Goal: Information Seeking & Learning: Learn about a topic

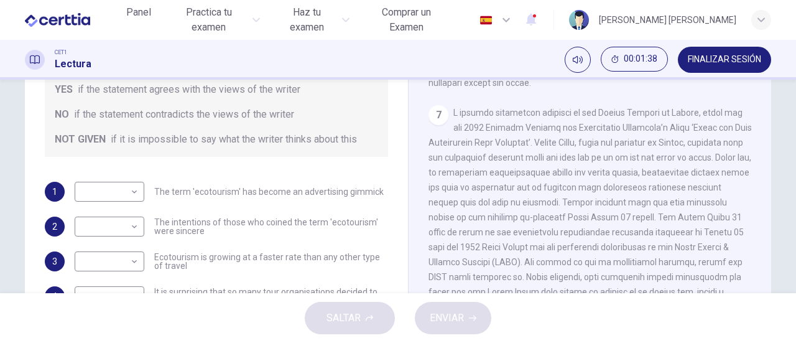
scroll to position [50, 0]
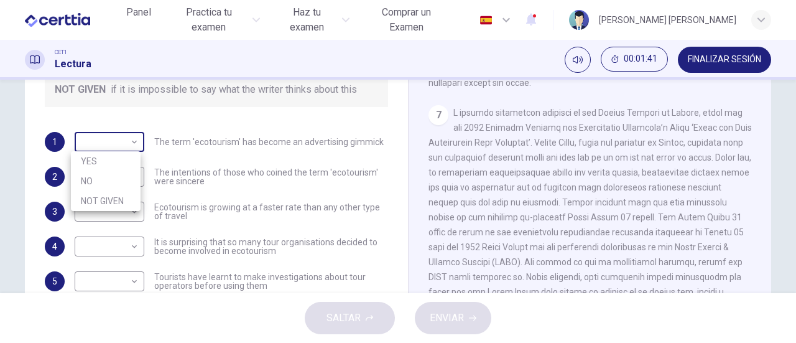
click at [130, 144] on body "Este sitio utiliza cookies, como se explica en nuestra Política de Privacidad .…" at bounding box center [398, 171] width 796 height 343
click at [297, 150] on div at bounding box center [398, 171] width 796 height 343
click at [126, 141] on body "Este sitio utiliza cookies, como se explica en nuestra Política de Privacidad .…" at bounding box center [398, 171] width 796 height 343
click at [114, 160] on li "YES" at bounding box center [106, 161] width 70 height 20
type input "***"
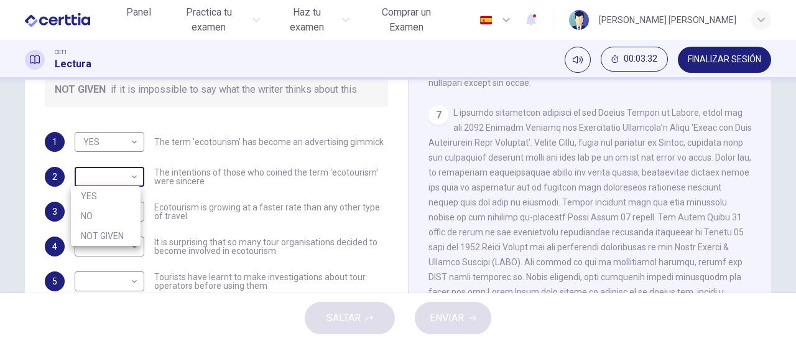
click at [132, 175] on body "Este sitio utiliza cookies, como se explica en nuestra Política de Privacidad .…" at bounding box center [398, 171] width 796 height 343
click at [124, 192] on li "YES" at bounding box center [106, 196] width 70 height 20
type input "***"
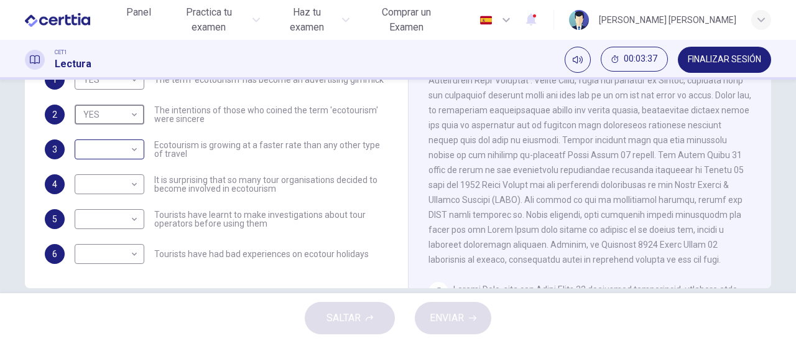
click at [134, 149] on body "Este sitio utiliza cookies, como se explica en nuestra Política de Privacidad .…" at bounding box center [398, 171] width 796 height 343
click at [124, 167] on li "YES" at bounding box center [106, 169] width 70 height 20
type input "***"
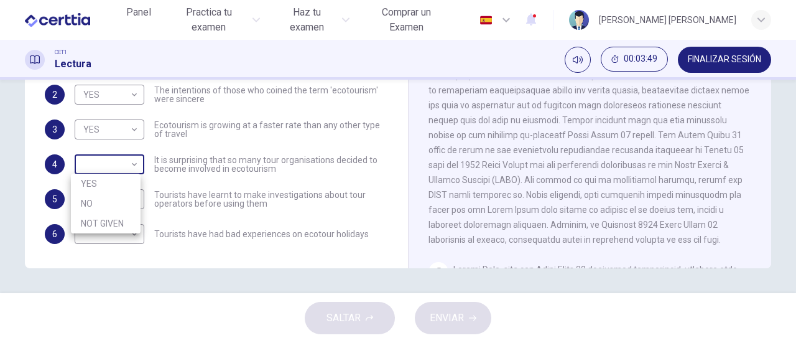
click at [128, 170] on body "Este sitio utiliza cookies, como se explica en nuestra Política de Privacidad .…" at bounding box center [398, 171] width 796 height 343
click at [123, 180] on li "YES" at bounding box center [106, 184] width 70 height 20
type input "***"
click at [128, 200] on body "Este sitio utiliza cookies, como se explica en nuestra Política de Privacidad .…" at bounding box center [398, 171] width 796 height 343
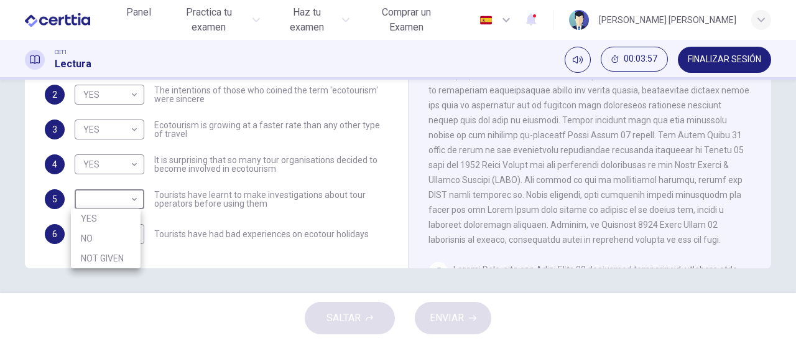
click at [106, 215] on li "YES" at bounding box center [106, 218] width 70 height 20
type input "***"
click at [131, 236] on body "Este sitio utiliza cookies, como se explica en nuestra Política de Privacidad .…" at bounding box center [398, 171] width 796 height 343
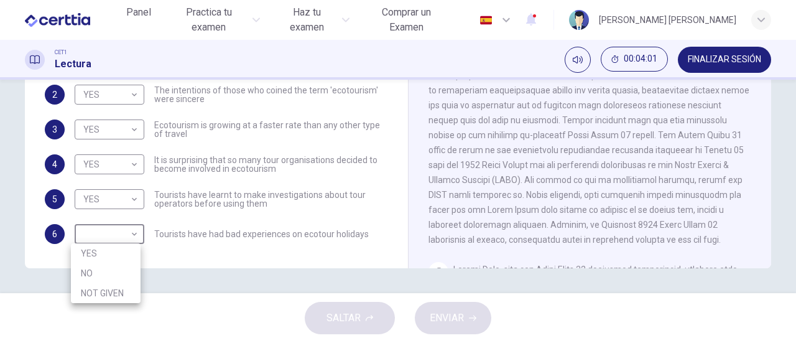
click at [112, 289] on li "NOT GIVEN" at bounding box center [106, 293] width 70 height 20
type input "*********"
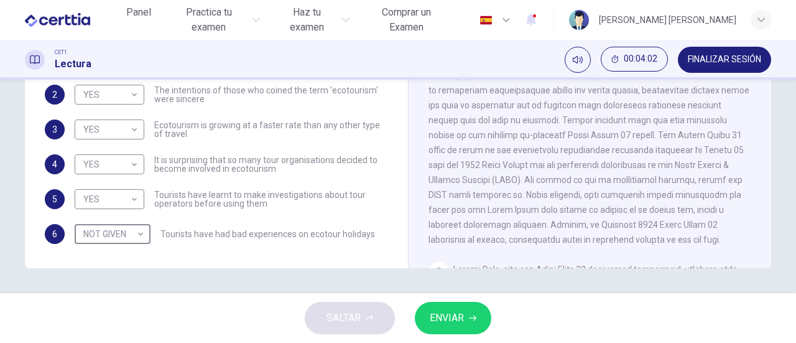
click at [447, 313] on span "ENVIAR" at bounding box center [447, 317] width 34 height 17
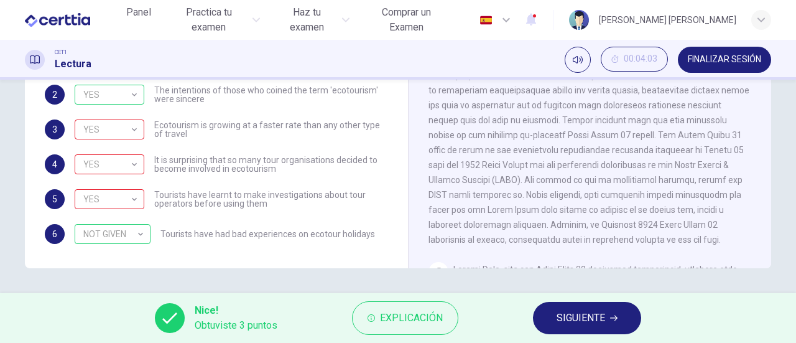
click at [587, 317] on span "SIGUIENTE" at bounding box center [581, 317] width 49 height 17
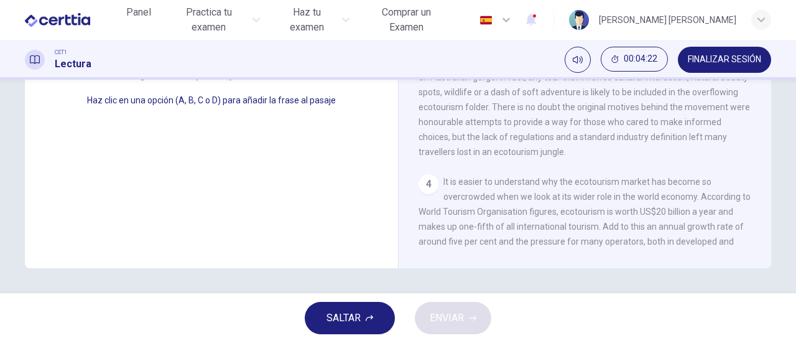
scroll to position [124, 0]
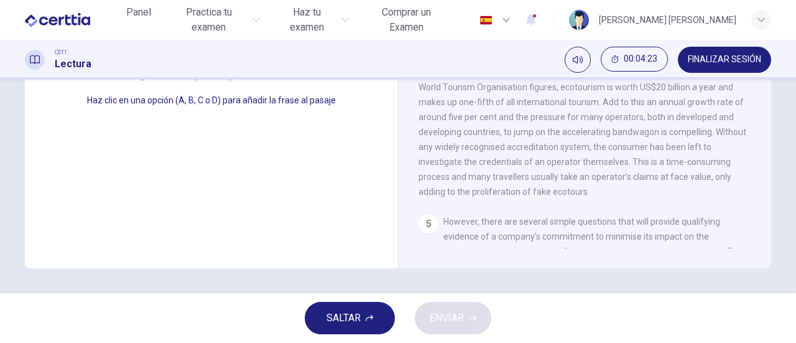
drag, startPoint x: 544, startPoint y: 167, endPoint x: 569, endPoint y: 158, distance: 26.0
click at [544, 167] on span "It is easier to understand why the ecotourism market has become so overcrowded …" at bounding box center [585, 124] width 332 height 144
drag, startPoint x: 678, startPoint y: 126, endPoint x: 685, endPoint y: 115, distance: 12.9
click at [680, 124] on span "It is easier to understand why the ecotourism market has become so overcrowded …" at bounding box center [585, 124] width 332 height 144
click at [687, 111] on span "It is easier to understand why the ecotourism market has become so overcrowded …" at bounding box center [585, 124] width 332 height 144
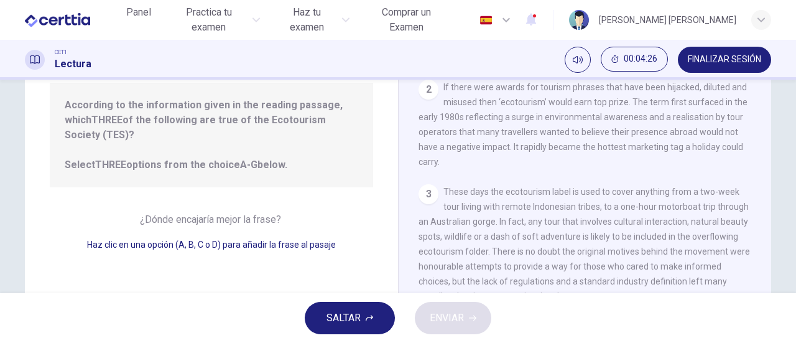
scroll to position [0, 0]
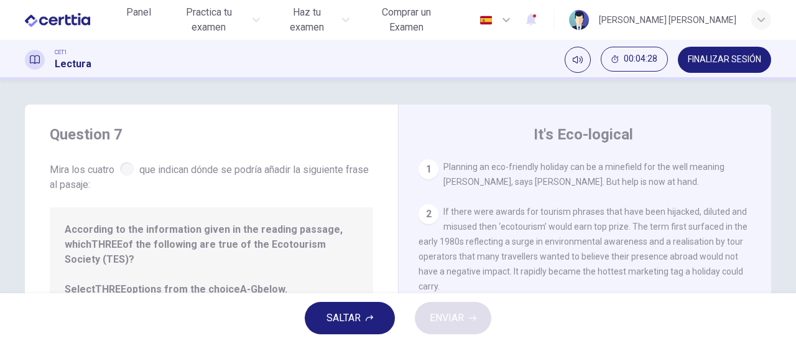
click at [363, 318] on button "SALTAR" at bounding box center [350, 318] width 90 height 32
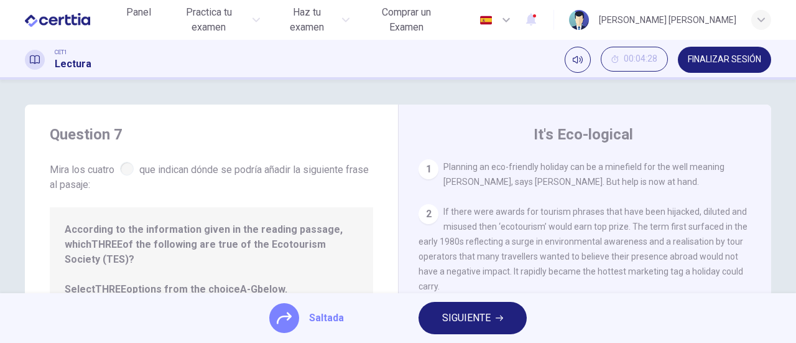
click at [475, 320] on span "SIGUIENTE" at bounding box center [466, 317] width 49 height 17
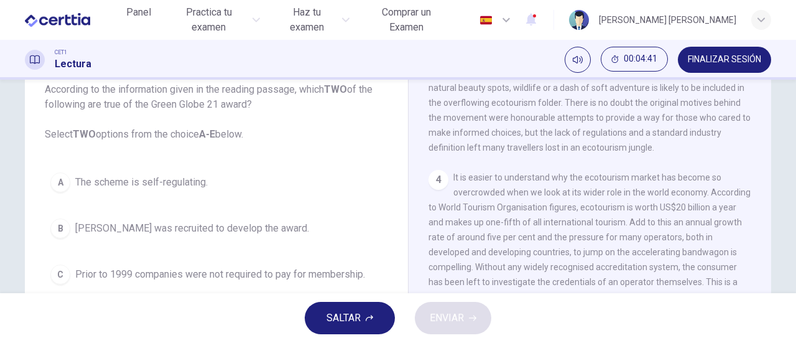
scroll to position [80, 0]
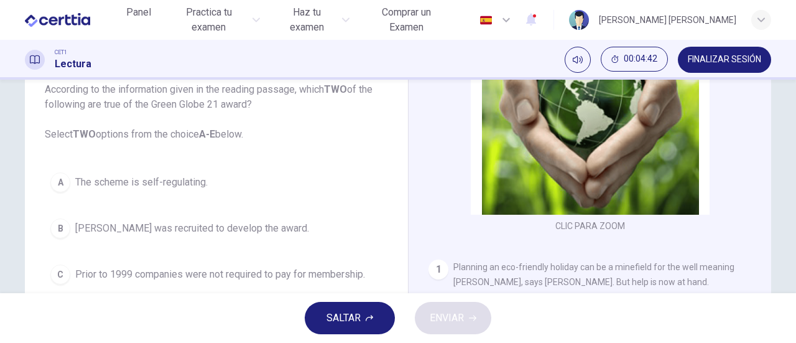
click at [202, 137] on span "According to the information given in the reading passage, which TWO of the fol…" at bounding box center [216, 112] width 343 height 60
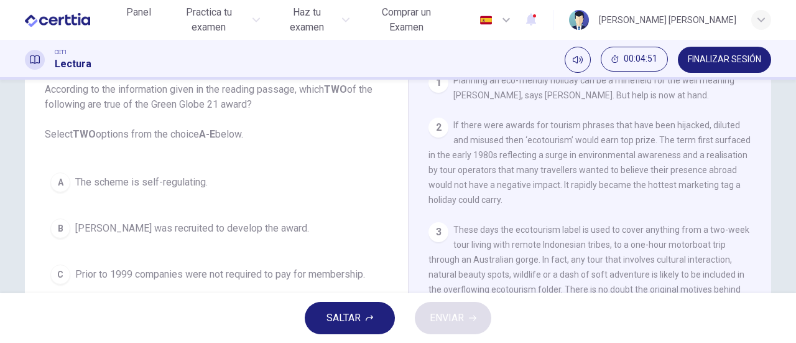
scroll to position [207, 0]
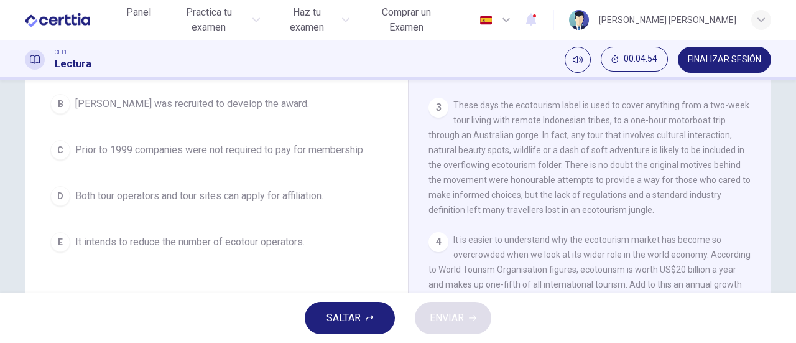
click at [438, 110] on div "3" at bounding box center [439, 108] width 20 height 20
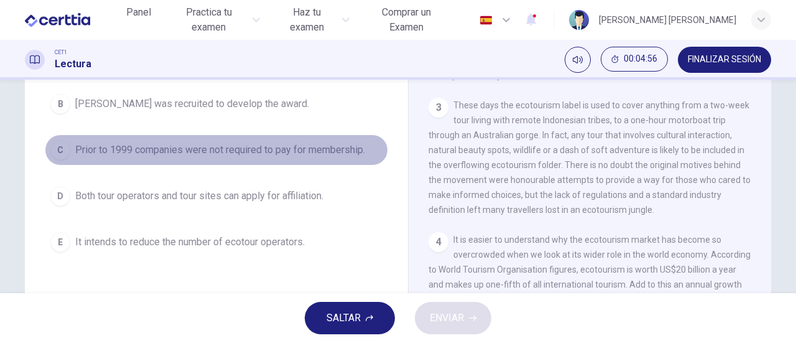
drag, startPoint x: 55, startPoint y: 146, endPoint x: 62, endPoint y: 146, distance: 6.8
click at [58, 146] on div "C" at bounding box center [60, 150] width 20 height 20
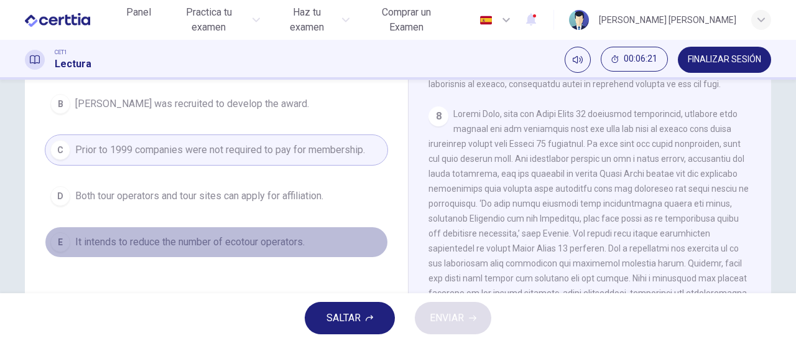
click at [279, 231] on button "E It intends to reduce the number of ecotour operators." at bounding box center [216, 241] width 343 height 31
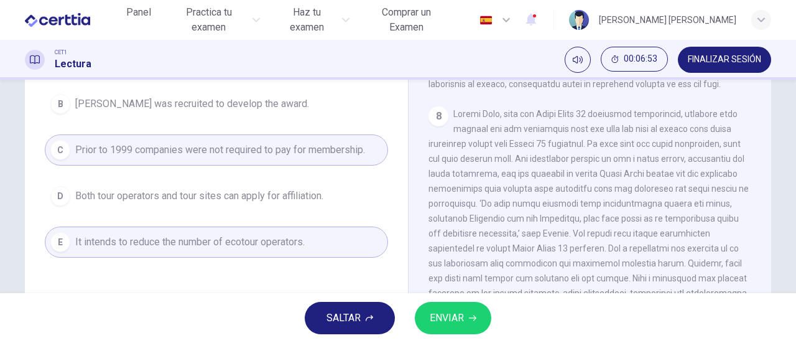
click at [284, 192] on span "Both tour operators and tour sites can apply for affiliation." at bounding box center [199, 195] width 248 height 15
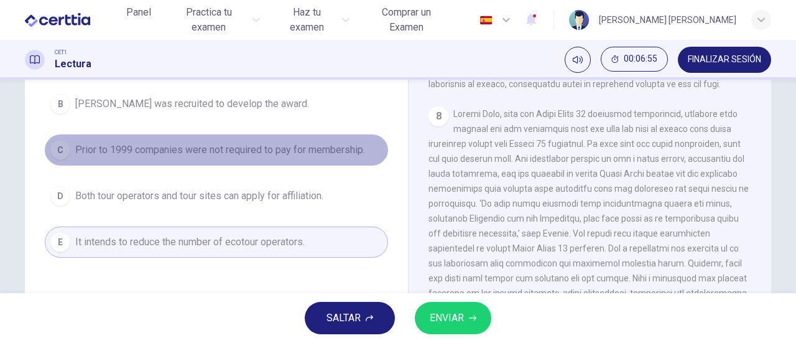
click at [54, 151] on div "C" at bounding box center [60, 150] width 20 height 20
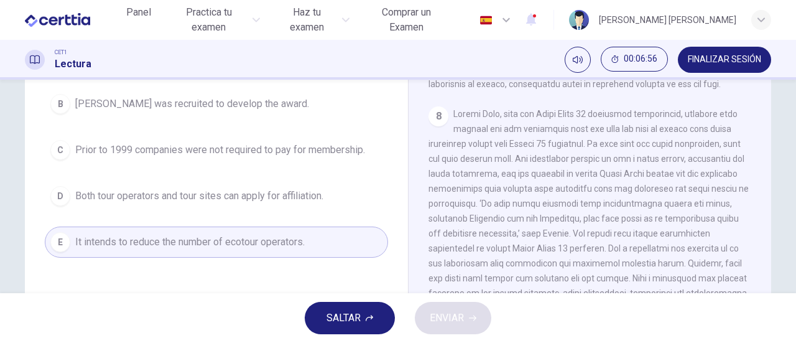
click at [58, 191] on div "D" at bounding box center [60, 196] width 20 height 20
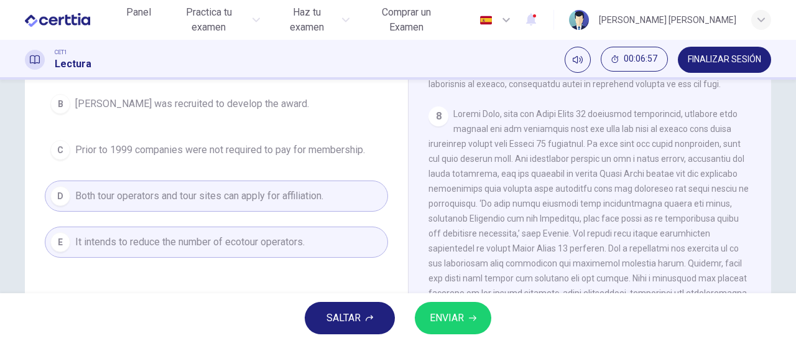
click at [439, 307] on button "ENVIAR" at bounding box center [453, 318] width 77 height 32
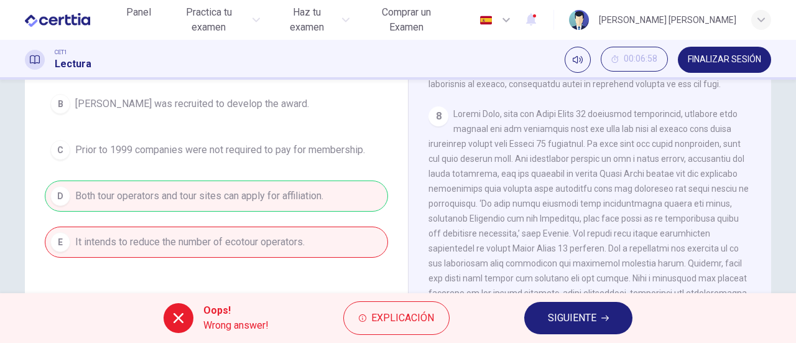
click at [560, 320] on span "SIGUIENTE" at bounding box center [572, 317] width 49 height 17
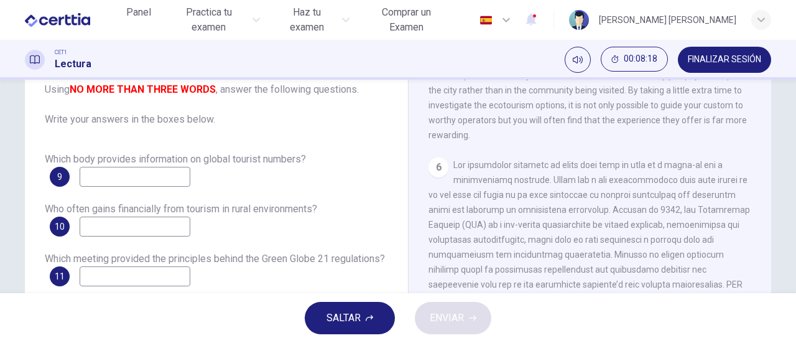
scroll to position [871, 0]
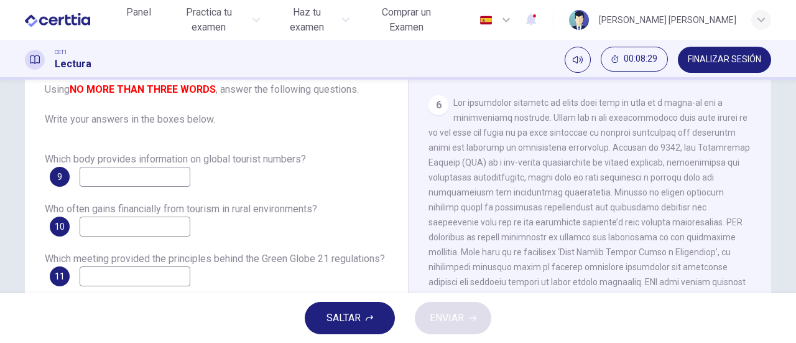
click at [177, 176] on input at bounding box center [135, 177] width 111 height 20
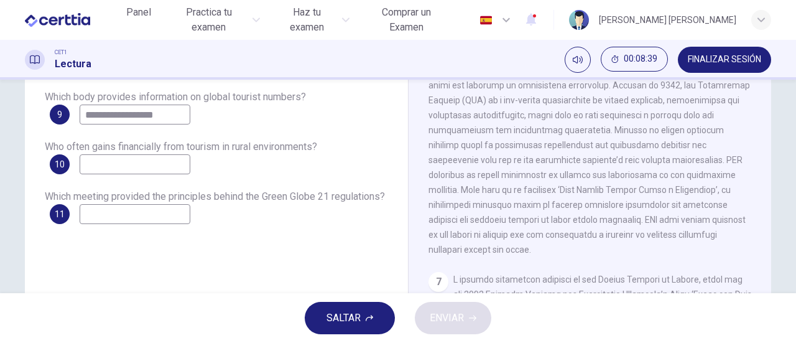
type input "**********"
click at [141, 164] on input at bounding box center [135, 164] width 111 height 20
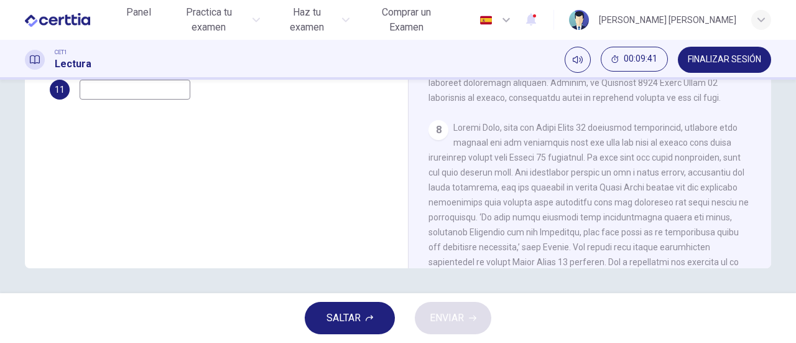
scroll to position [207, 0]
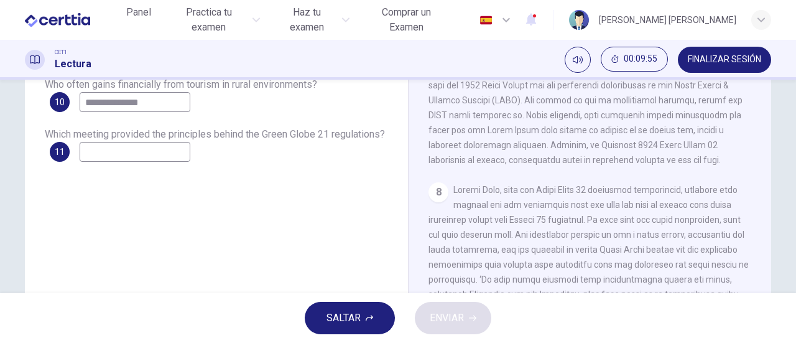
type input "**********"
click at [165, 154] on input at bounding box center [135, 152] width 111 height 20
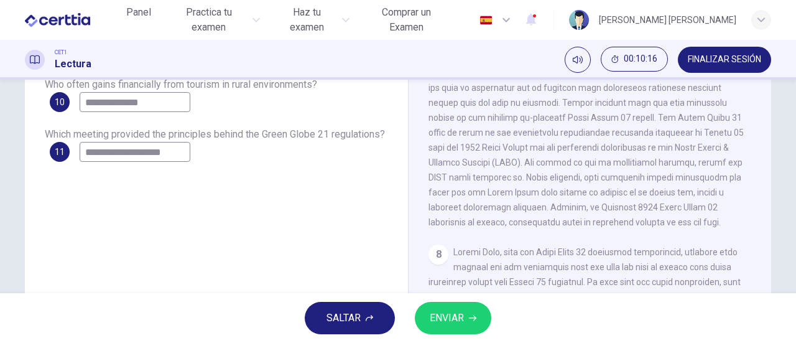
type input "**********"
click at [452, 316] on span "ENVIAR" at bounding box center [447, 317] width 34 height 17
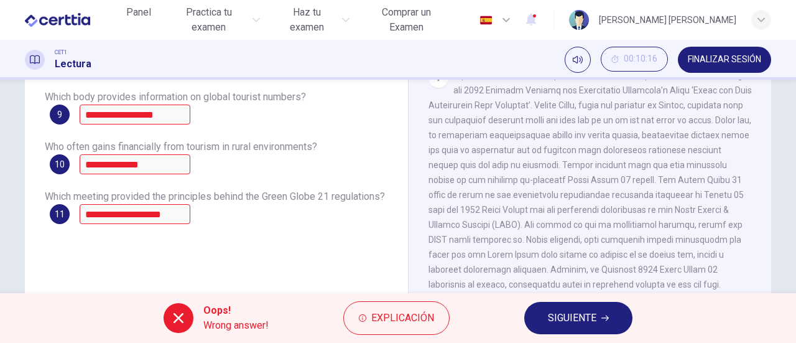
scroll to position [207, 0]
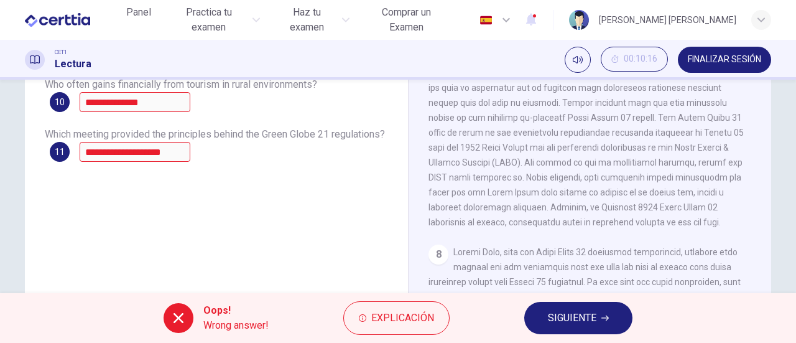
click at [566, 313] on span "SIGUIENTE" at bounding box center [572, 317] width 49 height 17
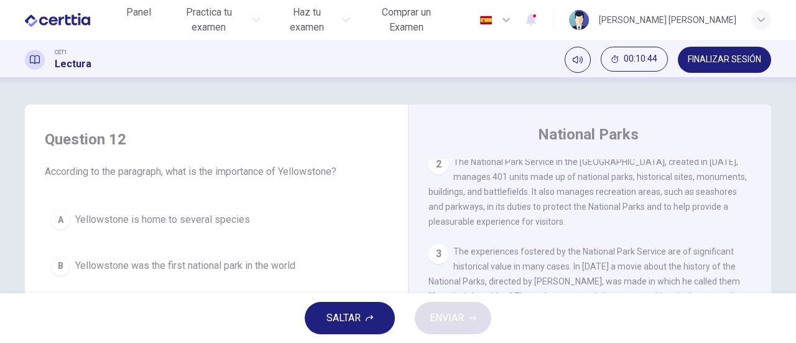
scroll to position [62, 0]
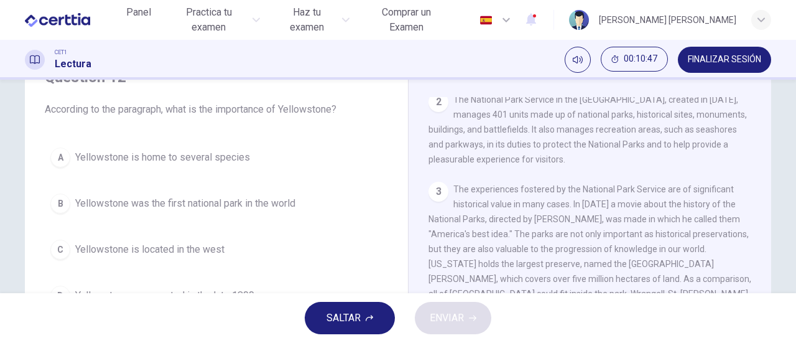
click at [258, 204] on span "Yellowstone was the first national park in the world" at bounding box center [185, 203] width 220 height 15
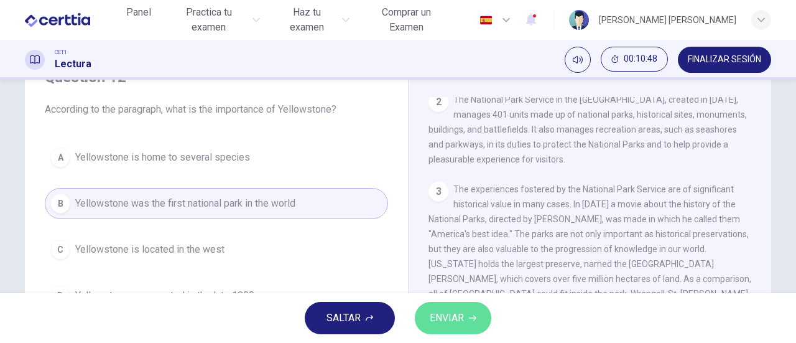
click at [453, 322] on span "ENVIAR" at bounding box center [447, 317] width 34 height 17
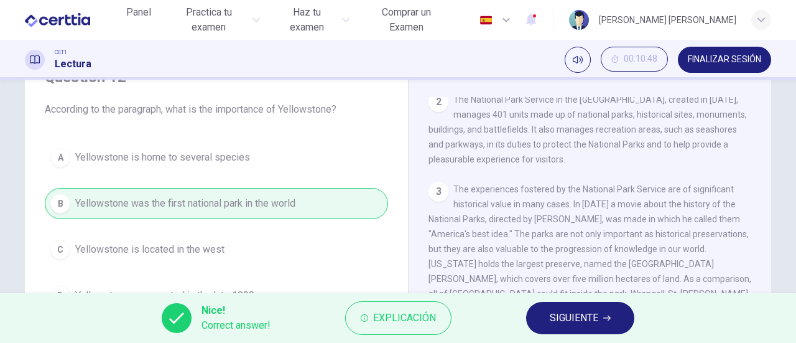
click at [570, 319] on span "SIGUIENTE" at bounding box center [574, 317] width 49 height 17
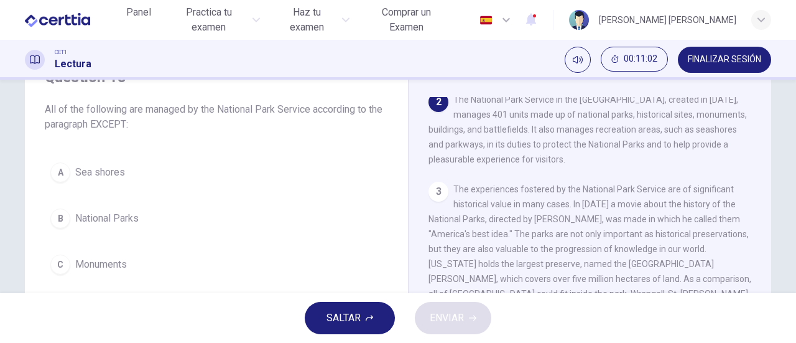
click at [60, 174] on div "A" at bounding box center [60, 172] width 20 height 20
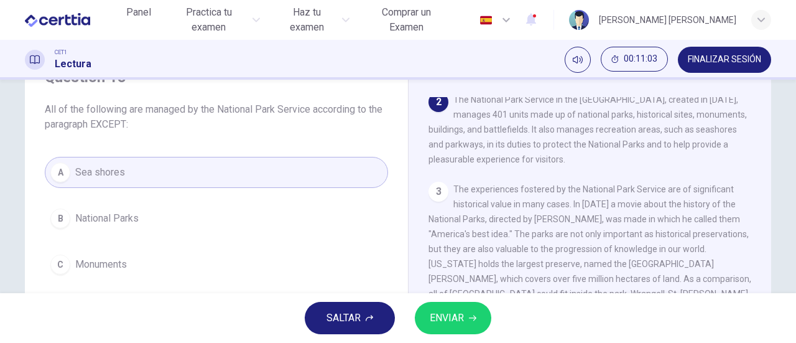
click at [447, 320] on span "ENVIAR" at bounding box center [447, 317] width 34 height 17
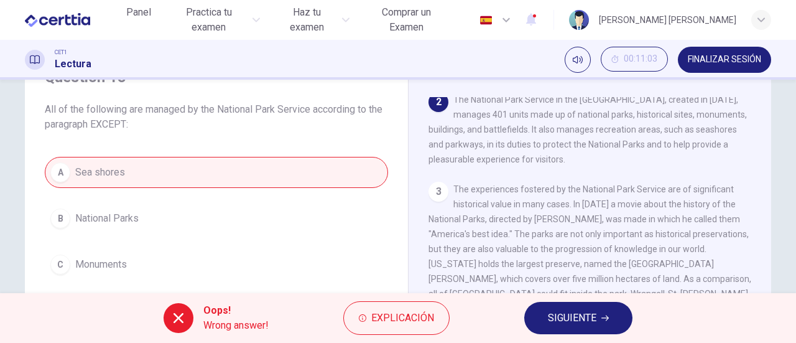
scroll to position [187, 0]
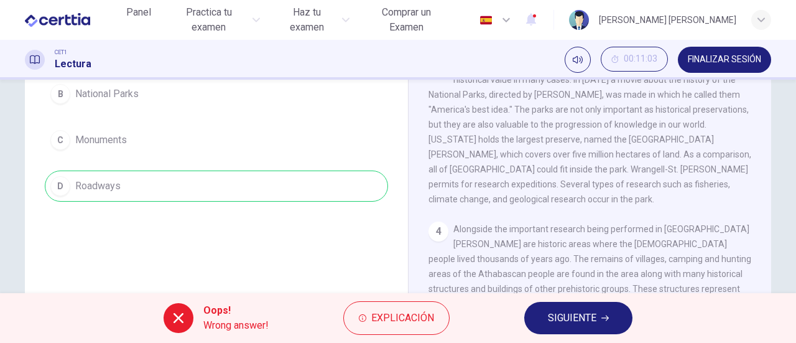
click at [554, 313] on span "SIGUIENTE" at bounding box center [572, 317] width 49 height 17
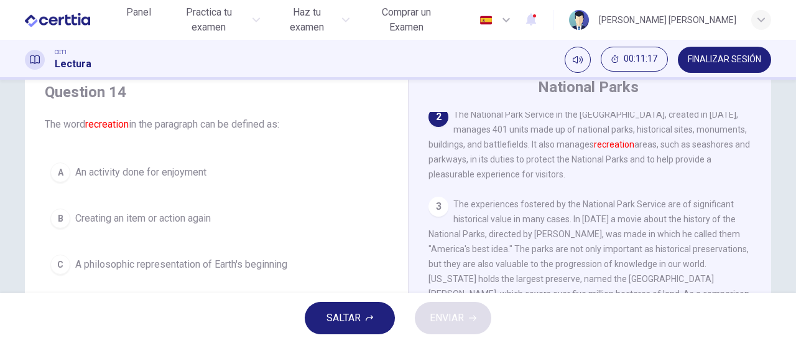
scroll to position [109, 0]
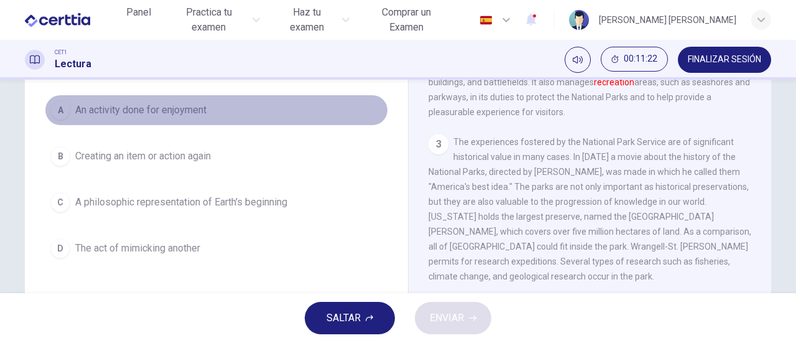
click at [178, 115] on span "An activity done for enjoyment" at bounding box center [140, 110] width 131 height 15
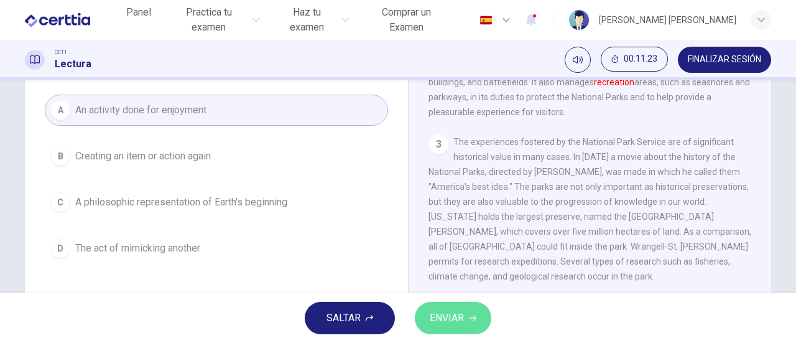
click at [461, 326] on span "ENVIAR" at bounding box center [447, 317] width 34 height 17
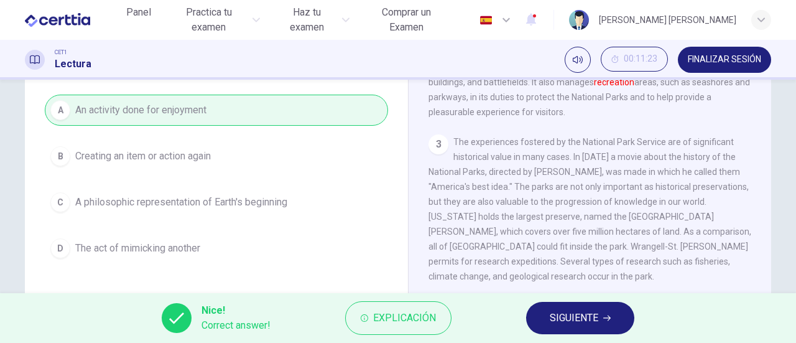
click at [587, 319] on span "SIGUIENTE" at bounding box center [574, 317] width 49 height 17
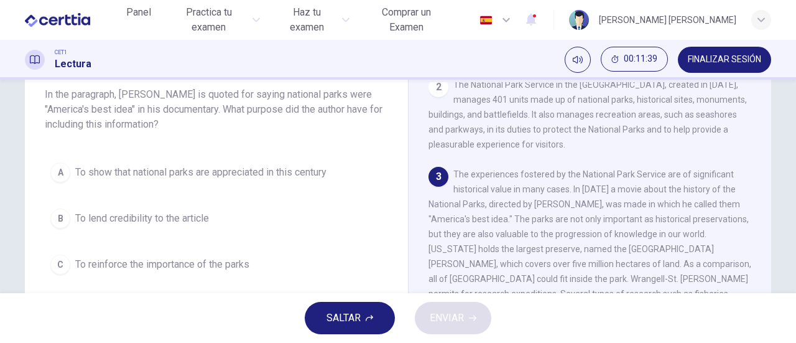
scroll to position [139, 0]
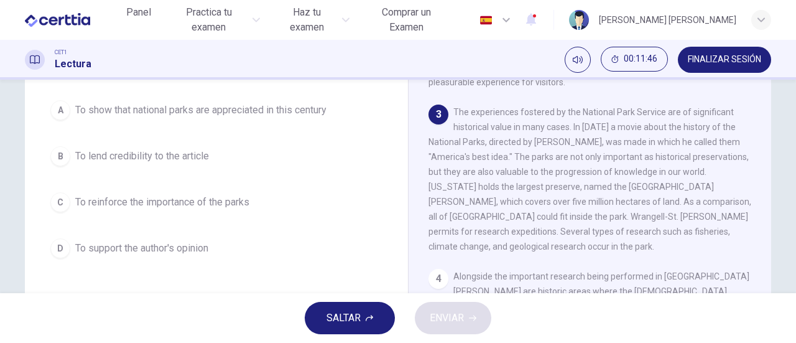
click at [211, 197] on span "To reinforce the importance of the parks" at bounding box center [162, 202] width 174 height 15
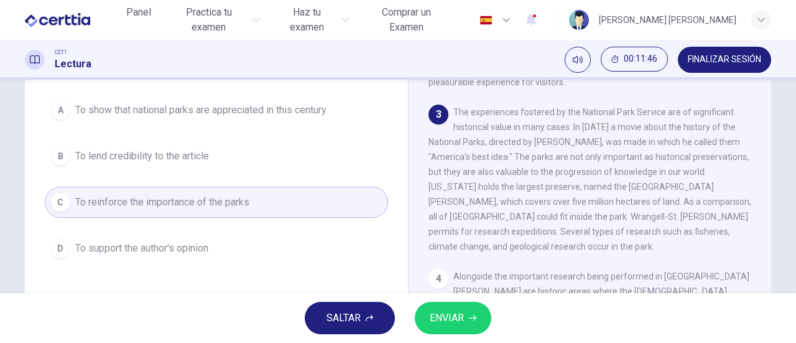
click at [465, 320] on button "ENVIAR" at bounding box center [453, 318] width 77 height 32
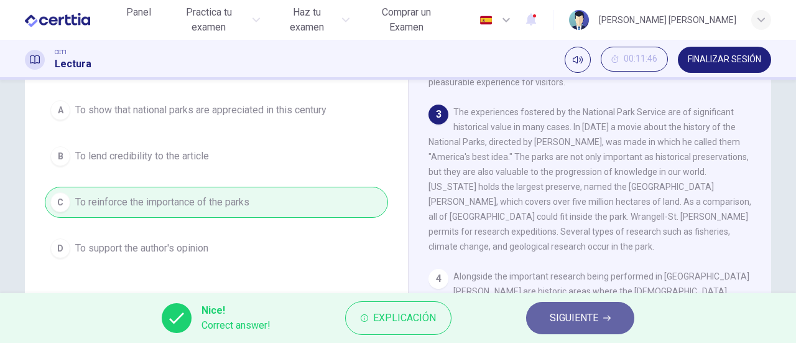
click at [583, 323] on span "SIGUIENTE" at bounding box center [574, 317] width 49 height 17
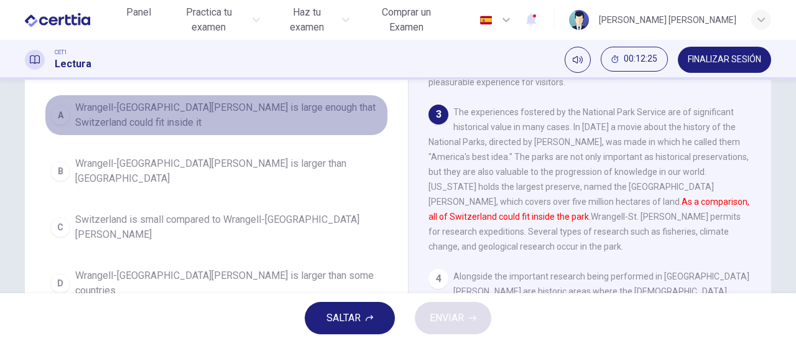
drag, startPoint x: 136, startPoint y: 114, endPoint x: 178, endPoint y: 127, distance: 43.7
click at [136, 114] on span "Wrangell-[GEOGRAPHIC_DATA][PERSON_NAME] is large enough that Switzerland could …" at bounding box center [228, 115] width 307 height 30
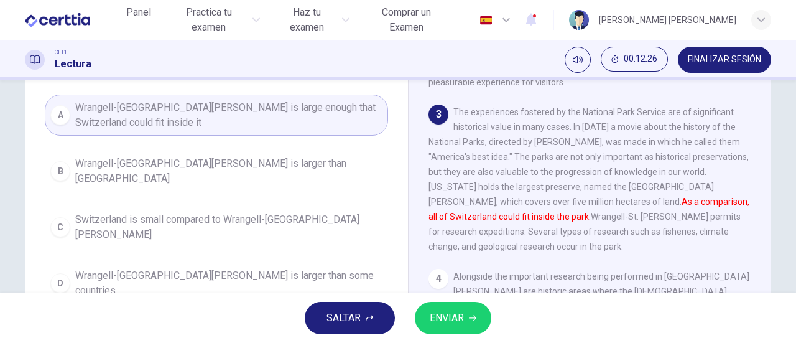
click at [457, 317] on span "ENVIAR" at bounding box center [447, 317] width 34 height 17
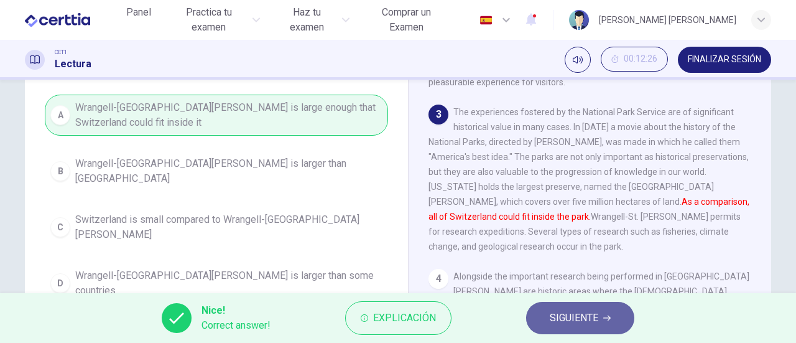
click at [590, 319] on span "SIGUIENTE" at bounding box center [574, 317] width 49 height 17
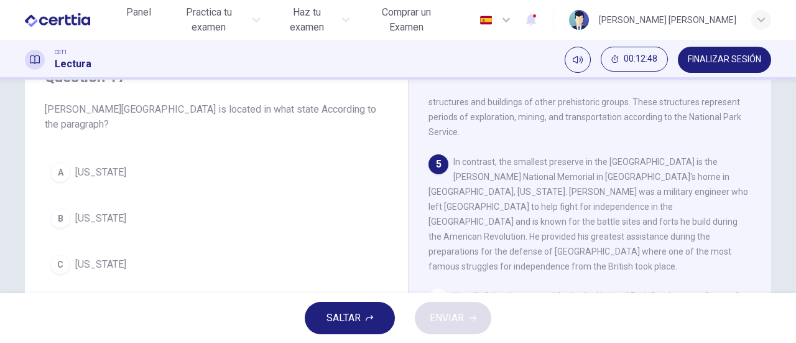
scroll to position [124, 0]
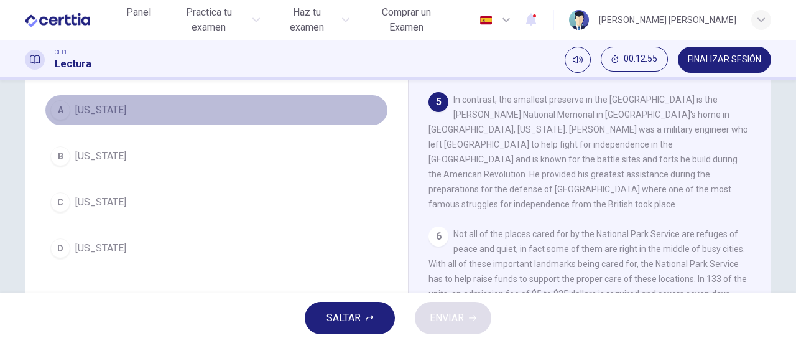
click at [114, 113] on span "[US_STATE]" at bounding box center [100, 110] width 51 height 15
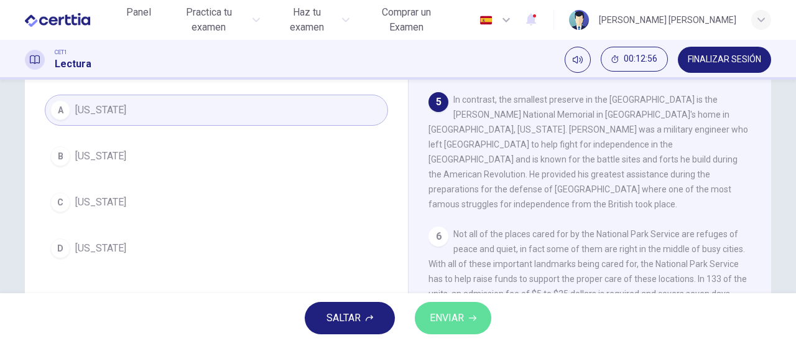
click at [459, 318] on span "ENVIAR" at bounding box center [447, 317] width 34 height 17
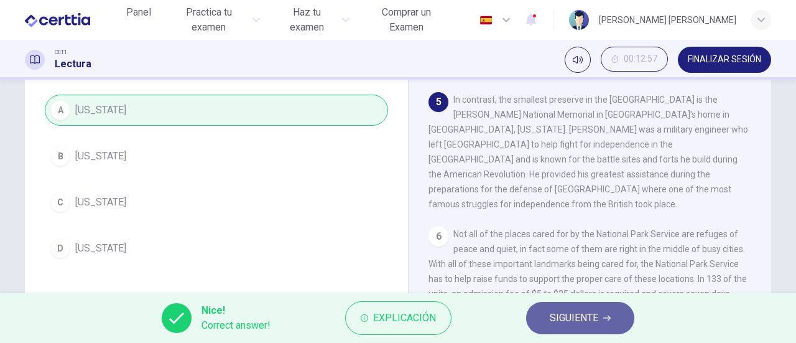
click at [606, 315] on icon "button" at bounding box center [606, 317] width 7 height 7
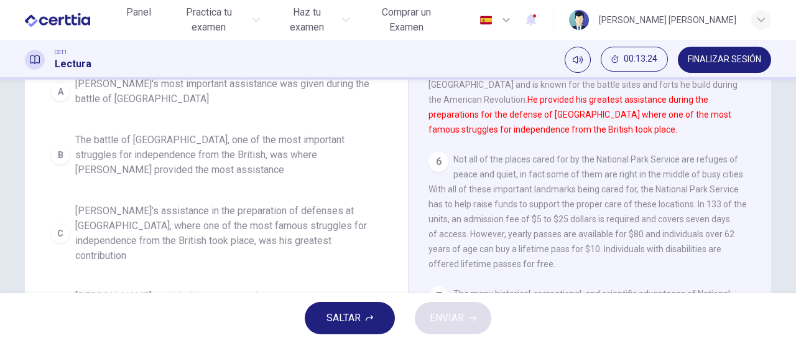
scroll to position [261, 0]
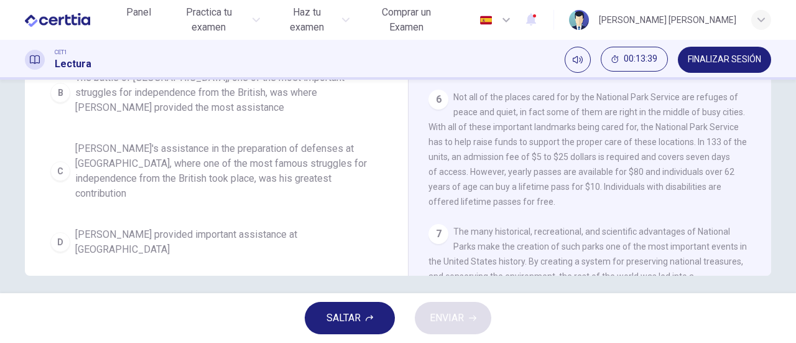
click at [209, 172] on span "[PERSON_NAME]'s assistance in the preparation of defenses at [GEOGRAPHIC_DATA],…" at bounding box center [228, 171] width 307 height 60
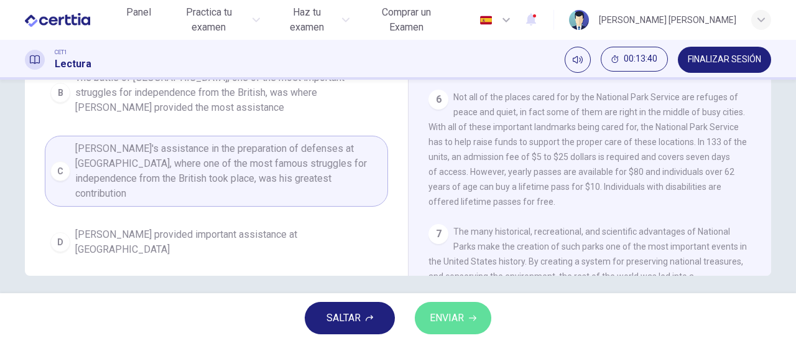
click at [442, 320] on span "ENVIAR" at bounding box center [447, 317] width 34 height 17
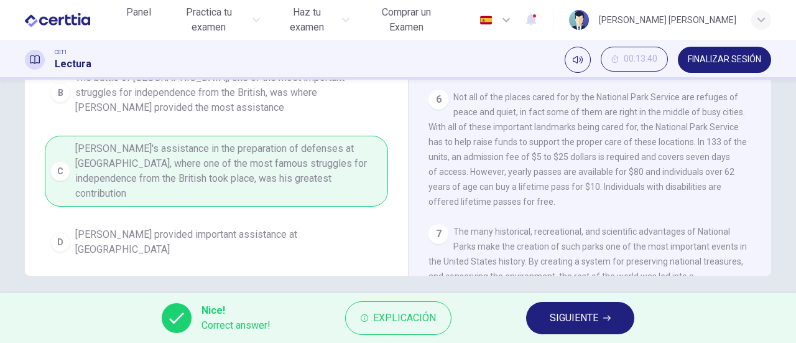
click at [578, 325] on span "SIGUIENTE" at bounding box center [574, 317] width 49 height 17
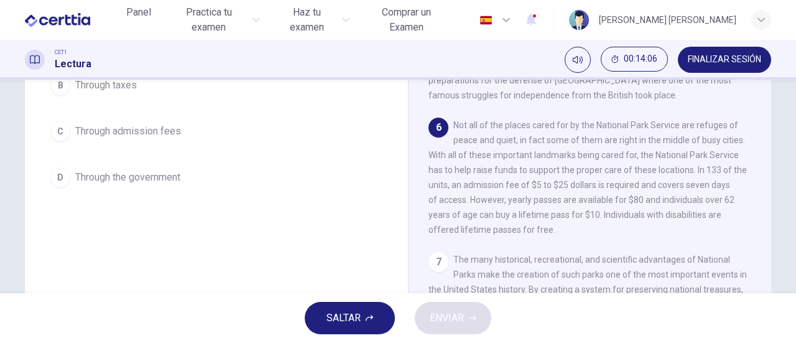
scroll to position [133, 0]
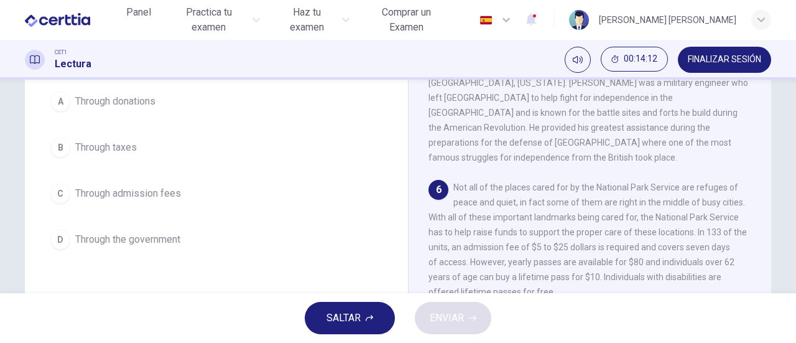
click at [134, 200] on span "Through admission fees" at bounding box center [128, 193] width 106 height 15
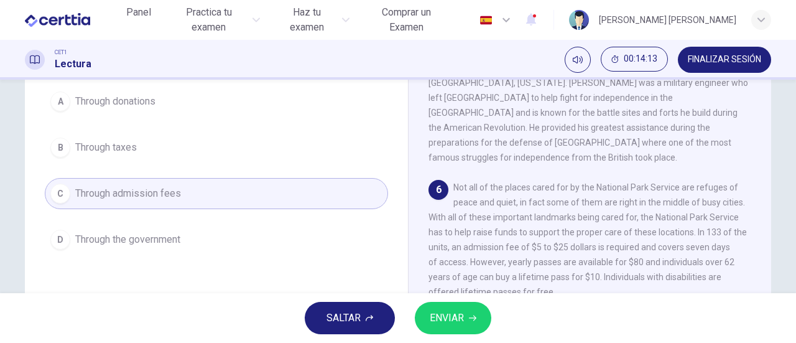
click at [453, 317] on span "ENVIAR" at bounding box center [447, 317] width 34 height 17
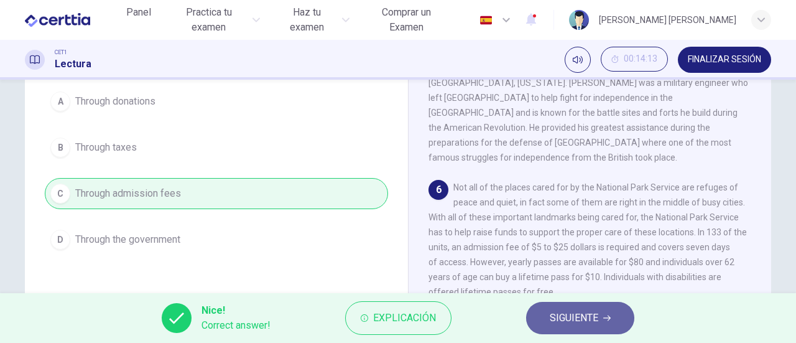
click at [575, 319] on span "SIGUIENTE" at bounding box center [574, 317] width 49 height 17
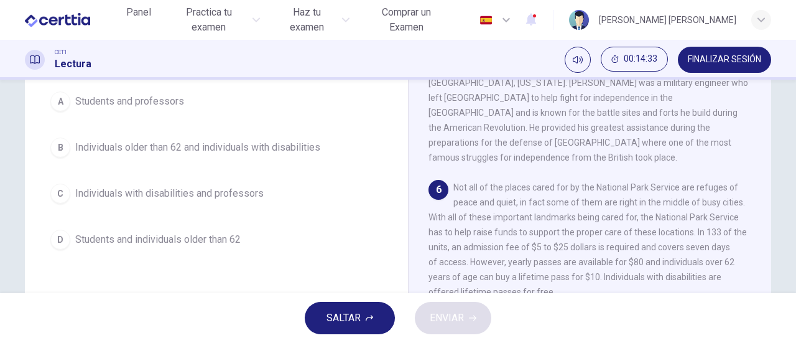
scroll to position [195, 0]
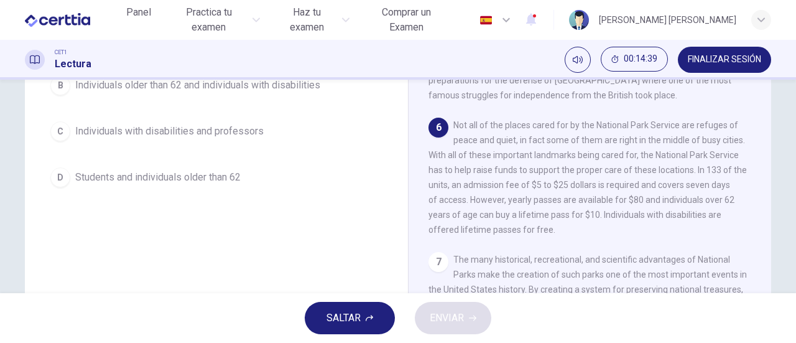
click at [216, 90] on span "Individuals older than 62 and individuals with disabilities" at bounding box center [197, 85] width 245 height 15
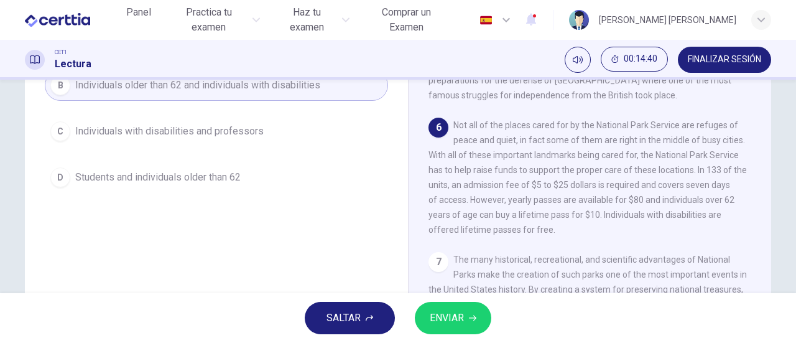
click at [458, 317] on span "ENVIAR" at bounding box center [447, 317] width 34 height 17
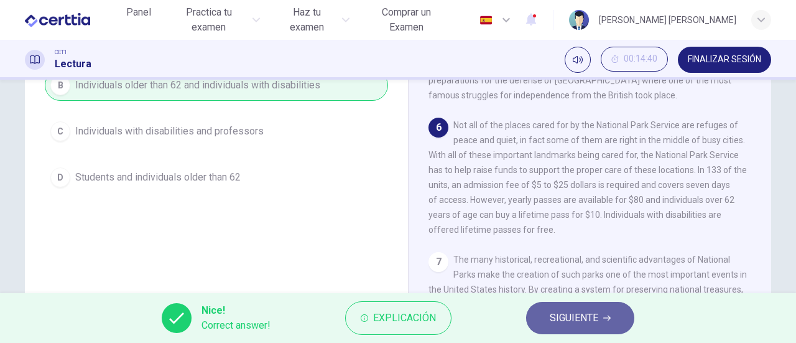
click at [606, 317] on icon "button" at bounding box center [606, 317] width 7 height 7
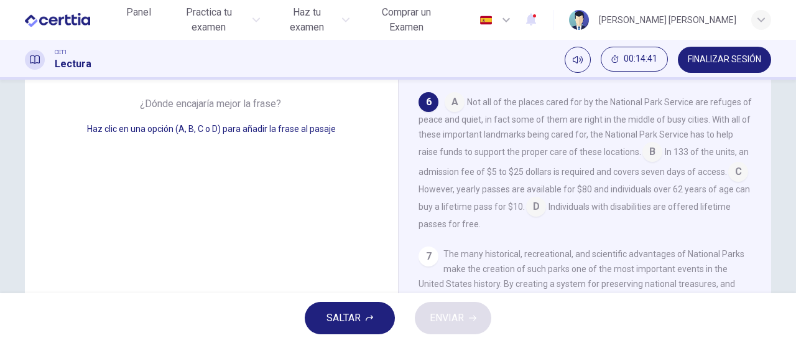
scroll to position [133, 0]
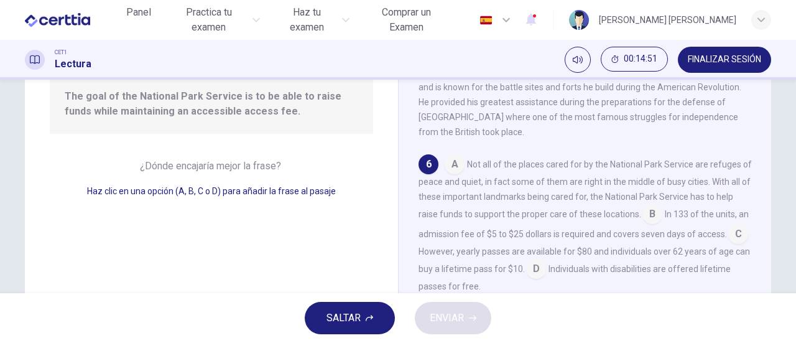
click at [662, 205] on input at bounding box center [653, 215] width 20 height 20
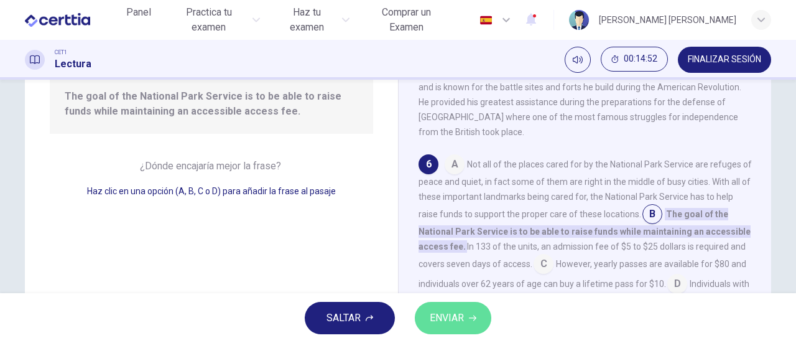
click at [436, 317] on span "ENVIAR" at bounding box center [447, 317] width 34 height 17
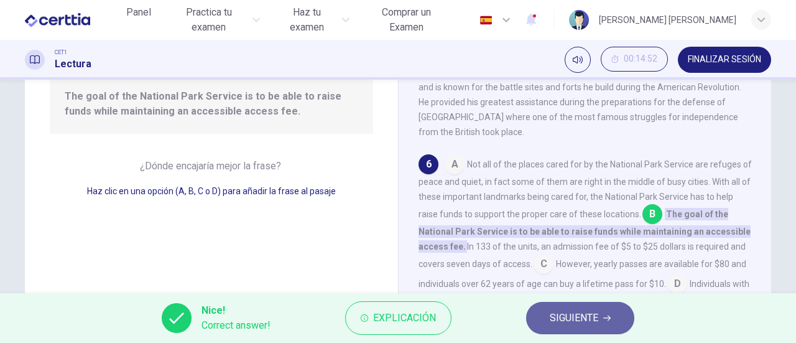
click at [565, 319] on span "SIGUIENTE" at bounding box center [574, 317] width 49 height 17
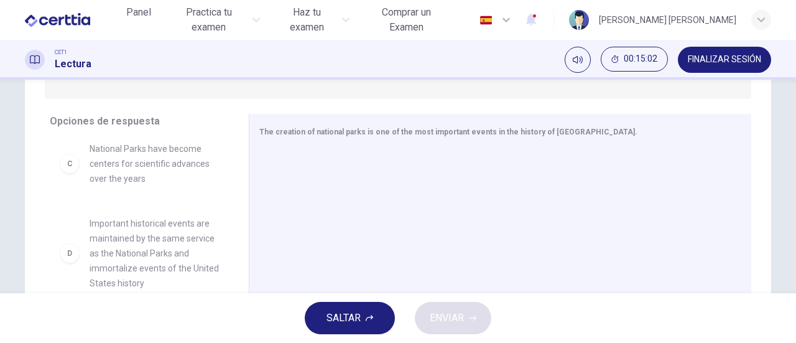
scroll to position [249, 0]
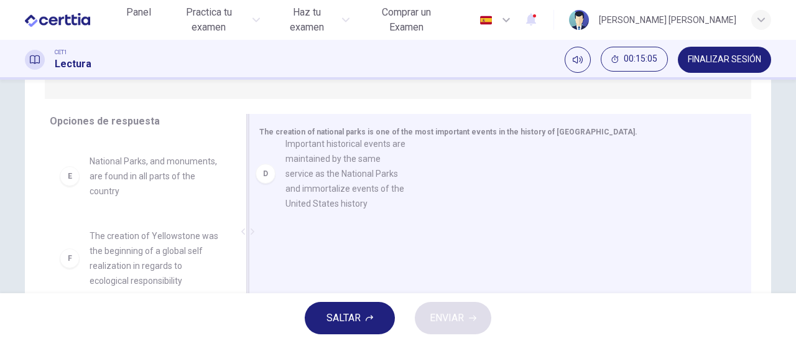
drag, startPoint x: 147, startPoint y: 179, endPoint x: 350, endPoint y: 176, distance: 203.4
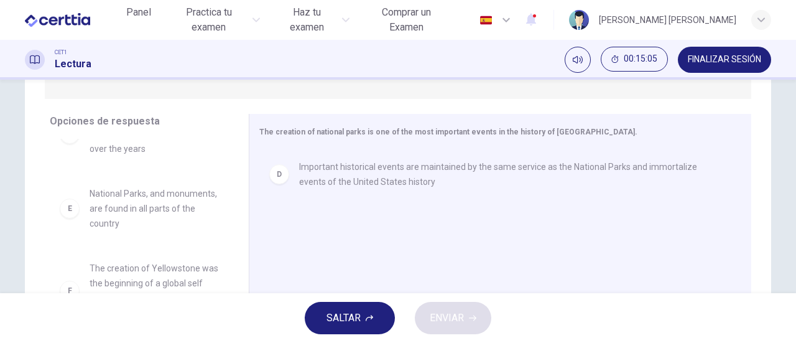
scroll to position [216, 0]
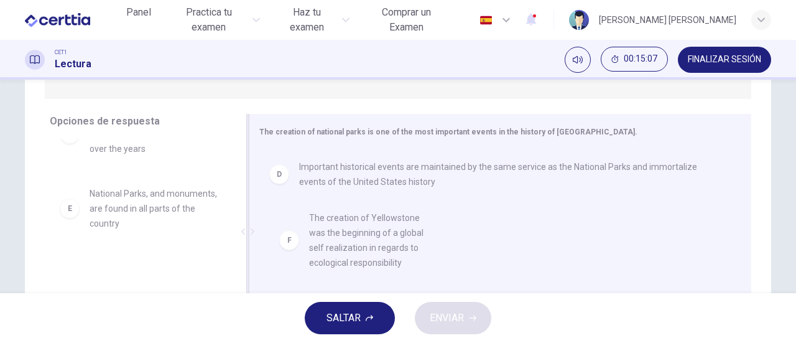
drag, startPoint x: 172, startPoint y: 265, endPoint x: 408, endPoint y: 228, distance: 239.2
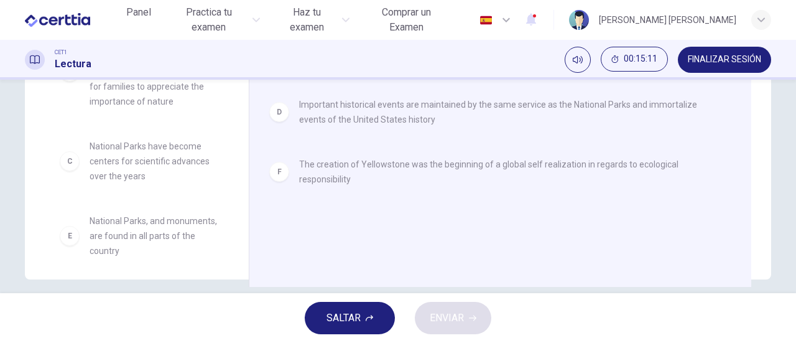
scroll to position [65, 0]
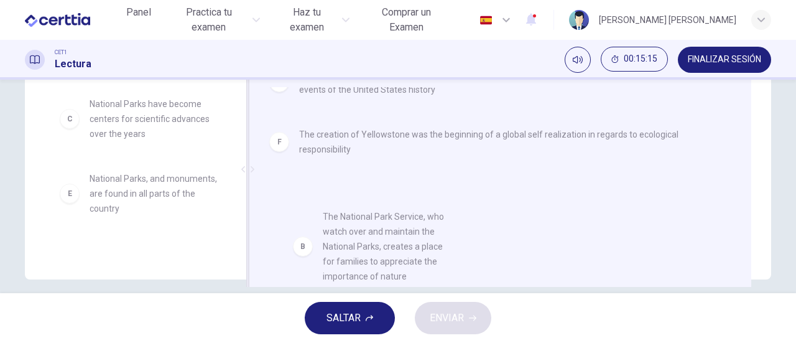
drag, startPoint x: 177, startPoint y: 106, endPoint x: 417, endPoint y: 238, distance: 273.6
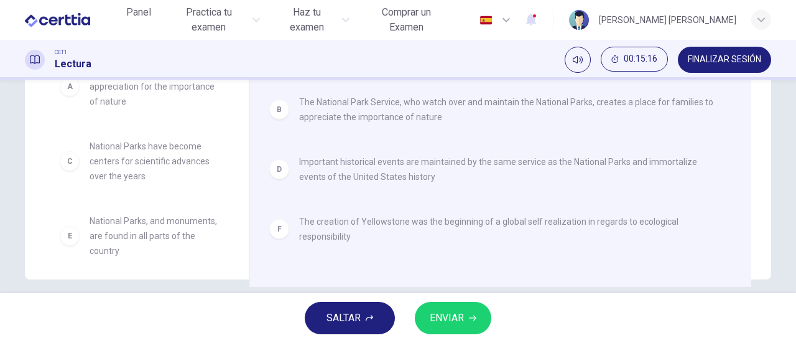
scroll to position [22, 0]
click at [470, 313] on button "ENVIAR" at bounding box center [453, 318] width 77 height 32
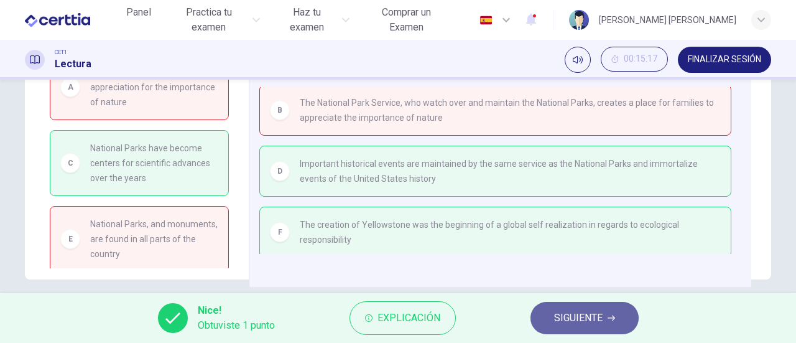
click at [567, 318] on span "SIGUIENTE" at bounding box center [578, 317] width 49 height 17
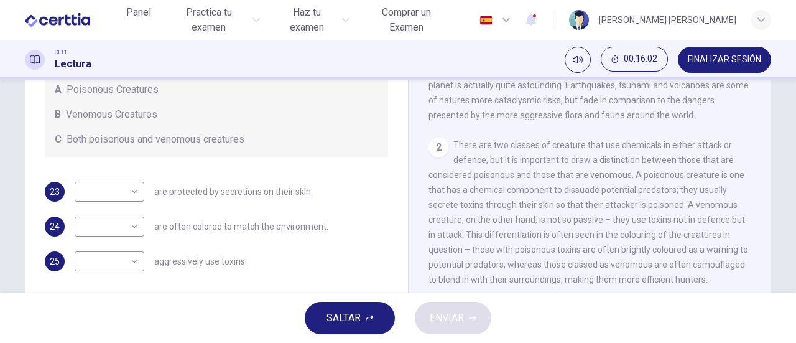
scroll to position [249, 0]
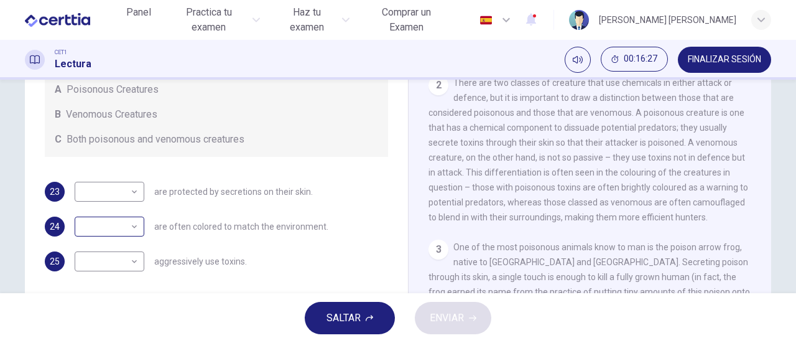
click at [131, 231] on body "Este sitio utiliza cookies, como se explica en nuestra Política de Privacidad .…" at bounding box center [398, 171] width 796 height 343
click at [118, 243] on li "A" at bounding box center [106, 246] width 70 height 20
type input "*"
click at [131, 263] on body "Este sitio utiliza cookies, como se explica en nuestra Política de Privacidad .…" at bounding box center [398, 171] width 796 height 343
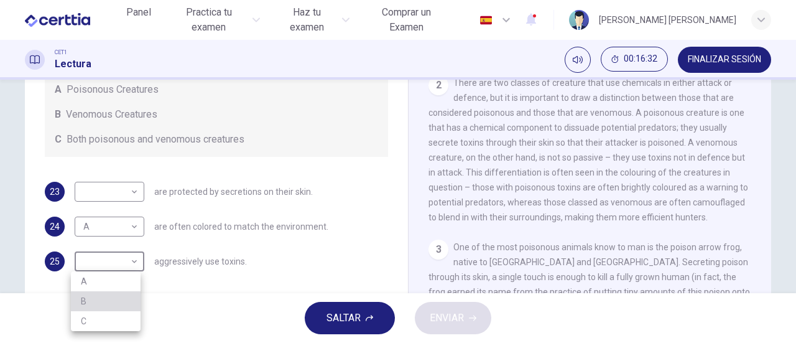
click at [106, 298] on li "B" at bounding box center [106, 301] width 70 height 20
type input "*"
click at [133, 192] on body "Este sitio utiliza cookies, como se explica en nuestra Política de Privacidad .…" at bounding box center [398, 171] width 796 height 343
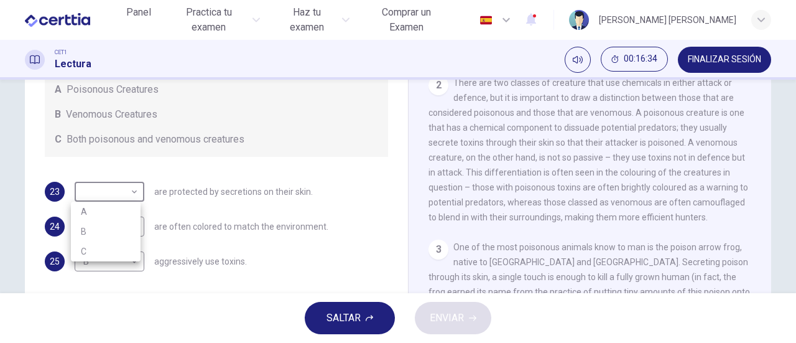
click at [100, 248] on li "C" at bounding box center [106, 251] width 70 height 20
type input "*"
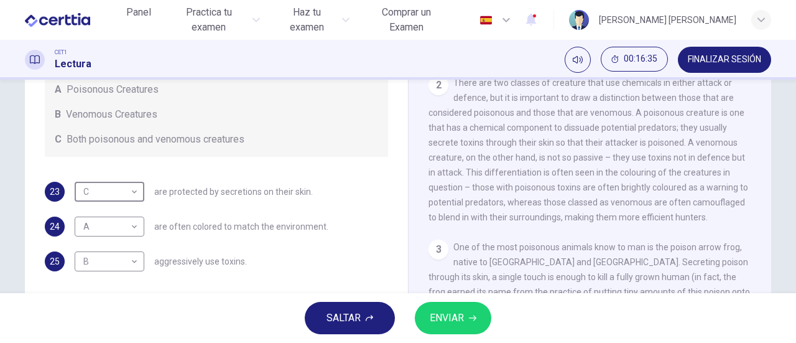
click at [453, 305] on button "ENVIAR" at bounding box center [453, 318] width 77 height 32
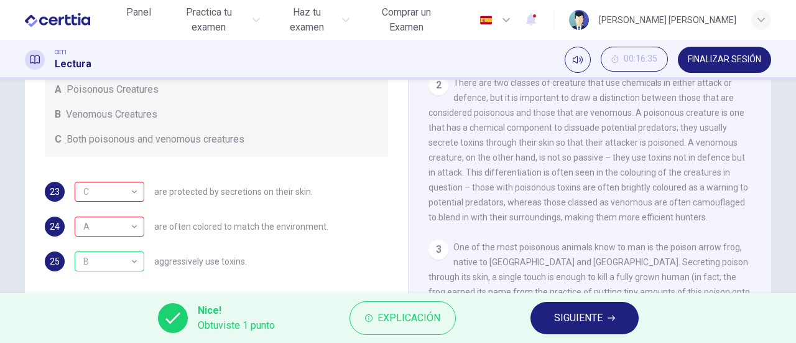
click at [550, 318] on button "SIGUIENTE" at bounding box center [585, 318] width 108 height 32
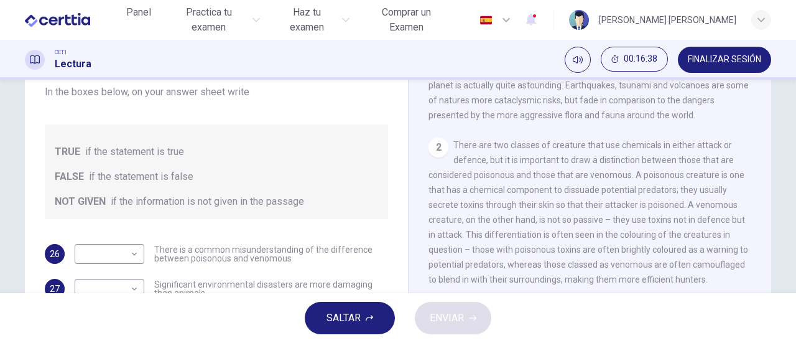
scroll to position [62, 0]
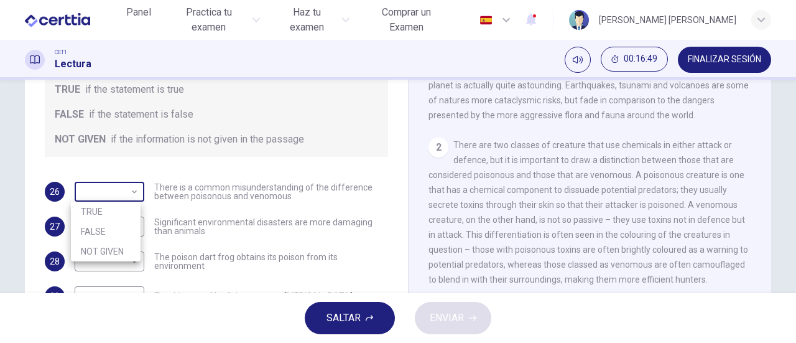
click at [129, 192] on body "Este sitio utiliza cookies, como se explica en nuestra Política de Privacidad .…" at bounding box center [398, 171] width 796 height 343
click at [108, 211] on li "TRUE" at bounding box center [106, 212] width 70 height 20
type input "****"
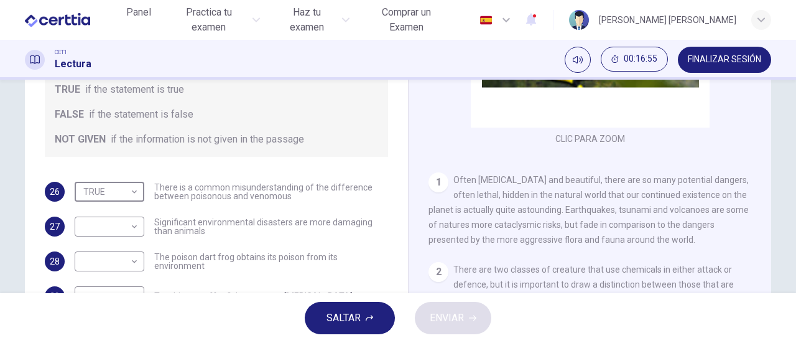
scroll to position [187, 0]
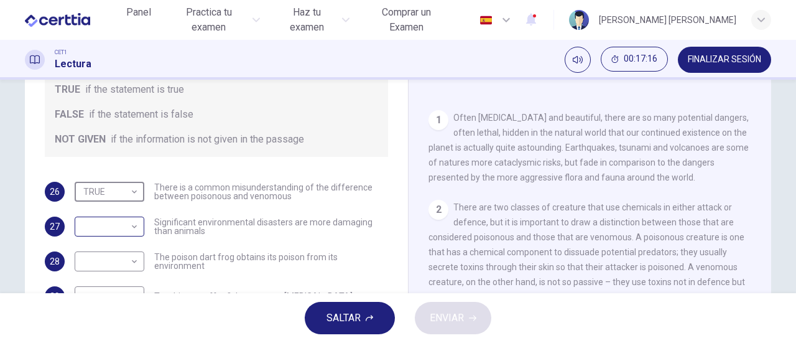
click at [137, 230] on div "​ ​" at bounding box center [110, 226] width 70 height 20
click at [132, 227] on body "Este sitio utiliza cookies, como se explica en nuestra Política de Privacidad .…" at bounding box center [398, 171] width 796 height 343
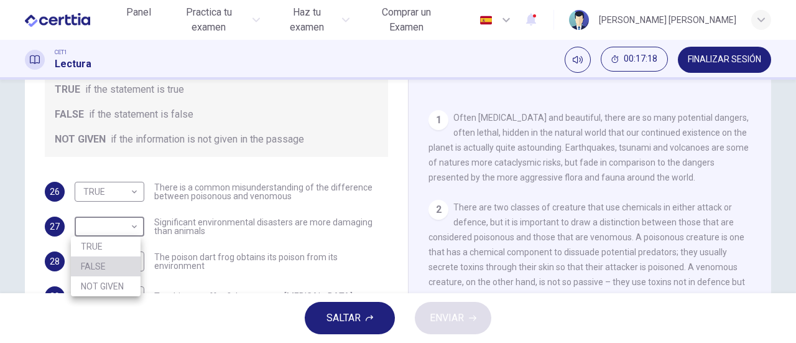
click at [117, 265] on li "FALSE" at bounding box center [106, 266] width 70 height 20
type input "*****"
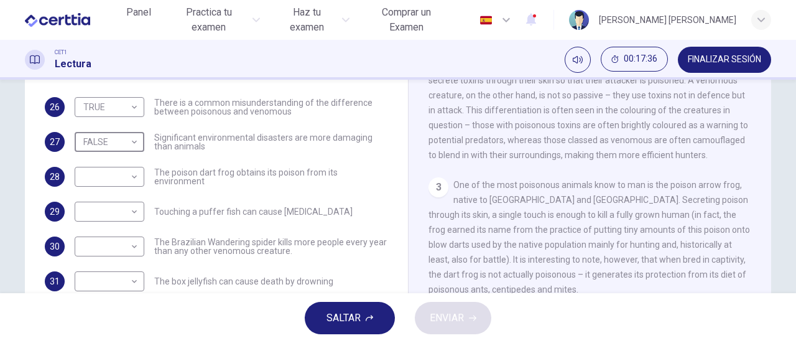
scroll to position [373, 0]
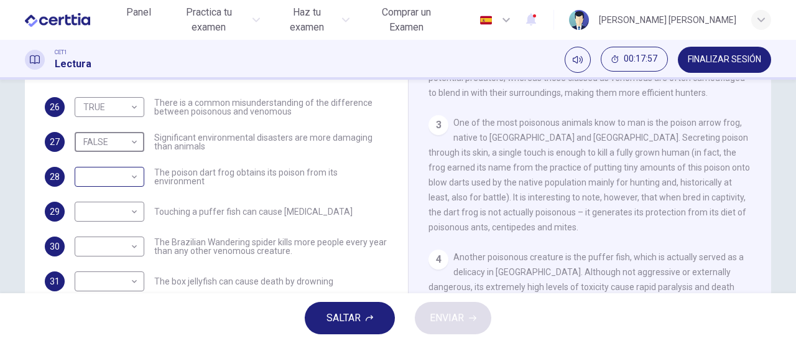
click at [134, 179] on body "Este sitio utiliza cookies, como se explica en nuestra Política de Privacidad .…" at bounding box center [398, 171] width 796 height 343
click at [116, 236] on li "NOT GIVEN" at bounding box center [106, 236] width 70 height 20
type input "*********"
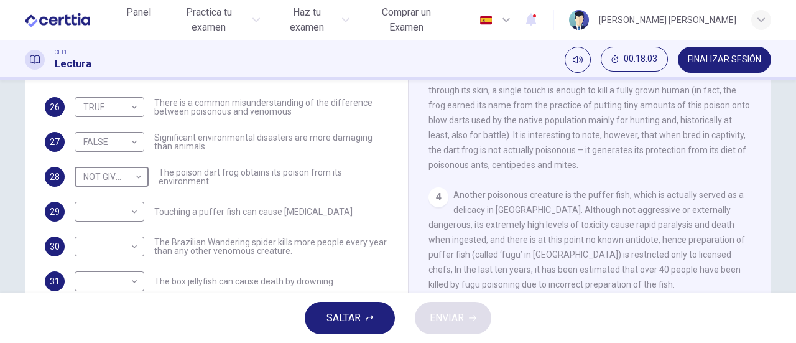
scroll to position [498, 0]
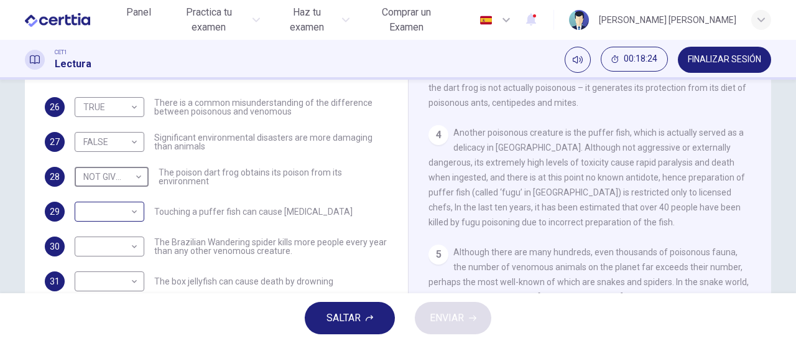
click at [132, 213] on body "Este sitio utiliza cookies, como se explica en nuestra Política de Privacidad .…" at bounding box center [398, 171] width 796 height 343
click at [111, 273] on li "NOT GIVEN" at bounding box center [106, 271] width 70 height 20
type input "*********"
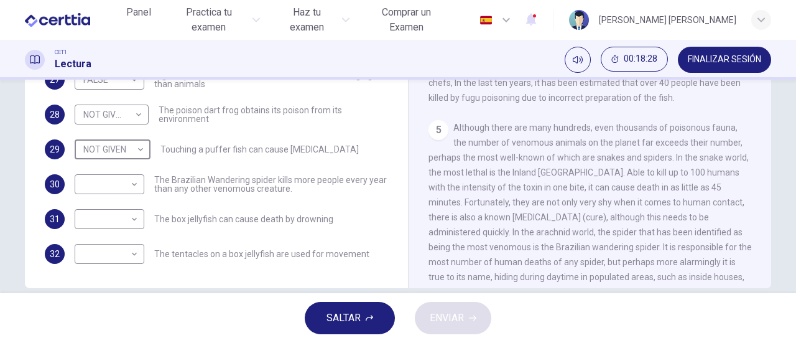
scroll to position [622, 0]
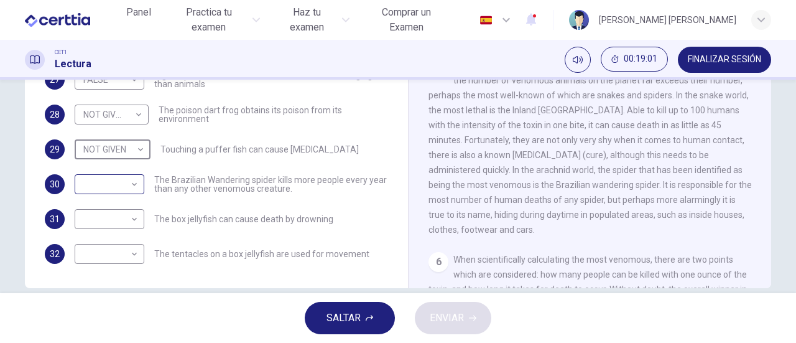
click at [122, 185] on body "Este sitio utiliza cookies, como se explica en nuestra Política de Privacidad .…" at bounding box center [398, 171] width 796 height 343
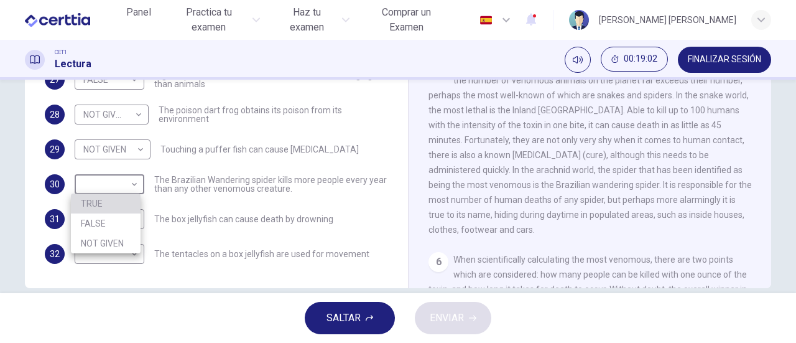
click at [105, 205] on li "TRUE" at bounding box center [106, 203] width 70 height 20
type input "****"
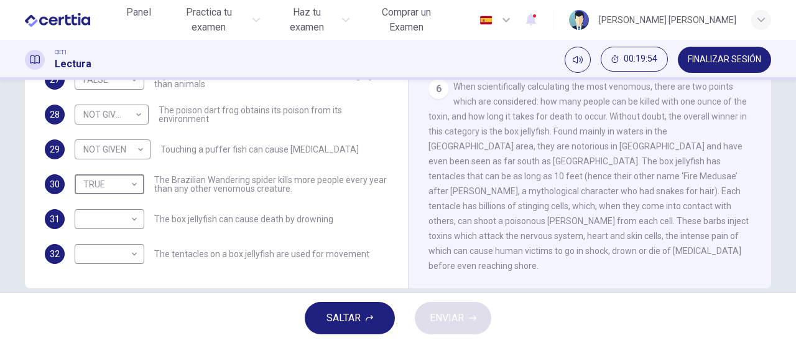
scroll to position [817, 0]
click at [132, 221] on body "Este sitio utiliza cookies, como se explica en nuestra Política de Privacidad .…" at bounding box center [398, 171] width 796 height 343
click at [108, 239] on li "TRUE" at bounding box center [106, 238] width 70 height 20
type input "****"
click at [133, 254] on body "Este sitio utiliza cookies, como se explica en nuestra Política de Privacidad .…" at bounding box center [398, 171] width 796 height 343
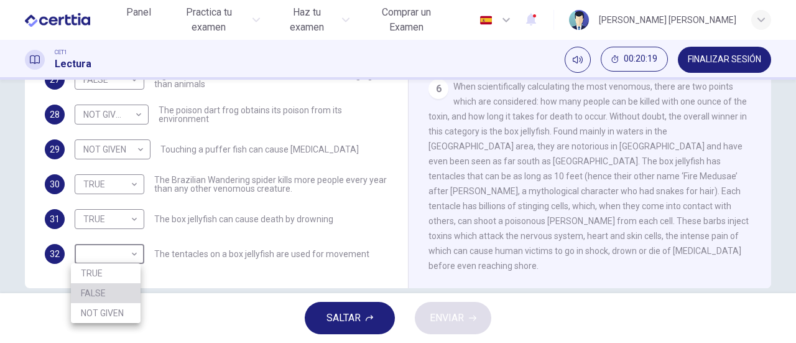
click at [114, 287] on li "FALSE" at bounding box center [106, 293] width 70 height 20
type input "*****"
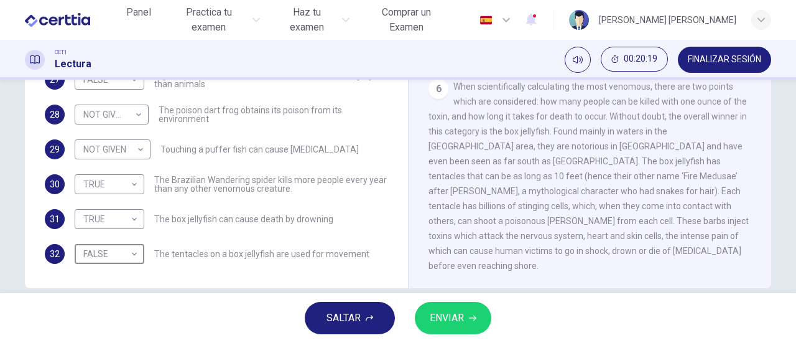
click at [441, 317] on span "ENVIAR" at bounding box center [447, 317] width 34 height 17
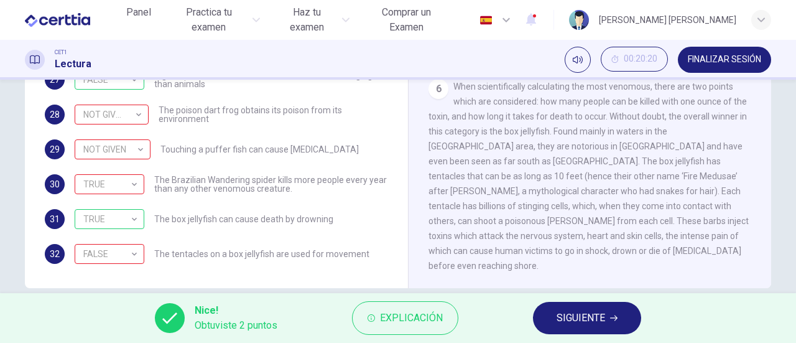
scroll to position [269, 0]
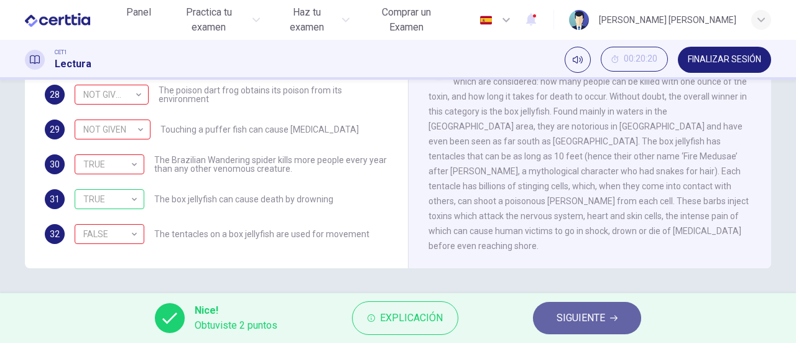
click at [575, 320] on span "SIGUIENTE" at bounding box center [581, 317] width 49 height 17
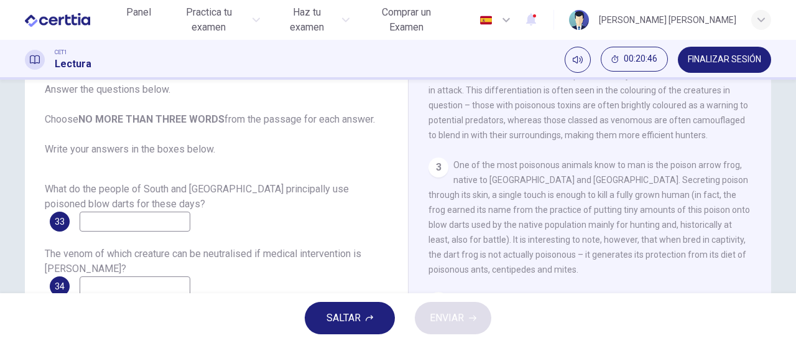
scroll to position [498, 0]
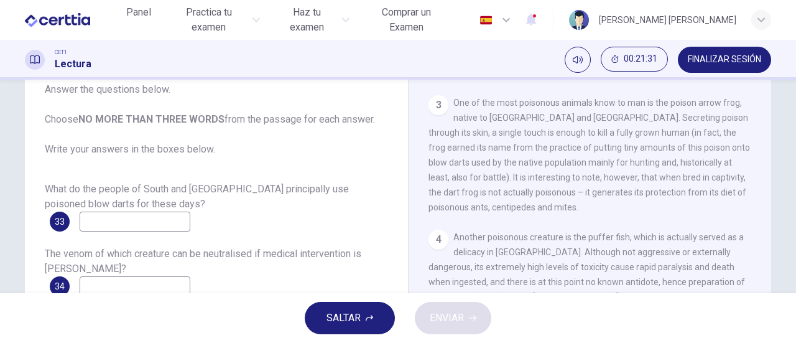
click at [147, 223] on input at bounding box center [135, 221] width 111 height 20
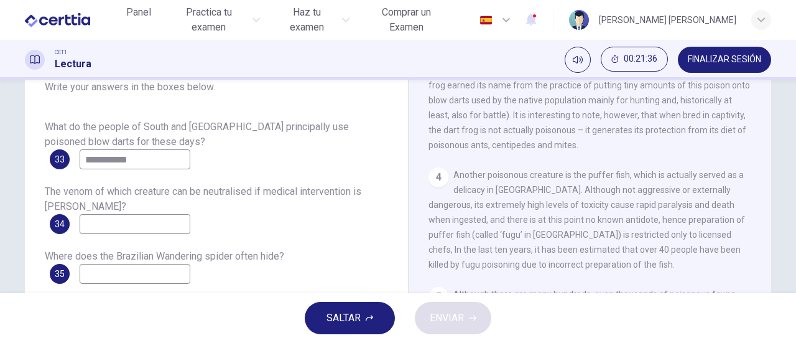
scroll to position [207, 0]
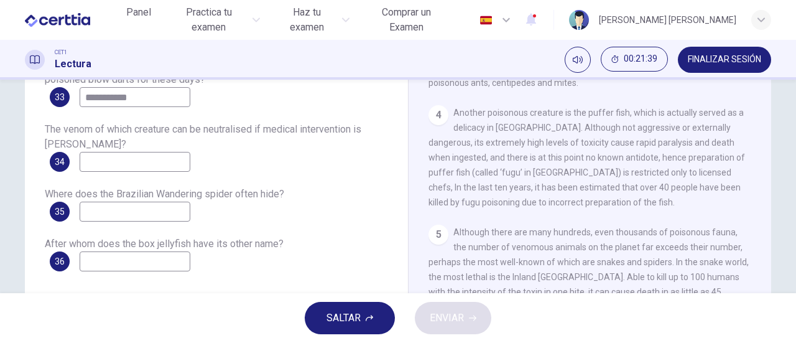
type input "**********"
click at [142, 160] on input at bounding box center [135, 162] width 111 height 20
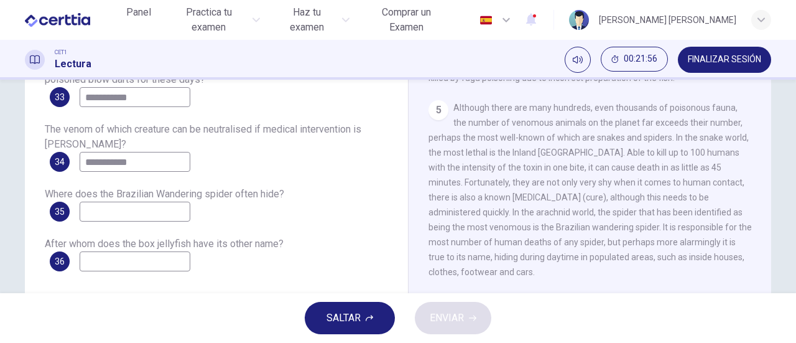
scroll to position [684, 0]
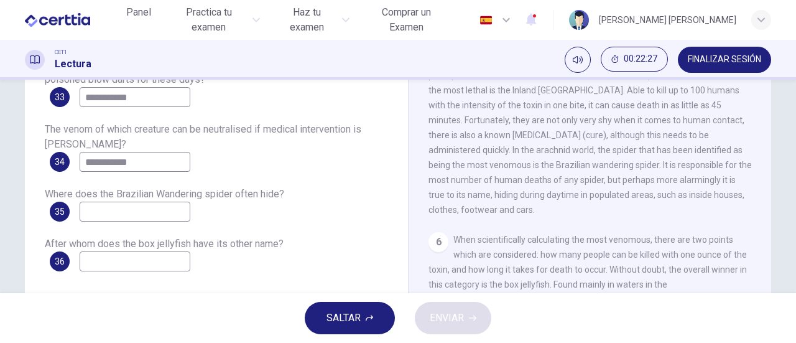
type input "**********"
click at [162, 210] on input at bounding box center [135, 212] width 111 height 20
type input "**********"
click at [150, 267] on input at bounding box center [135, 261] width 111 height 20
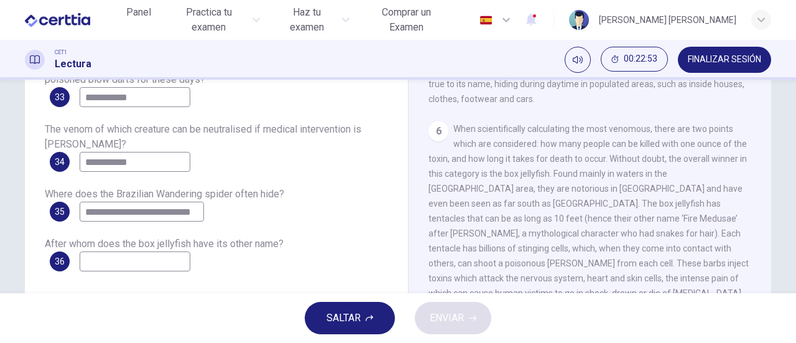
scroll to position [817, 0]
click at [131, 262] on input at bounding box center [135, 261] width 111 height 20
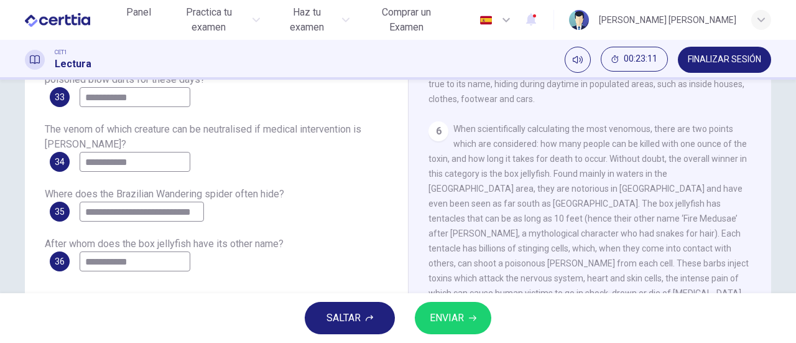
type input "**********"
click at [450, 315] on span "ENVIAR" at bounding box center [447, 317] width 34 height 17
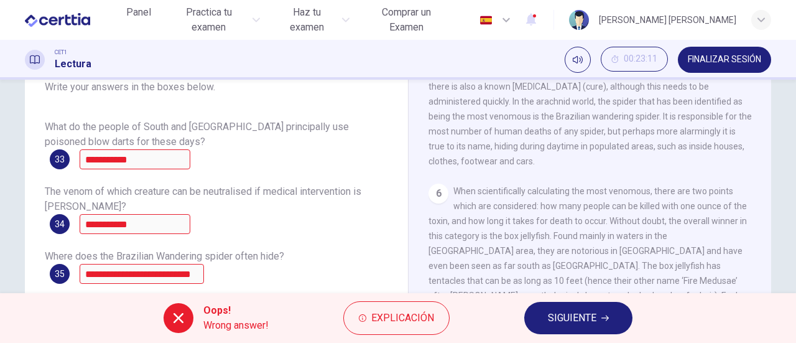
scroll to position [207, 0]
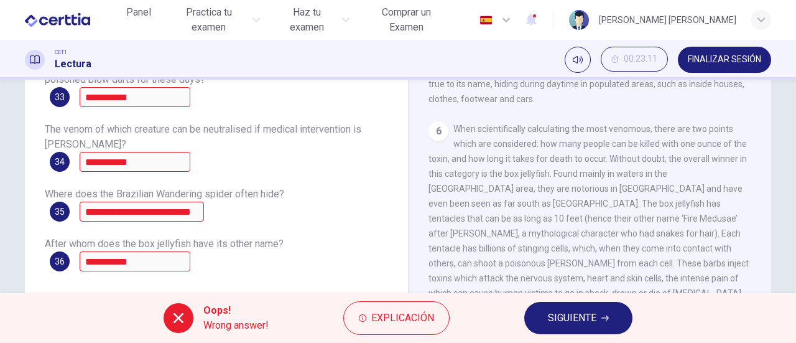
click at [594, 317] on span "SIGUIENTE" at bounding box center [572, 317] width 49 height 17
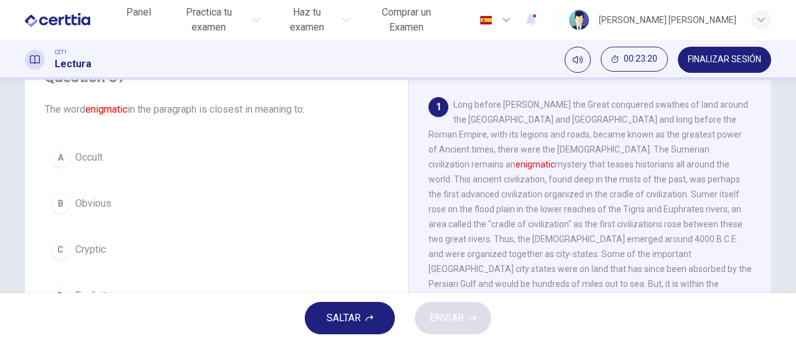
scroll to position [124, 0]
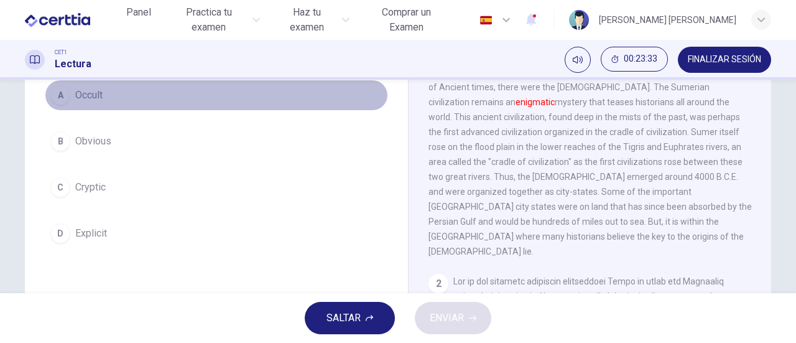
click at [75, 99] on span "Occult" at bounding box center [88, 95] width 27 height 15
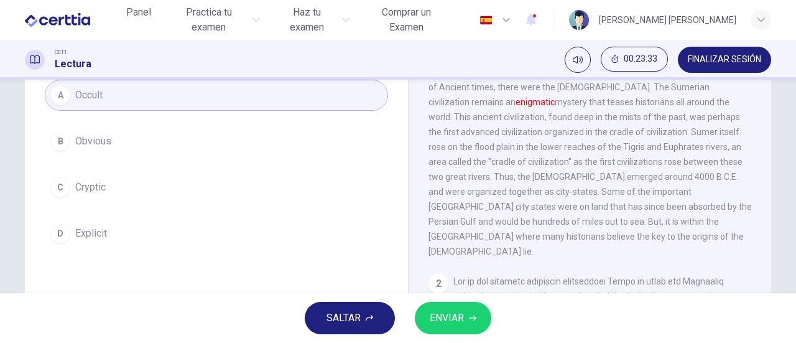
click at [460, 318] on span "ENVIAR" at bounding box center [447, 317] width 34 height 17
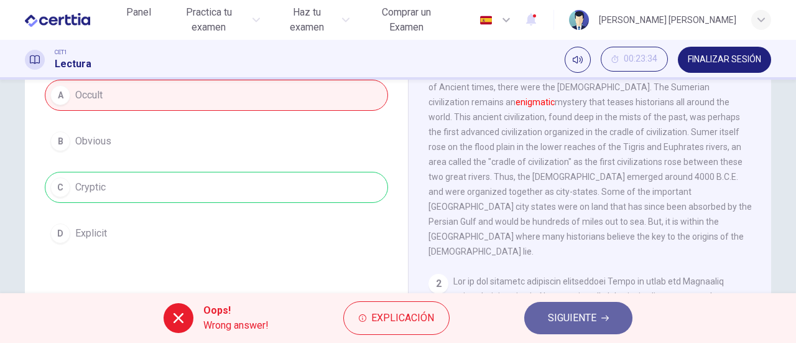
click at [569, 312] on span "SIGUIENTE" at bounding box center [572, 317] width 49 height 17
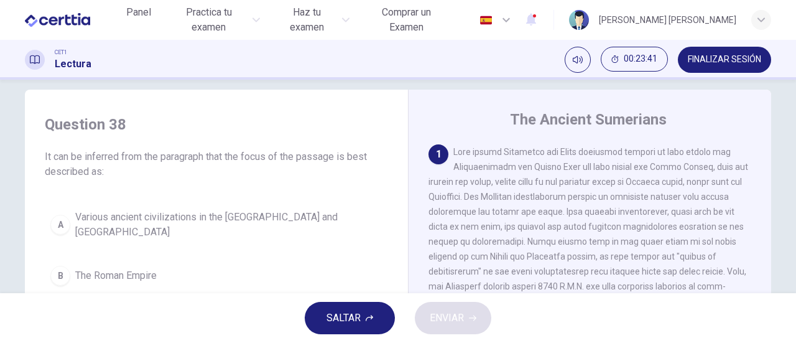
scroll to position [77, 0]
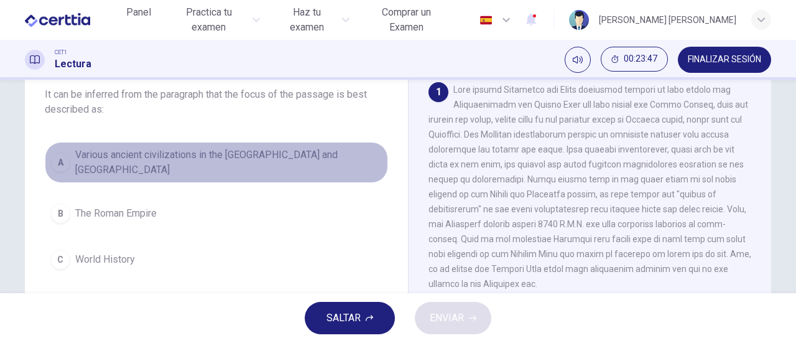
click at [237, 160] on span "Various ancient civilizations in the [GEOGRAPHIC_DATA] and [GEOGRAPHIC_DATA]" at bounding box center [228, 162] width 307 height 30
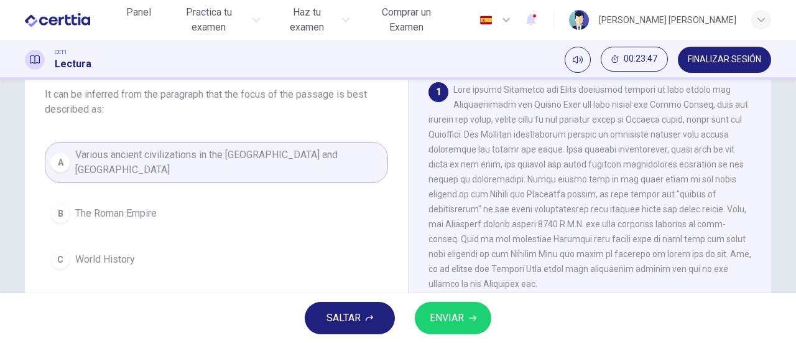
click at [470, 313] on button "ENVIAR" at bounding box center [453, 318] width 77 height 32
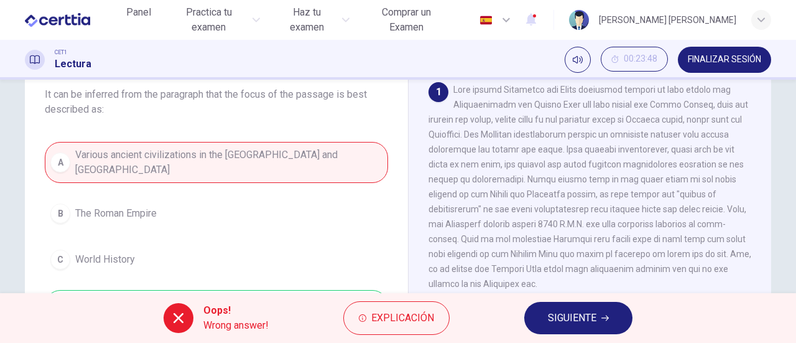
click at [575, 324] on span "SIGUIENTE" at bounding box center [572, 317] width 49 height 17
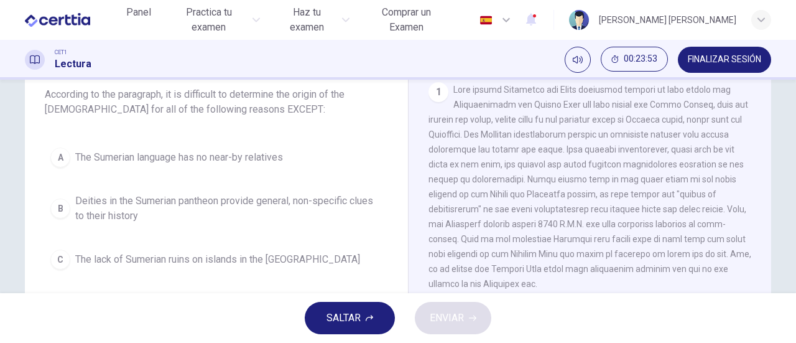
click at [343, 316] on span "SALTAR" at bounding box center [344, 317] width 34 height 17
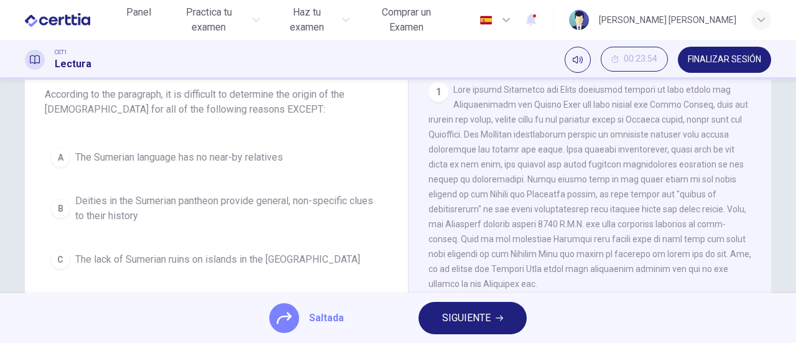
click at [478, 322] on span "SIGUIENTE" at bounding box center [466, 317] width 49 height 17
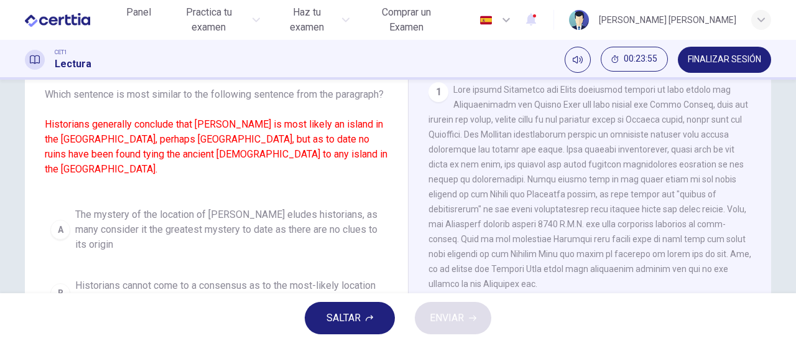
click at [346, 317] on span "SALTAR" at bounding box center [344, 317] width 34 height 17
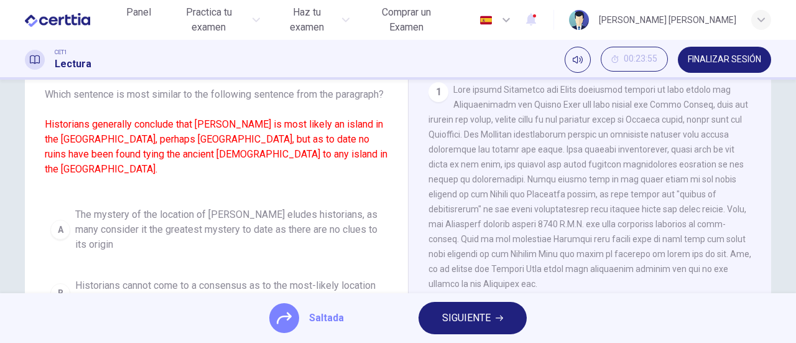
click at [468, 317] on span "SIGUIENTE" at bounding box center [466, 317] width 49 height 17
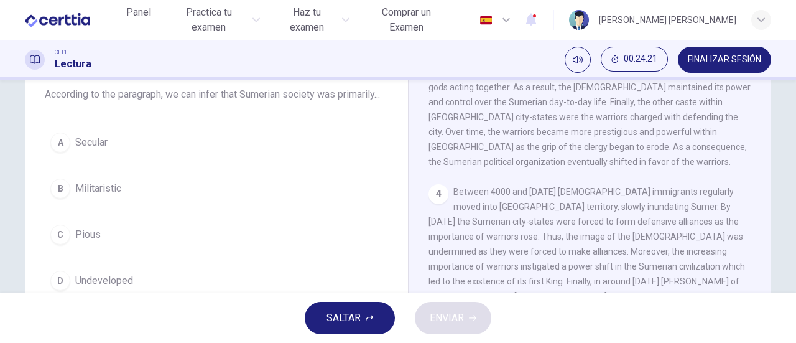
click at [65, 198] on div "B" at bounding box center [60, 189] width 20 height 20
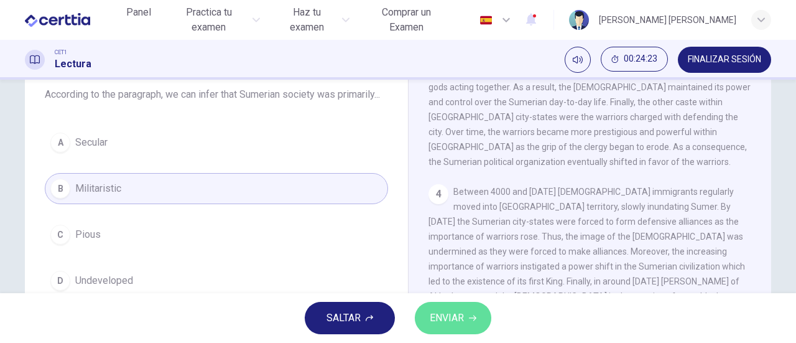
click at [462, 319] on span "ENVIAR" at bounding box center [447, 317] width 34 height 17
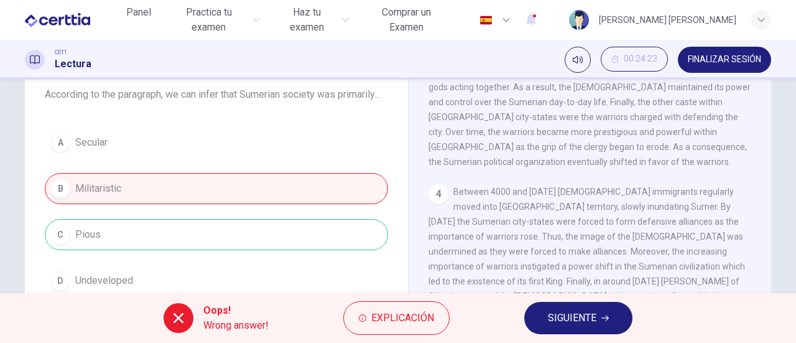
click at [574, 322] on span "SIGUIENTE" at bounding box center [572, 317] width 49 height 17
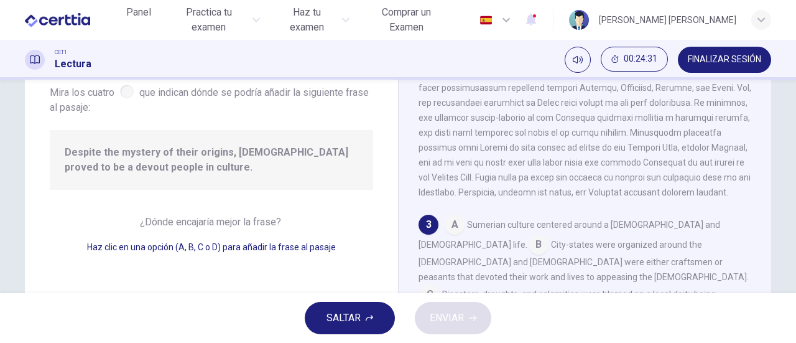
scroll to position [392, 0]
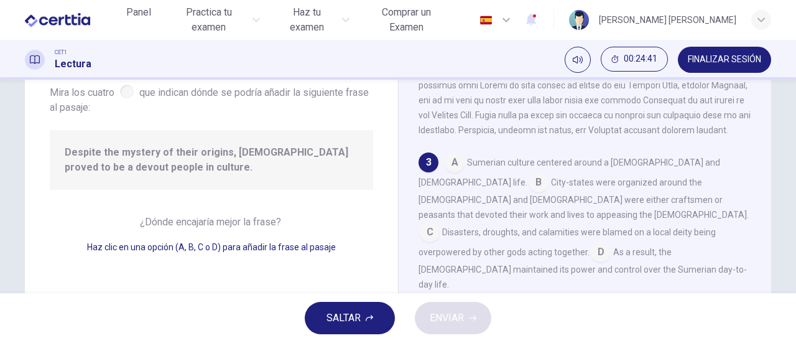
click at [440, 223] on input at bounding box center [430, 233] width 20 height 20
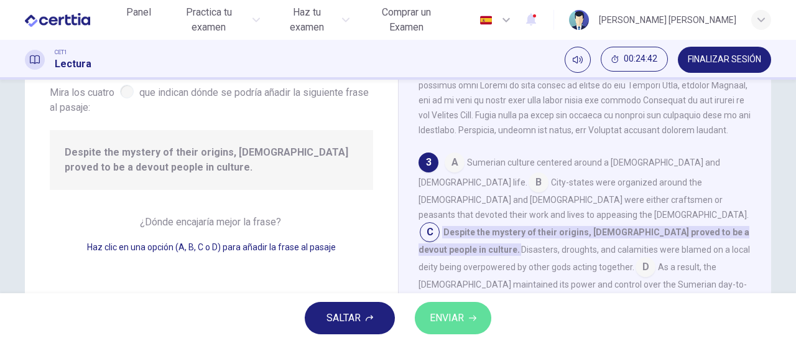
click at [442, 319] on span "ENVIAR" at bounding box center [447, 317] width 34 height 17
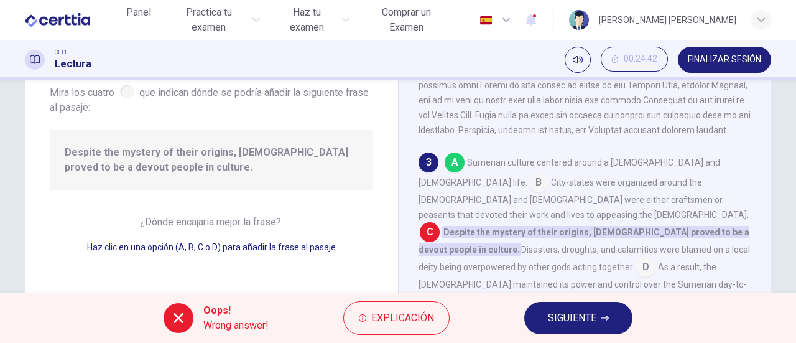
click at [572, 314] on span "SIGUIENTE" at bounding box center [572, 317] width 49 height 17
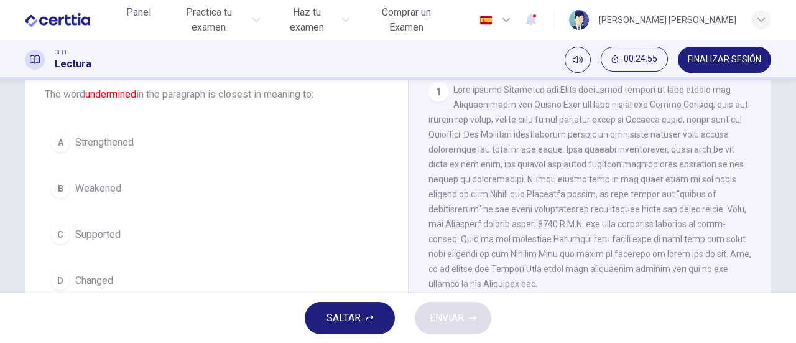
click at [75, 187] on span "Weakened" at bounding box center [98, 188] width 46 height 15
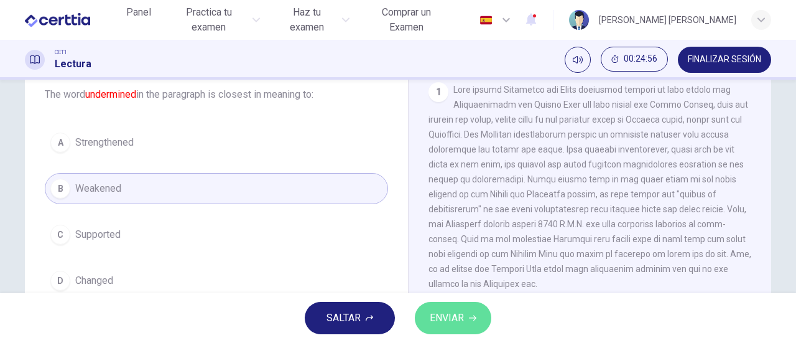
click at [457, 322] on span "ENVIAR" at bounding box center [447, 317] width 34 height 17
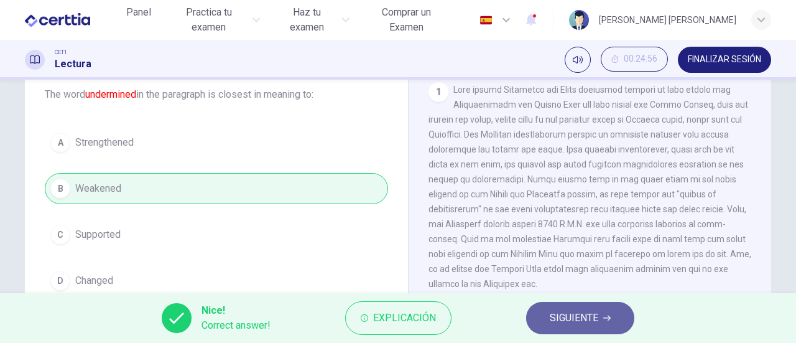
click at [553, 315] on span "SIGUIENTE" at bounding box center [574, 317] width 49 height 17
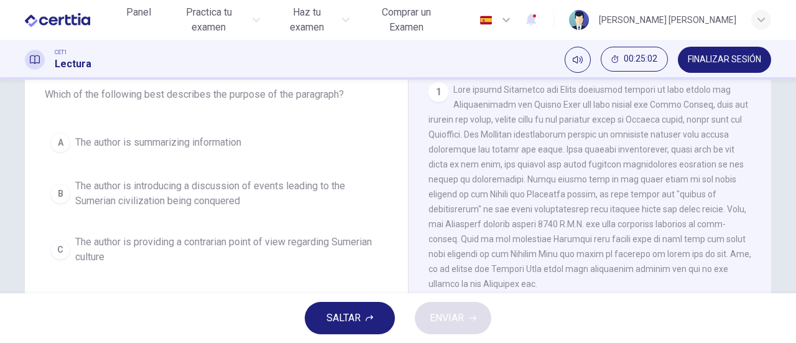
scroll to position [139, 0]
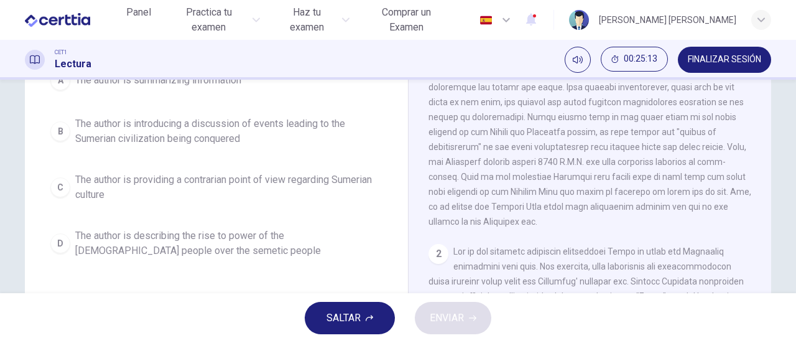
click at [188, 239] on span "The author is describing the rise to power of the [DEMOGRAPHIC_DATA] people ove…" at bounding box center [228, 243] width 307 height 30
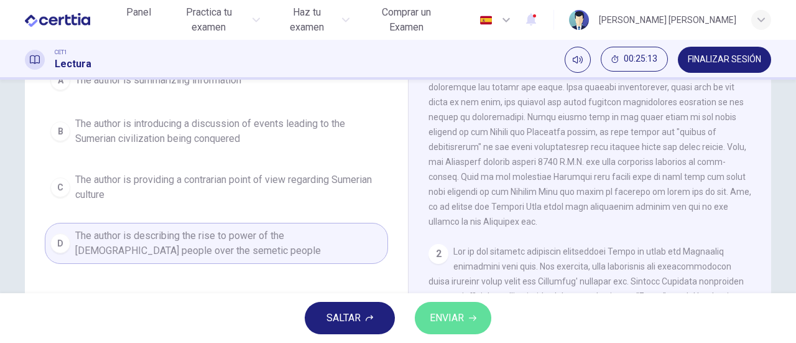
click at [474, 322] on button "ENVIAR" at bounding box center [453, 318] width 77 height 32
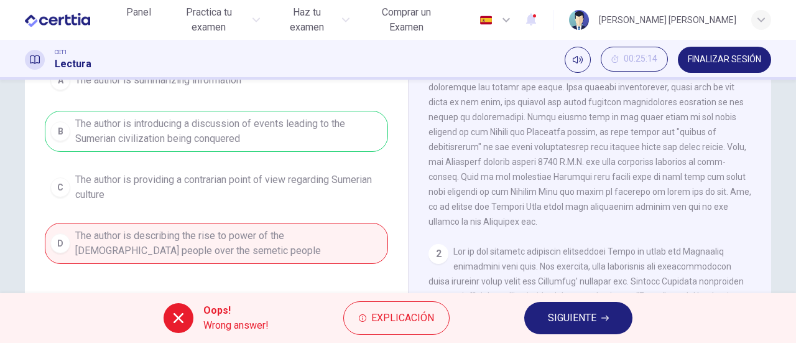
click at [573, 315] on span "SIGUIENTE" at bounding box center [572, 317] width 49 height 17
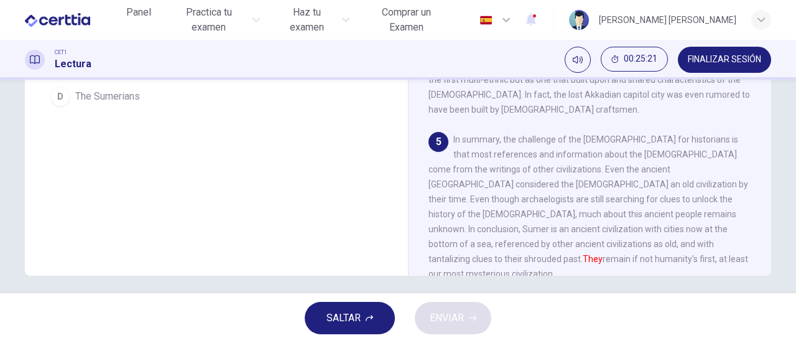
scroll to position [263, 0]
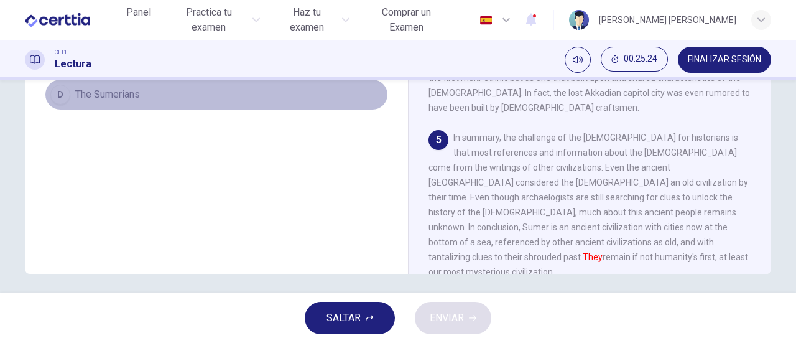
drag, startPoint x: 129, startPoint y: 94, endPoint x: 235, endPoint y: 119, distance: 108.6
click at [137, 96] on span "The Sumerians" at bounding box center [107, 94] width 65 height 15
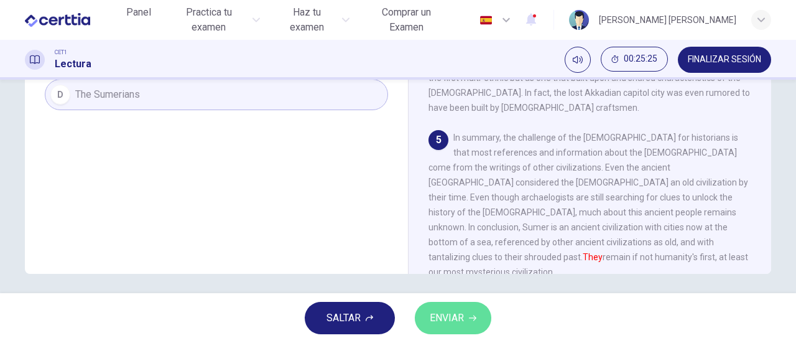
click at [458, 319] on span "ENVIAR" at bounding box center [447, 317] width 34 height 17
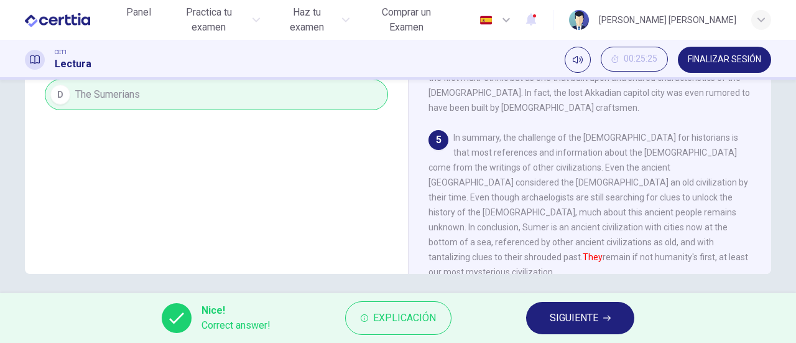
click at [561, 332] on button "SIGUIENTE" at bounding box center [580, 318] width 108 height 32
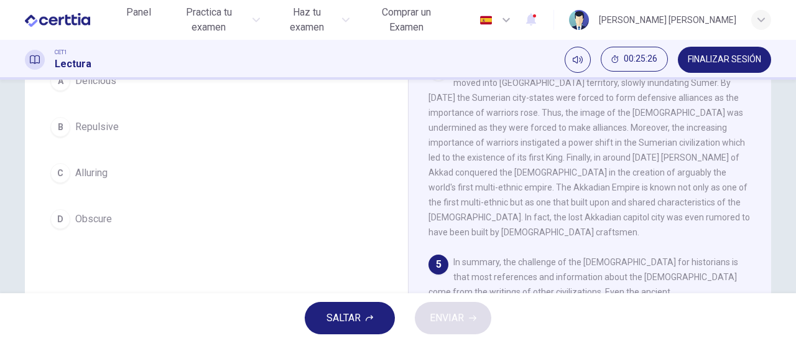
scroll to position [77, 0]
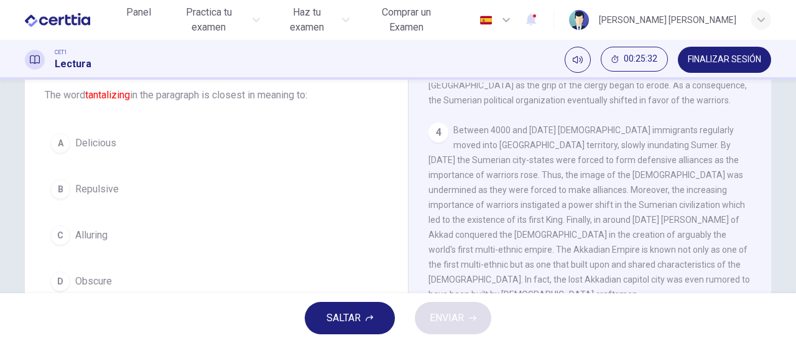
click at [90, 234] on span "Alluring" at bounding box center [91, 235] width 32 height 15
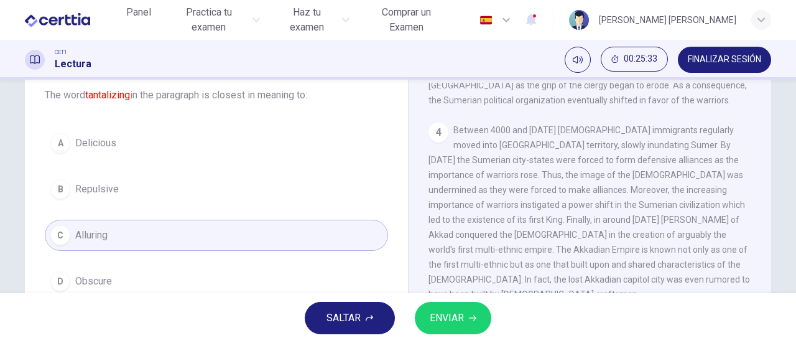
click at [454, 323] on span "ENVIAR" at bounding box center [447, 317] width 34 height 17
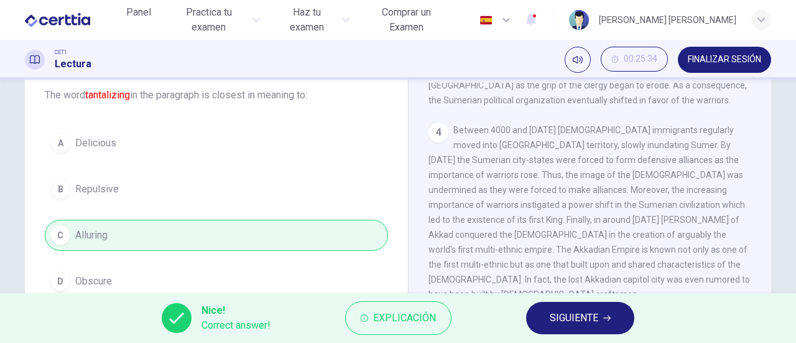
click at [595, 319] on span "SIGUIENTE" at bounding box center [574, 317] width 49 height 17
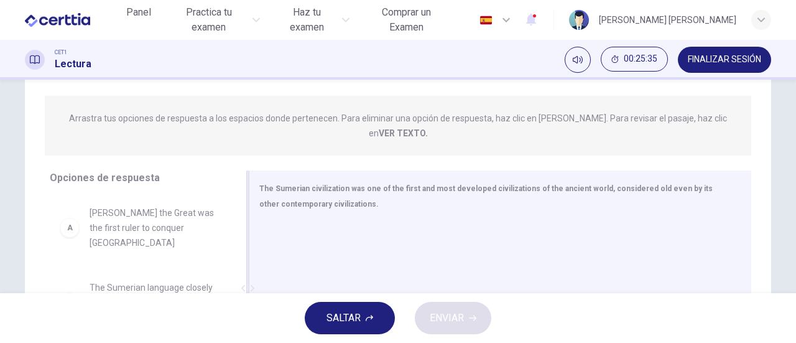
scroll to position [201, 0]
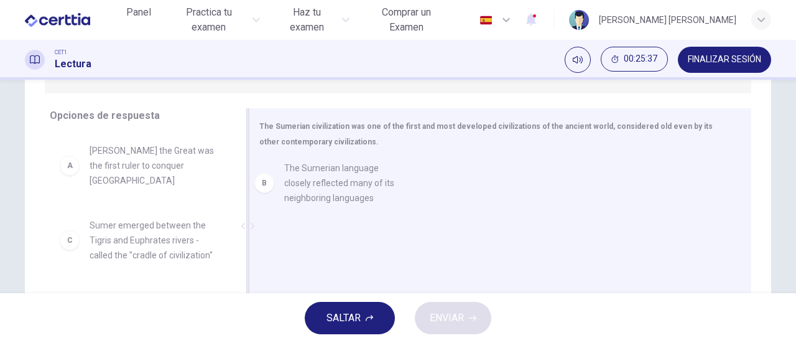
drag, startPoint x: 138, startPoint y: 226, endPoint x: 345, endPoint y: 197, distance: 208.5
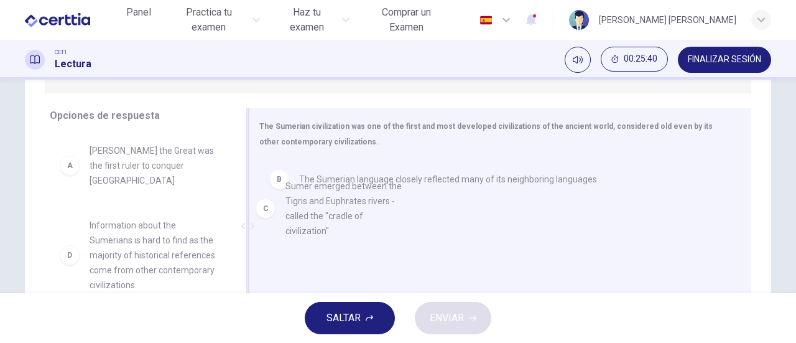
drag, startPoint x: 159, startPoint y: 224, endPoint x: 363, endPoint y: 215, distance: 203.6
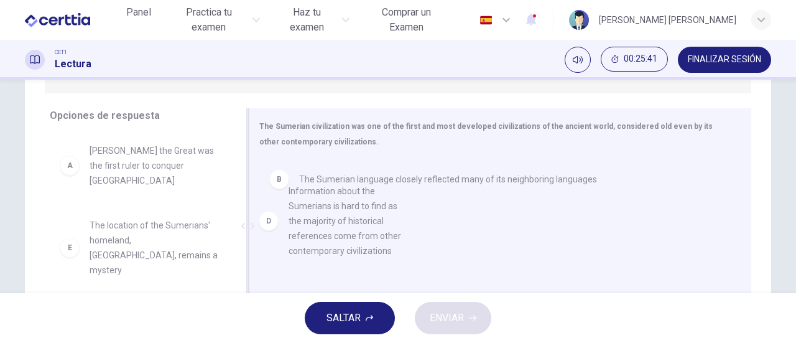
drag, startPoint x: 129, startPoint y: 245, endPoint x: 342, endPoint y: 244, distance: 212.7
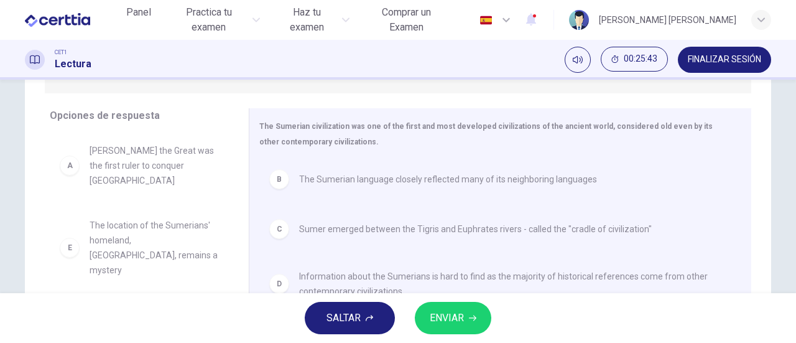
click at [457, 325] on span "ENVIAR" at bounding box center [447, 317] width 34 height 17
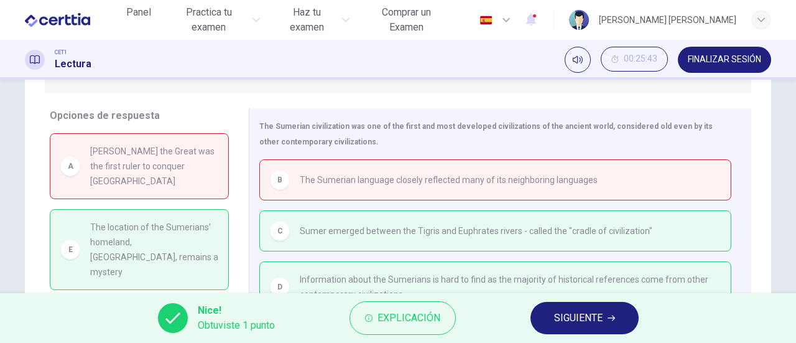
click at [588, 319] on span "SIGUIENTE" at bounding box center [578, 317] width 49 height 17
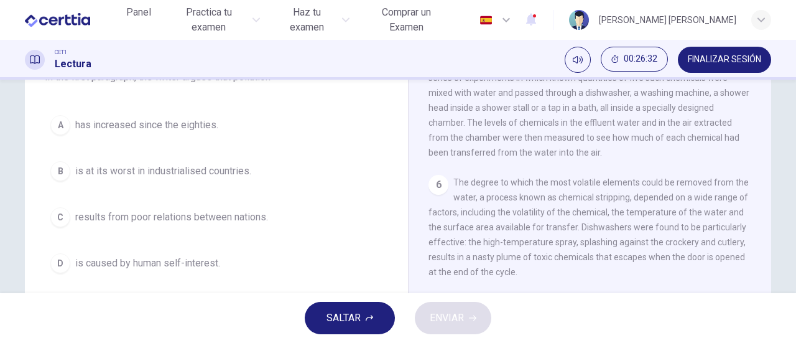
scroll to position [871, 0]
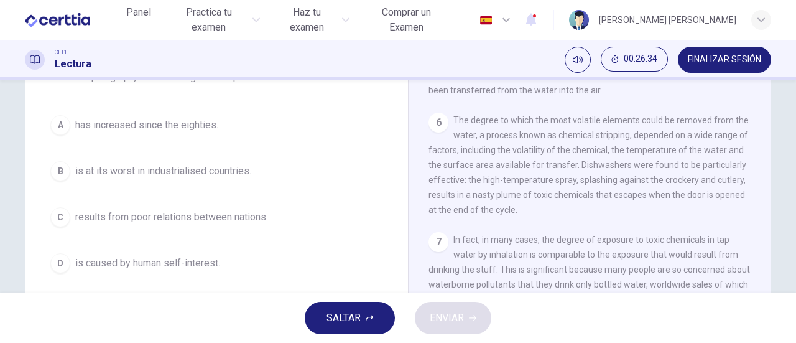
click at [179, 131] on span "has increased since the eighties." at bounding box center [146, 125] width 143 height 15
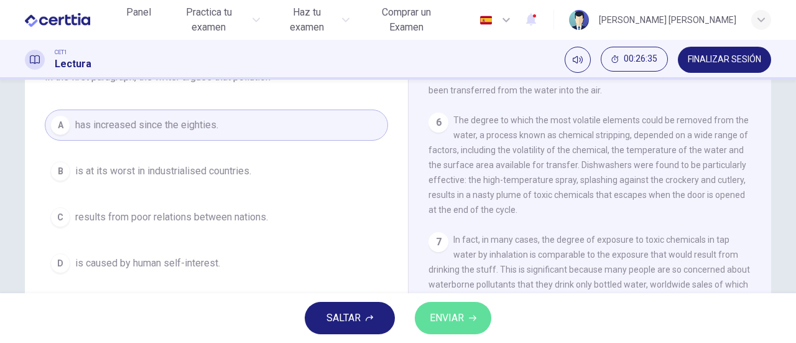
click at [450, 310] on span "ENVIAR" at bounding box center [447, 317] width 34 height 17
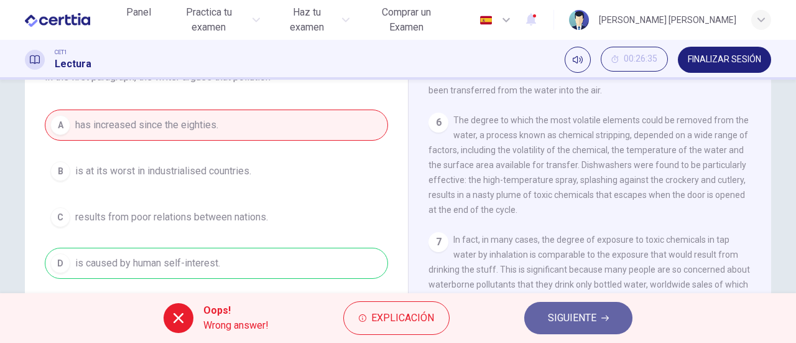
click at [564, 318] on span "SIGUIENTE" at bounding box center [572, 317] width 49 height 17
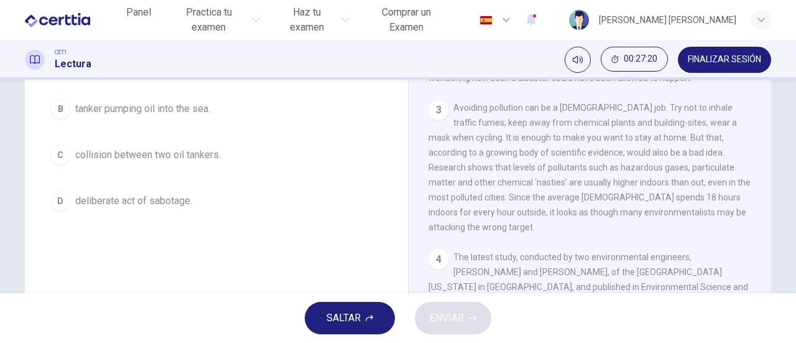
scroll to position [124, 0]
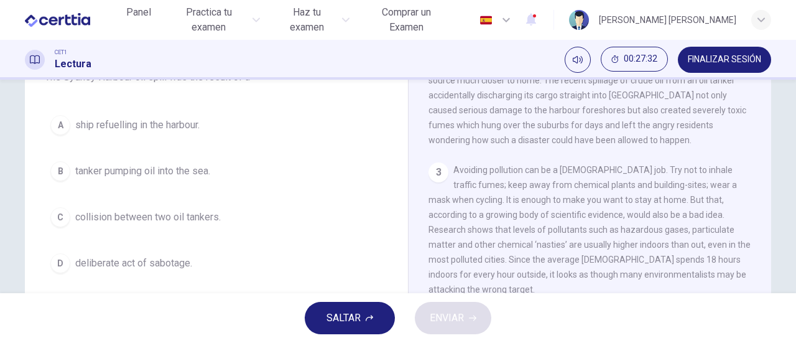
click at [149, 125] on span "ship refuelling in the harbour." at bounding box center [137, 125] width 124 height 15
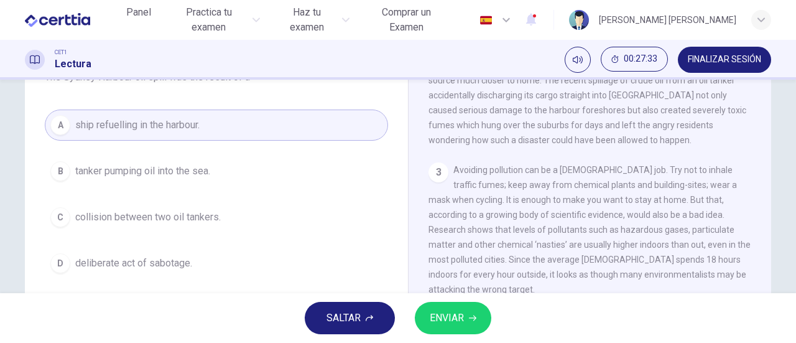
click at [443, 318] on span "ENVIAR" at bounding box center [447, 317] width 34 height 17
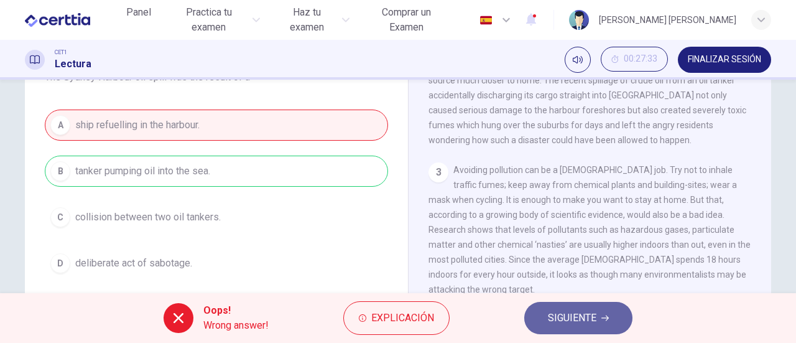
click at [605, 317] on icon "button" at bounding box center [604, 317] width 7 height 7
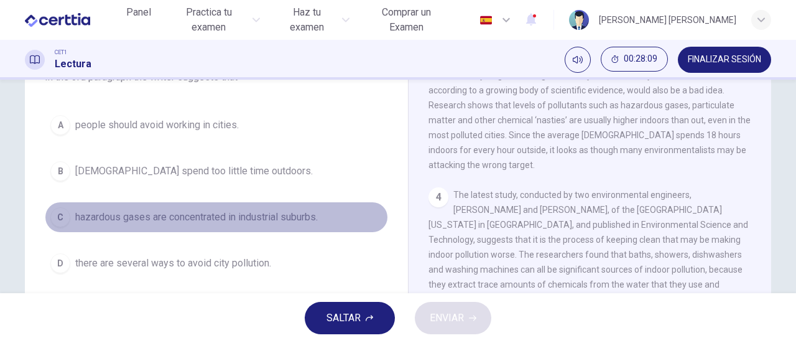
click at [234, 218] on span "hazardous gases are concentrated in industrial suburbs." at bounding box center [196, 217] width 243 height 15
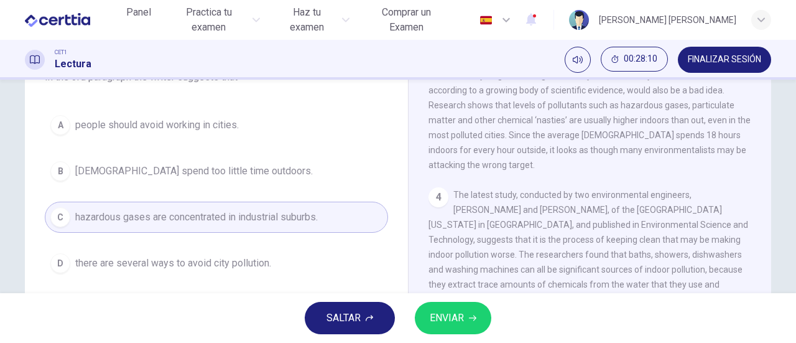
click at [437, 317] on span "ENVIAR" at bounding box center [447, 317] width 34 height 17
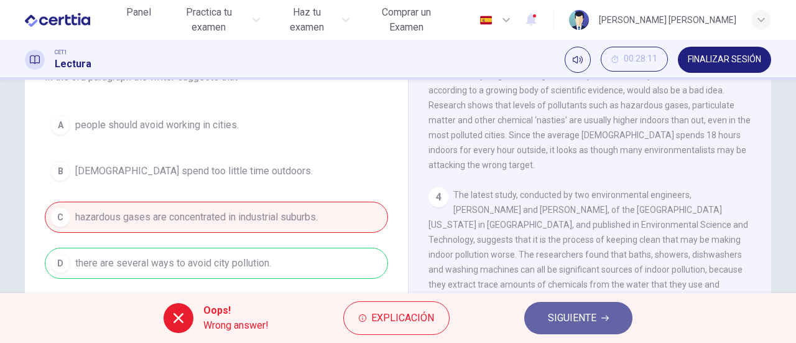
click at [582, 324] on span "SIGUIENTE" at bounding box center [572, 317] width 49 height 17
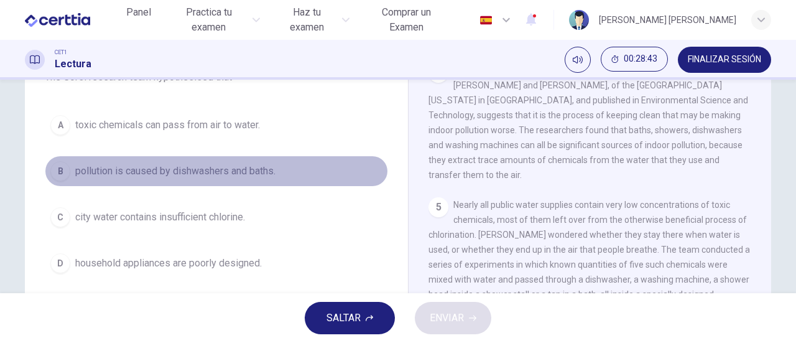
click at [221, 172] on span "pollution is caused by dishwashers and baths." at bounding box center [175, 171] width 200 height 15
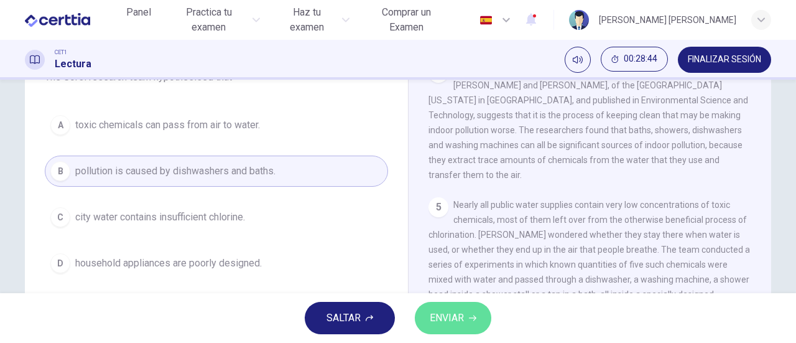
click at [447, 313] on span "ENVIAR" at bounding box center [447, 317] width 34 height 17
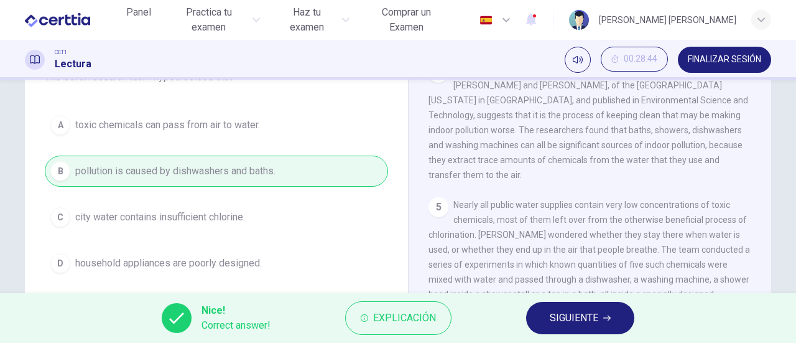
click at [542, 313] on button "SIGUIENTE" at bounding box center [580, 318] width 108 height 32
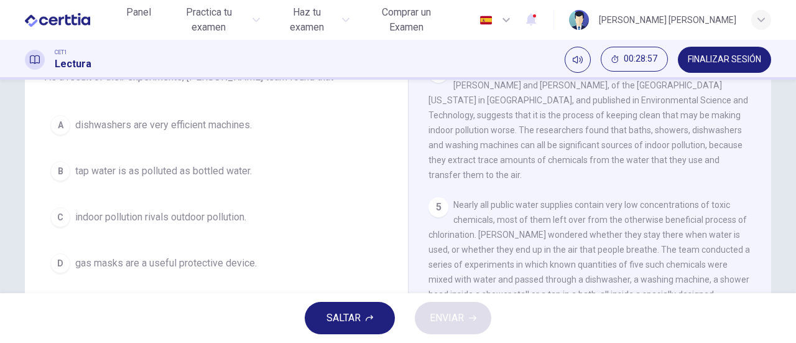
click at [187, 170] on span "tap water is as polluted as bottled water." at bounding box center [163, 171] width 177 height 15
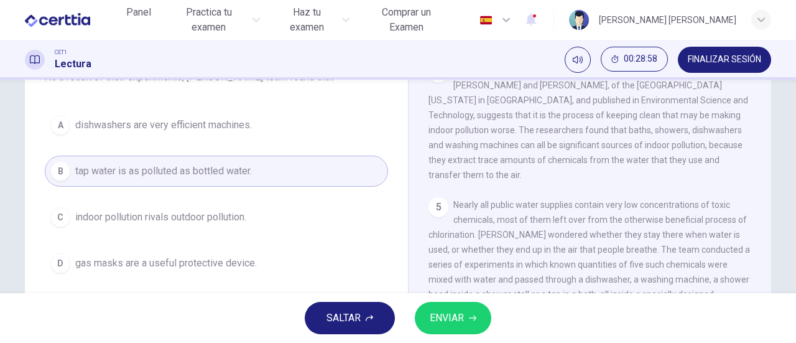
click at [463, 319] on span "ENVIAR" at bounding box center [447, 317] width 34 height 17
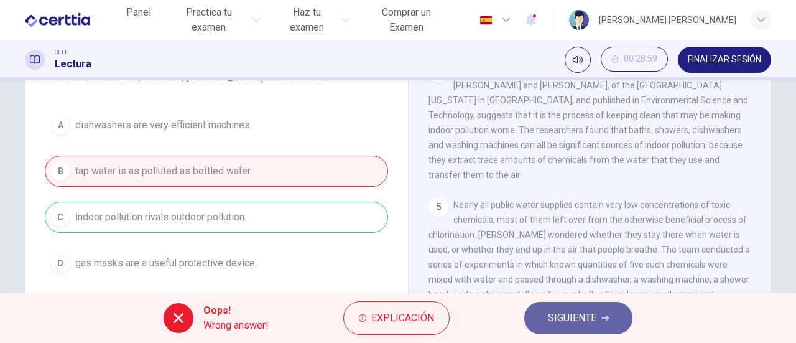
click at [570, 316] on span "SIGUIENTE" at bounding box center [572, 317] width 49 height 17
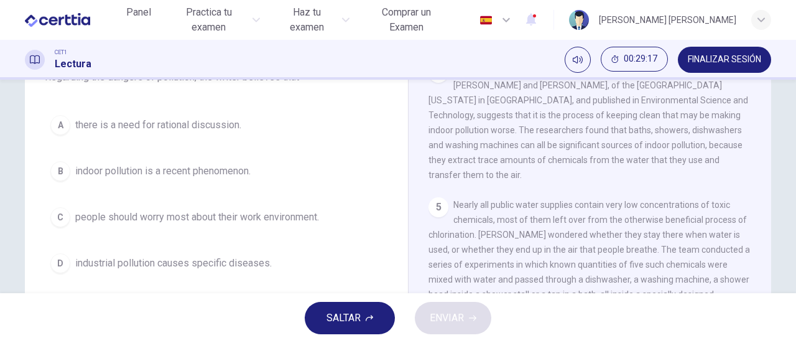
click at [181, 172] on span "indoor pollution is a recent phenomenon." at bounding box center [162, 171] width 175 height 15
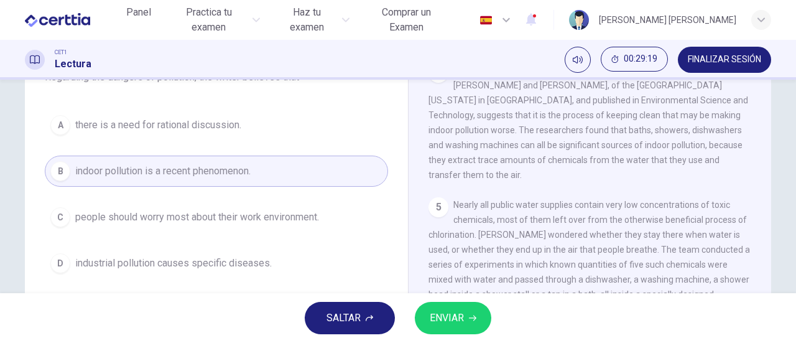
click at [460, 313] on span "ENVIAR" at bounding box center [447, 317] width 34 height 17
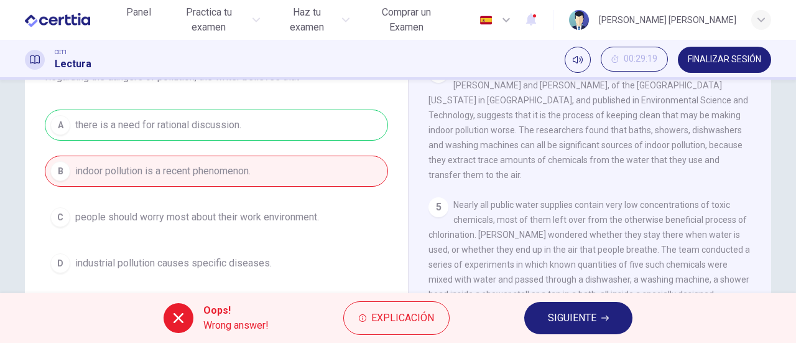
click at [564, 317] on span "SIGUIENTE" at bounding box center [572, 317] width 49 height 17
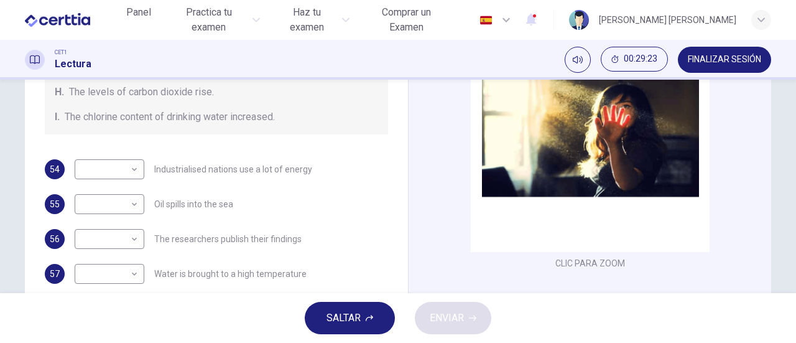
scroll to position [187, 0]
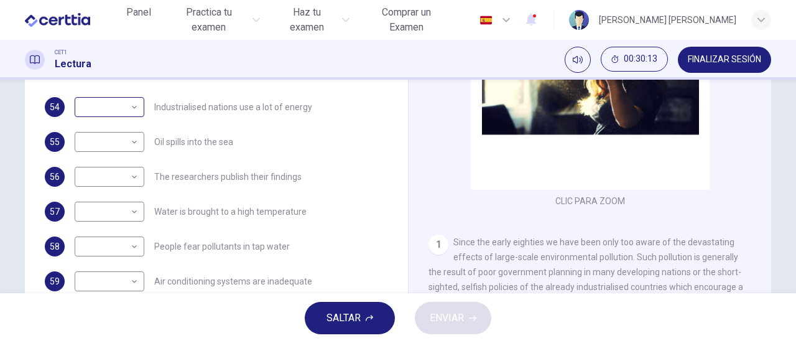
click at [137, 106] on div "​ ​" at bounding box center [110, 107] width 70 height 20
click at [134, 108] on body "Este sitio utiliza cookies, como se explica en nuestra Política de Privacidad .…" at bounding box center [398, 171] width 796 height 343
click at [131, 105] on div at bounding box center [398, 171] width 796 height 343
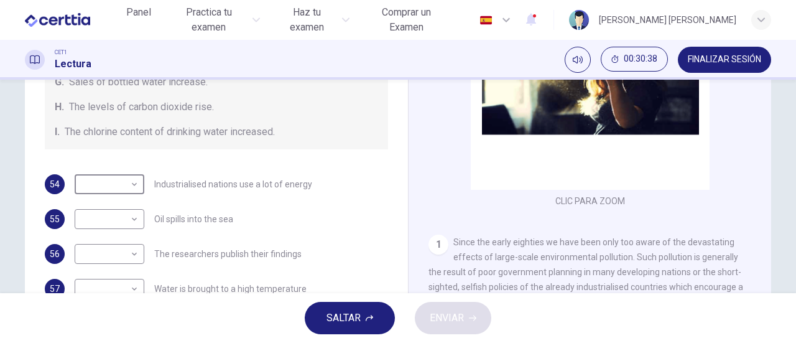
scroll to position [249, 0]
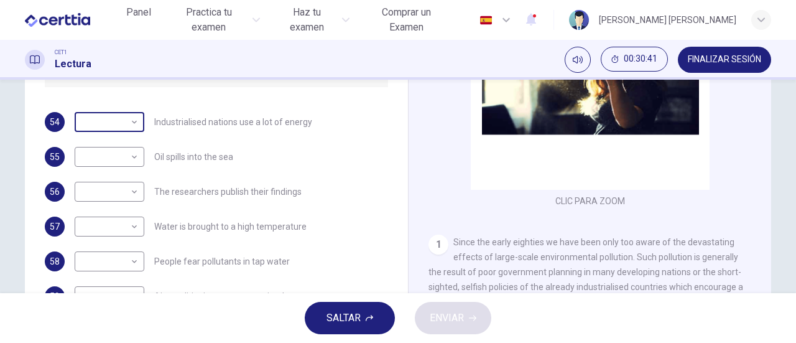
click at [131, 124] on body "Este sitio utiliza cookies, como se explica en nuestra Política de Privacidad .…" at bounding box center [398, 171] width 796 height 343
click at [131, 123] on div at bounding box center [398, 171] width 796 height 343
click at [129, 124] on body "Este sitio utiliza cookies, como se explica en nuestra Política de Privacidad .…" at bounding box center [398, 171] width 796 height 343
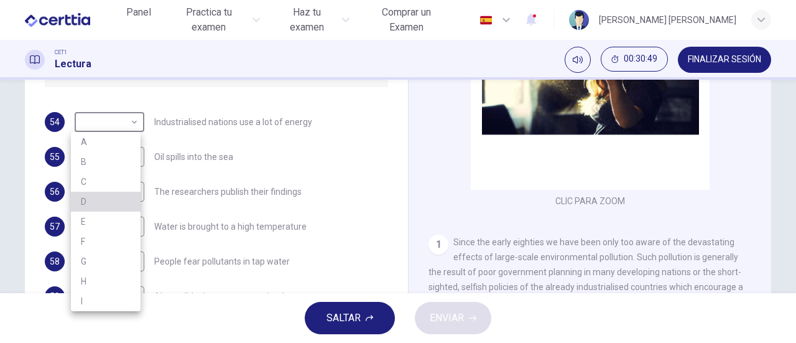
click at [104, 200] on li "D" at bounding box center [106, 202] width 70 height 20
type input "*"
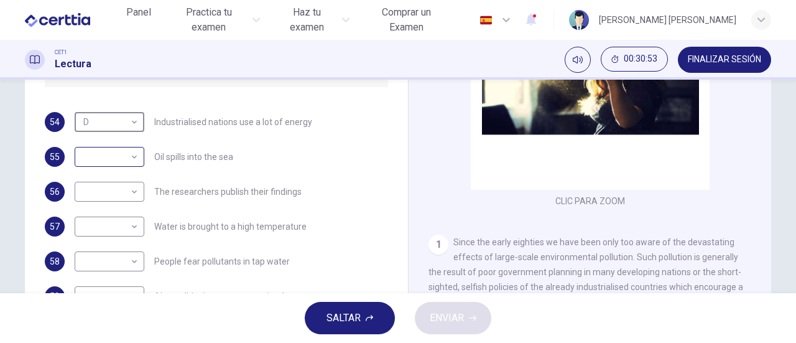
click at [133, 156] on body "Este sitio utiliza cookies, como se explica en nuestra Política de Privacidad .…" at bounding box center [398, 171] width 796 height 343
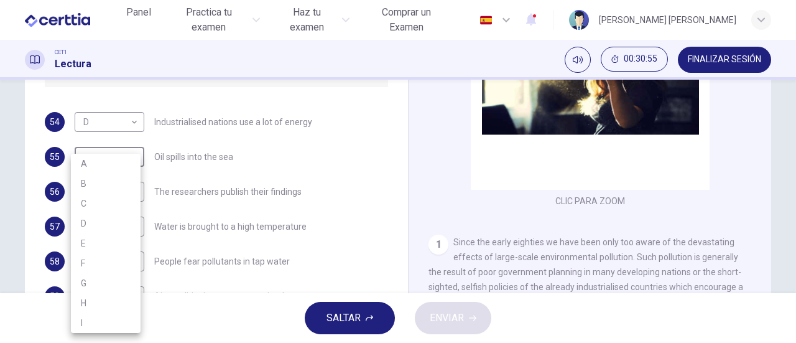
click at [109, 256] on li "F" at bounding box center [106, 263] width 70 height 20
type input "*"
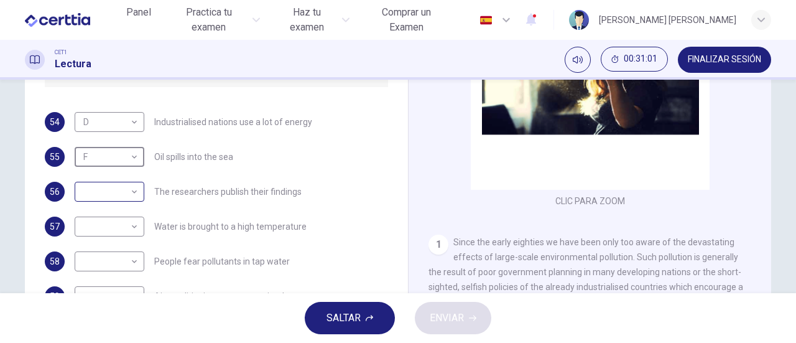
click at [128, 196] on body "Este sitio utiliza cookies, como se explica en nuestra Política de Privacidad .…" at bounding box center [398, 171] width 796 height 343
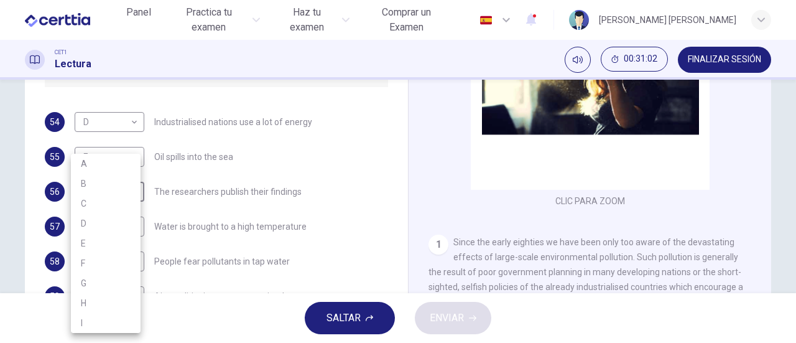
click at [112, 236] on li "E" at bounding box center [106, 243] width 70 height 20
type input "*"
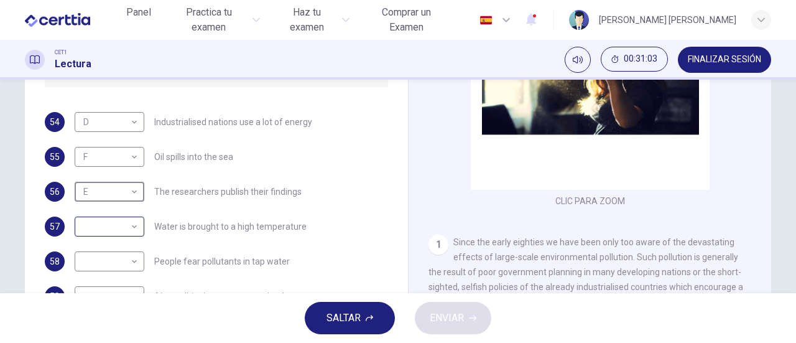
scroll to position [264, 0]
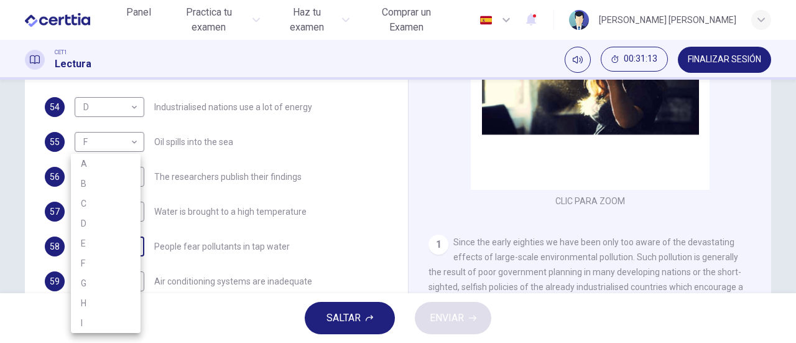
click at [133, 244] on body "Este sitio utiliza cookies, como se explica en nuestra Política de Privacidad .…" at bounding box center [398, 171] width 796 height 343
click at [107, 186] on li "B" at bounding box center [106, 184] width 70 height 20
type input "*"
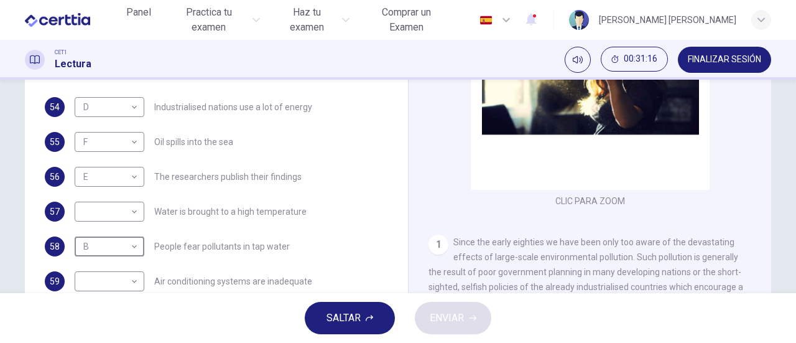
scroll to position [249, 0]
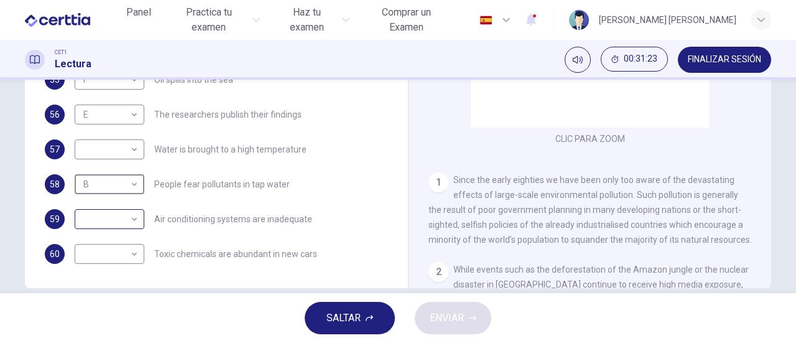
click at [132, 216] on body "Este sitio utiliza cookies, como se explica en nuestra Política de Privacidad .…" at bounding box center [398, 171] width 796 height 343
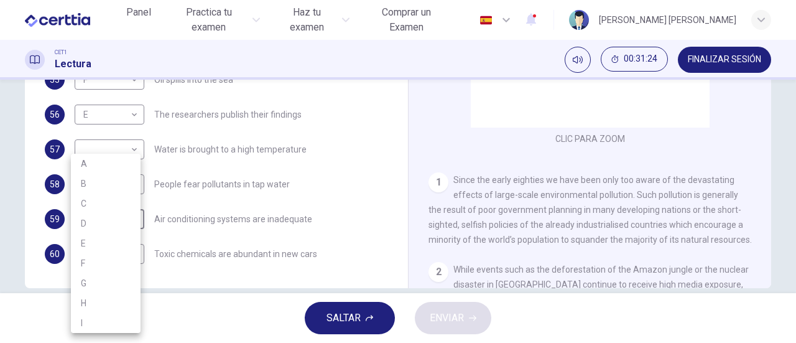
click at [110, 162] on li "A" at bounding box center [106, 164] width 70 height 20
type input "*"
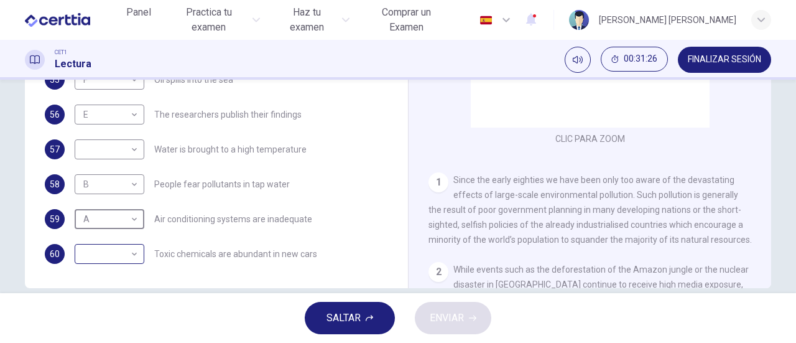
click at [136, 256] on body "Este sitio utiliza cookies, como se explica en nuestra Política de Privacidad .…" at bounding box center [398, 171] width 796 height 343
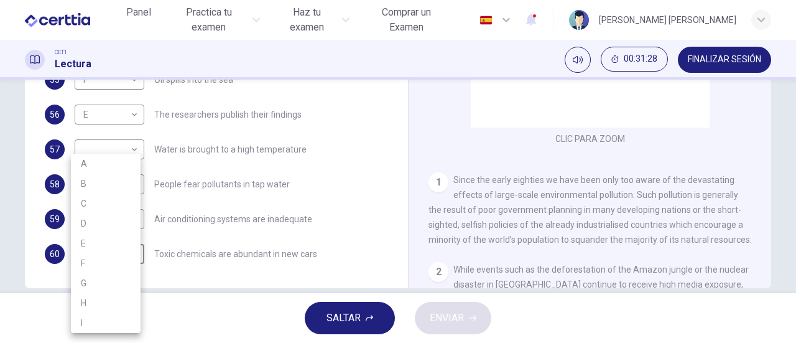
click at [193, 263] on div at bounding box center [398, 171] width 796 height 343
click at [131, 256] on body "Este sitio utiliza cookies, como se explica en nuestra Política de Privacidad .…" at bounding box center [398, 171] width 796 height 343
click at [114, 274] on li "G" at bounding box center [106, 283] width 70 height 20
type input "*"
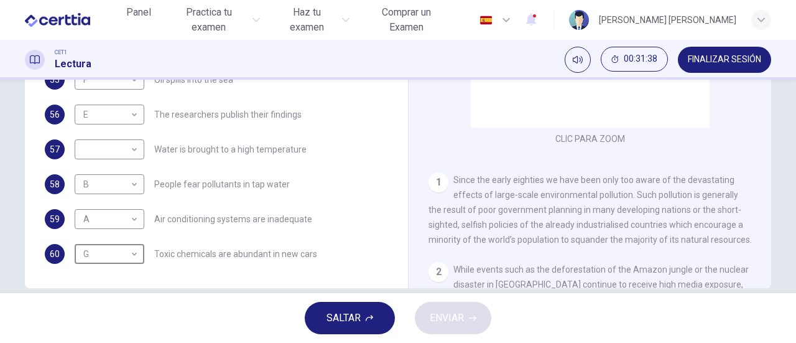
scroll to position [269, 0]
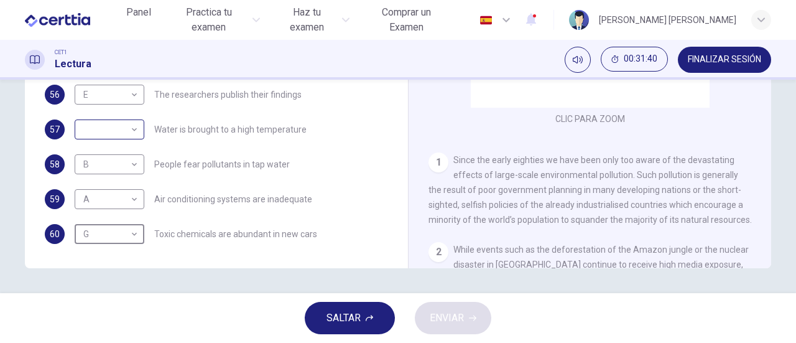
click at [133, 128] on body "Este sitio utiliza cookies, como se explica en nuestra Política de Privacidad .…" at bounding box center [398, 171] width 796 height 343
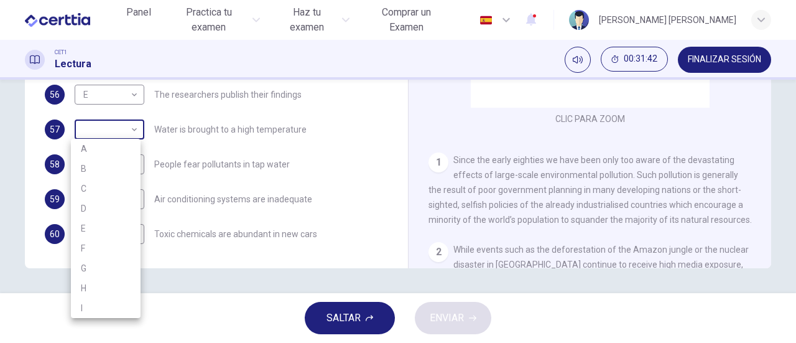
click at [133, 128] on div at bounding box center [398, 171] width 796 height 343
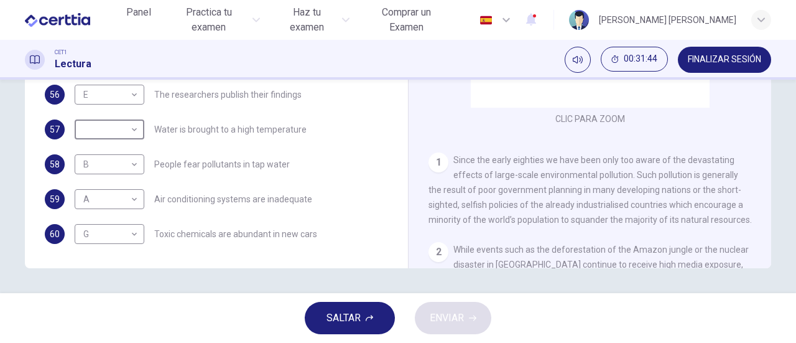
scroll to position [202, 0]
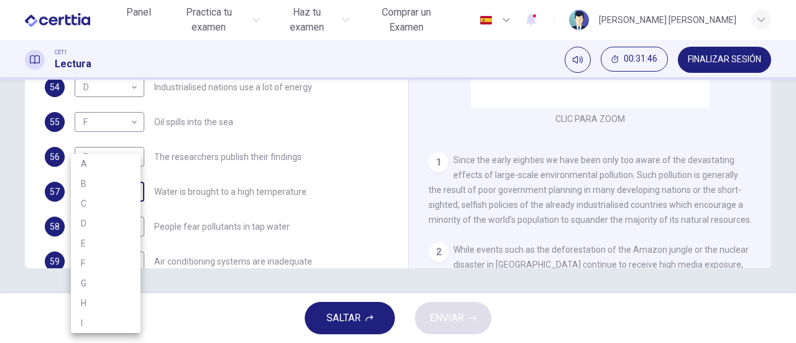
click at [131, 191] on body "Este sitio utiliza cookies, como se explica en nuestra Política de Privacidad .…" at bounding box center [398, 171] width 796 height 343
click at [111, 198] on li "C" at bounding box center [106, 203] width 70 height 20
type input "*"
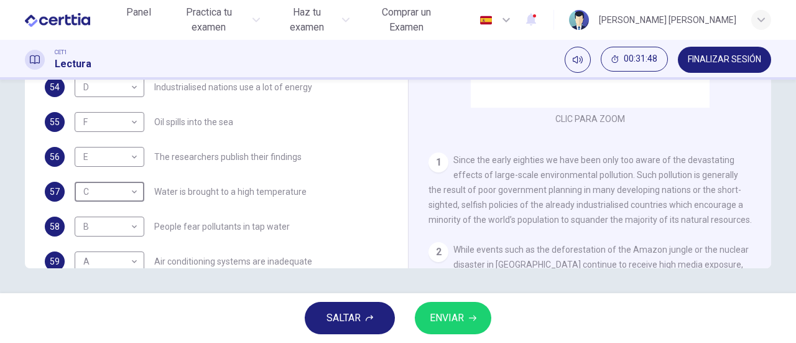
click at [463, 318] on span "ENVIAR" at bounding box center [447, 317] width 34 height 17
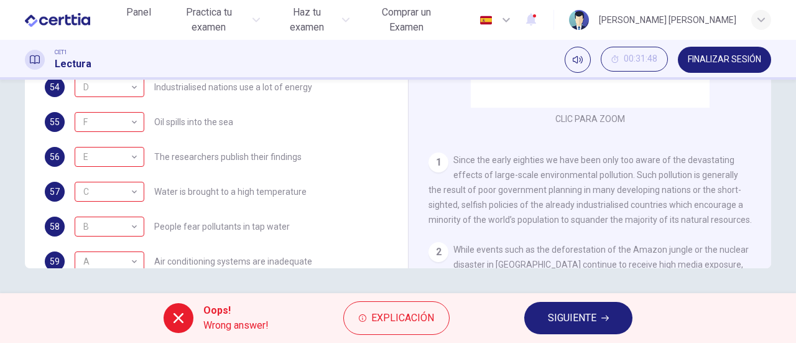
scroll to position [264, 0]
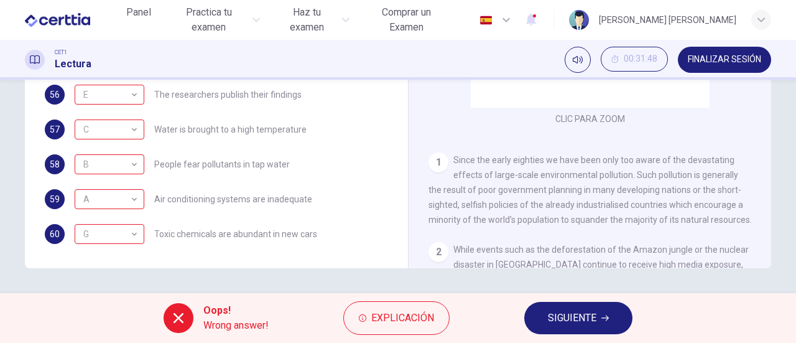
drag, startPoint x: 573, startPoint y: 315, endPoint x: 563, endPoint y: 317, distance: 10.3
click at [563, 317] on span "SIGUIENTE" at bounding box center [572, 317] width 49 height 17
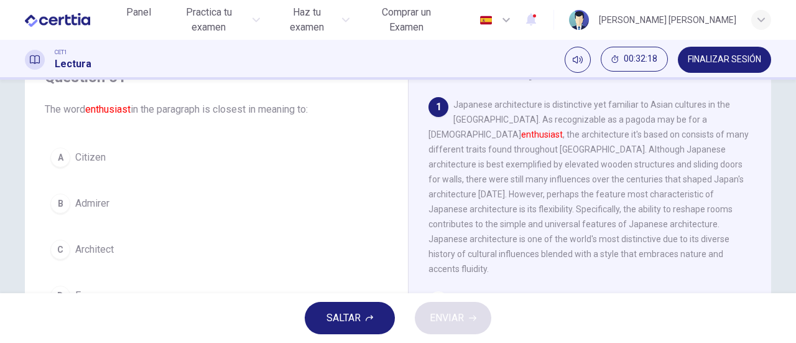
scroll to position [124, 0]
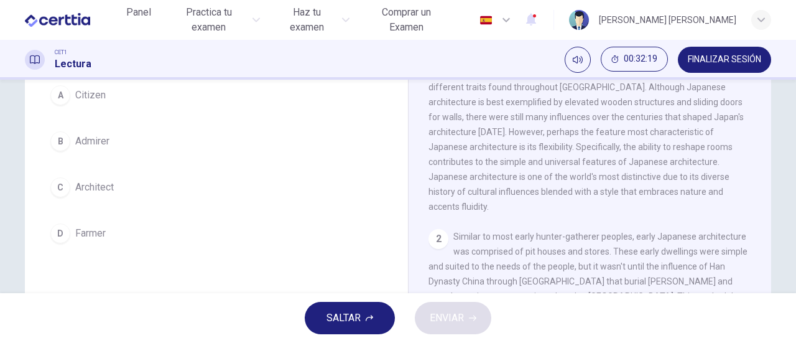
click at [118, 182] on button "C Architect" at bounding box center [216, 187] width 343 height 31
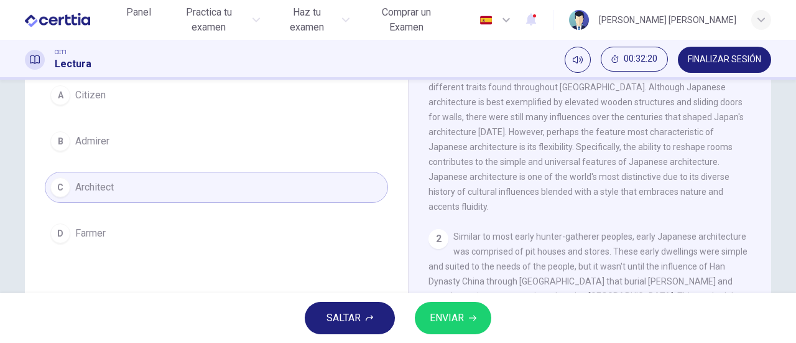
click at [458, 325] on span "ENVIAR" at bounding box center [447, 317] width 34 height 17
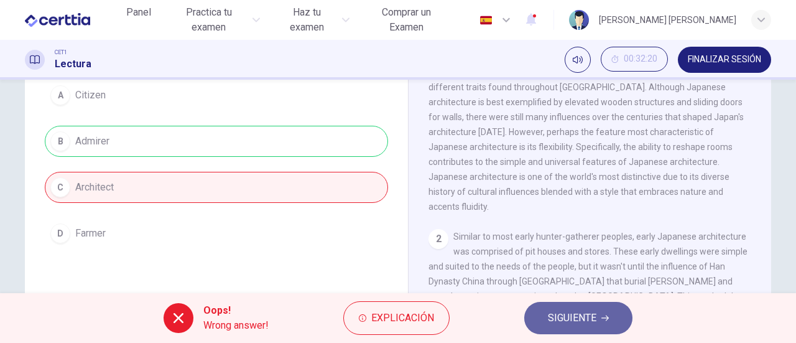
click at [560, 319] on span "SIGUIENTE" at bounding box center [572, 317] width 49 height 17
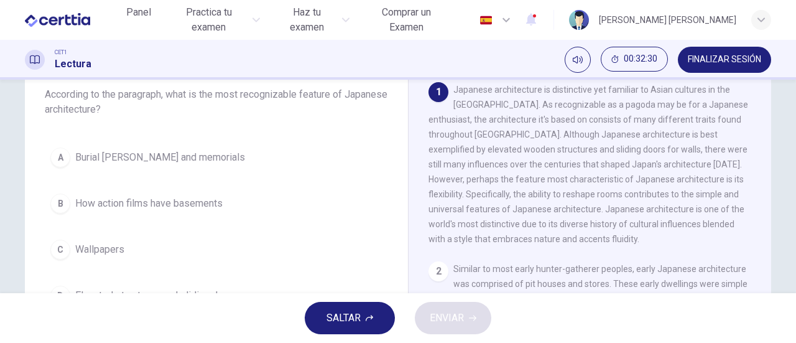
scroll to position [139, 0]
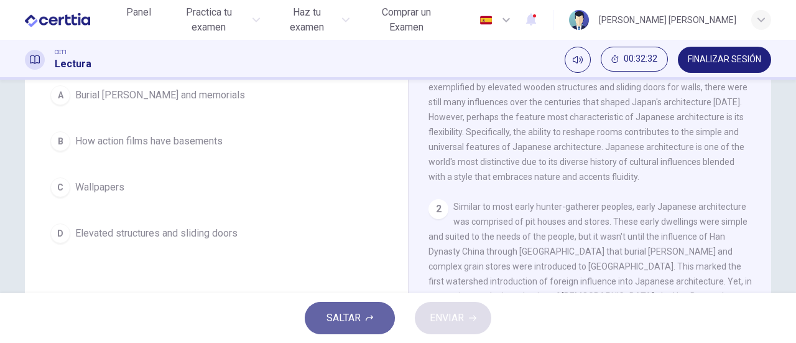
click at [346, 313] on span "SALTAR" at bounding box center [344, 317] width 34 height 17
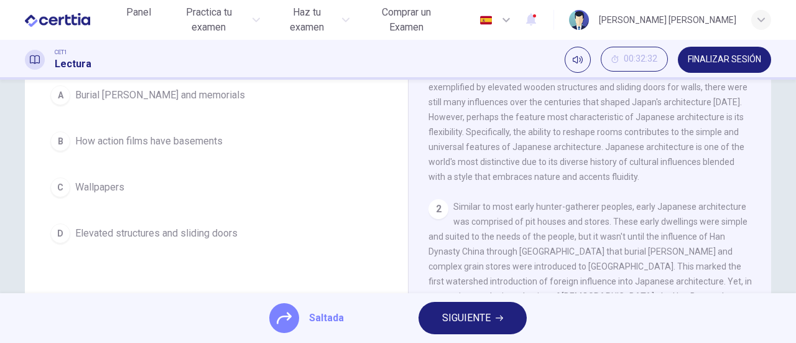
click at [464, 321] on span "SIGUIENTE" at bounding box center [466, 317] width 49 height 17
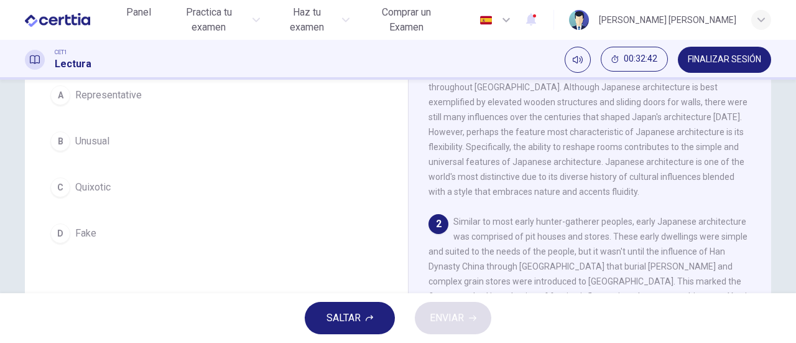
scroll to position [62, 0]
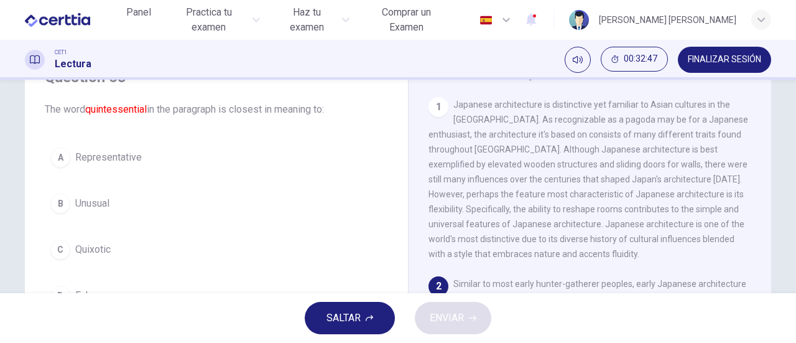
click at [80, 205] on span "Unusual" at bounding box center [92, 203] width 34 height 15
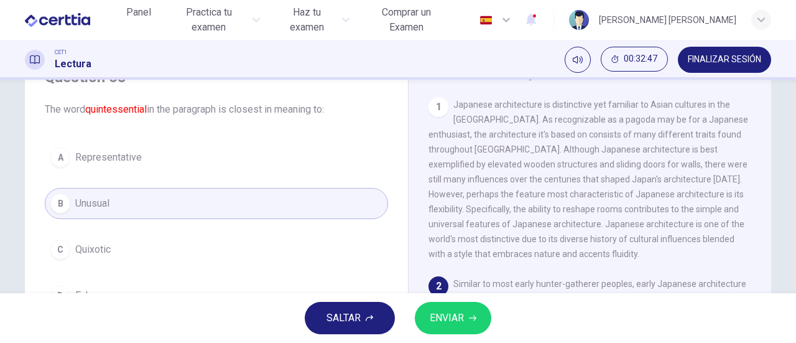
click at [458, 317] on span "ENVIAR" at bounding box center [447, 317] width 34 height 17
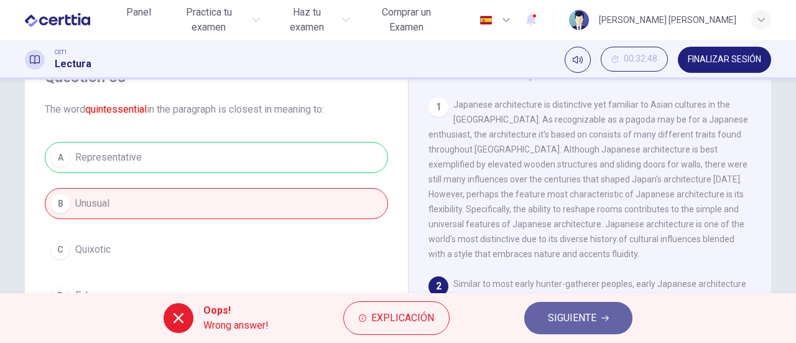
click at [531, 313] on button "SIGUIENTE" at bounding box center [578, 318] width 108 height 32
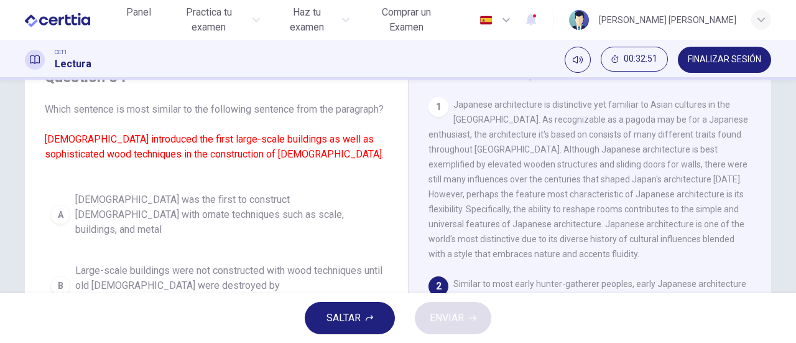
click at [346, 318] on span "SALTAR" at bounding box center [344, 317] width 34 height 17
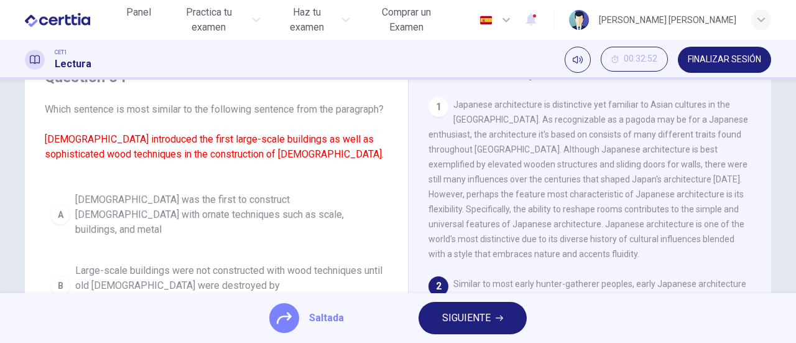
click at [454, 314] on span "SIGUIENTE" at bounding box center [466, 317] width 49 height 17
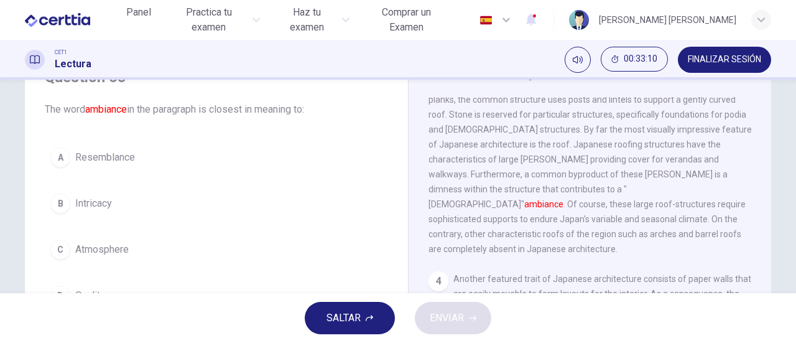
scroll to position [124, 0]
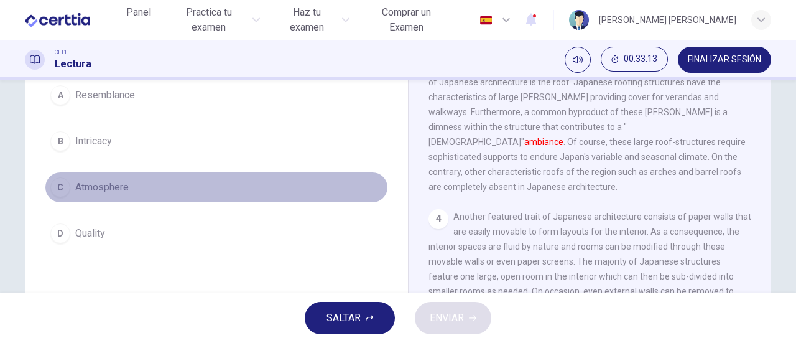
click at [88, 180] on span "Atmosphere" at bounding box center [101, 187] width 53 height 15
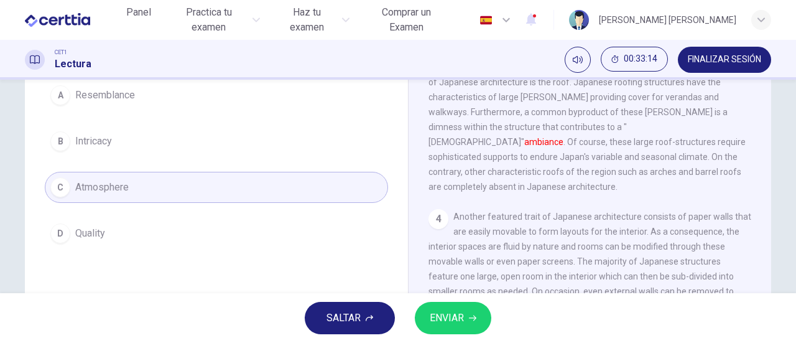
click at [461, 314] on span "ENVIAR" at bounding box center [447, 317] width 34 height 17
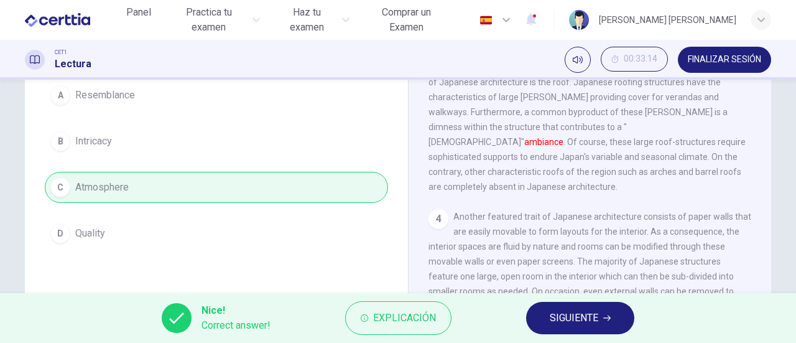
click at [567, 318] on span "SIGUIENTE" at bounding box center [574, 317] width 49 height 17
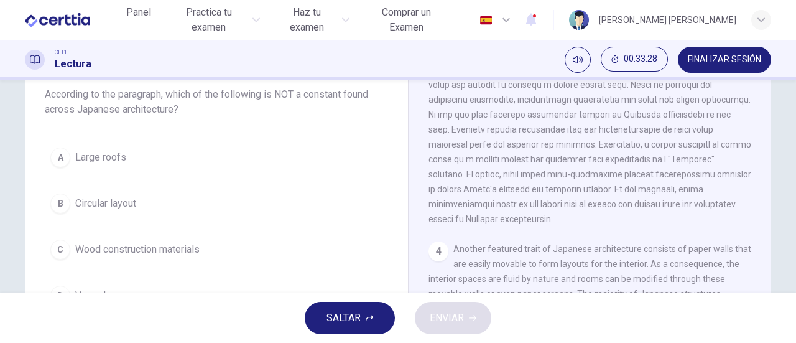
scroll to position [139, 0]
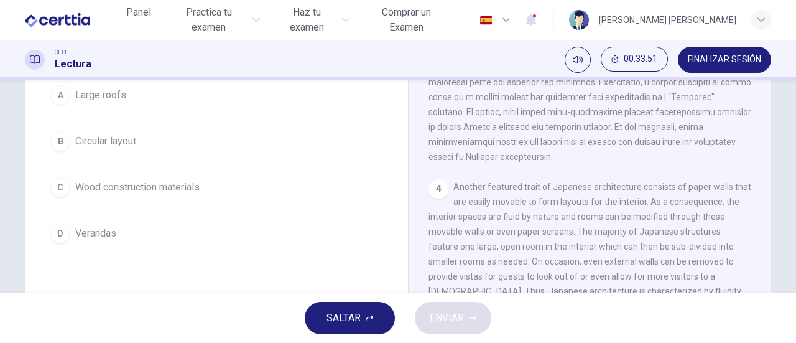
click at [121, 140] on span "Circular layout" at bounding box center [105, 141] width 61 height 15
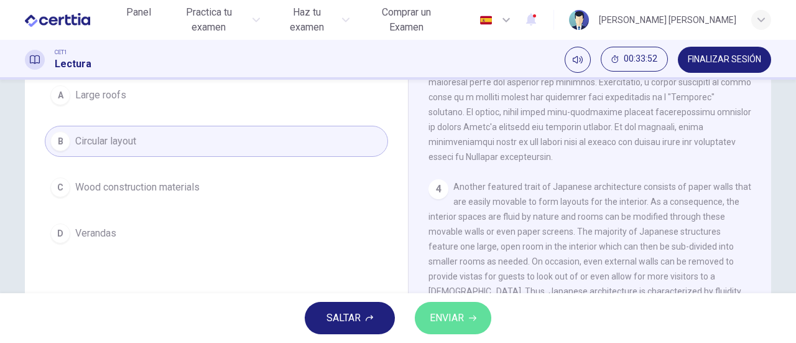
click at [447, 315] on span "ENVIAR" at bounding box center [447, 317] width 34 height 17
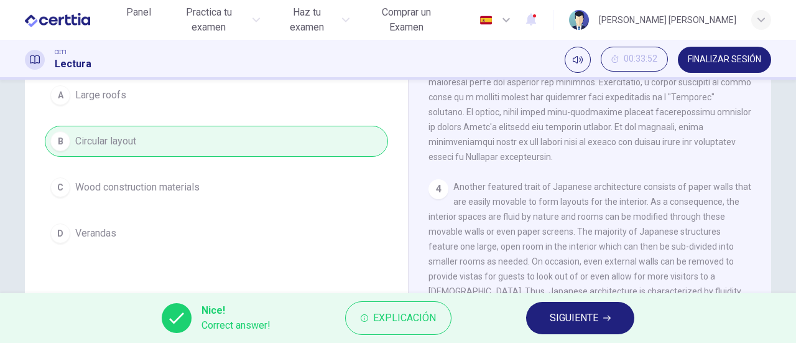
click at [554, 315] on span "SIGUIENTE" at bounding box center [574, 317] width 49 height 17
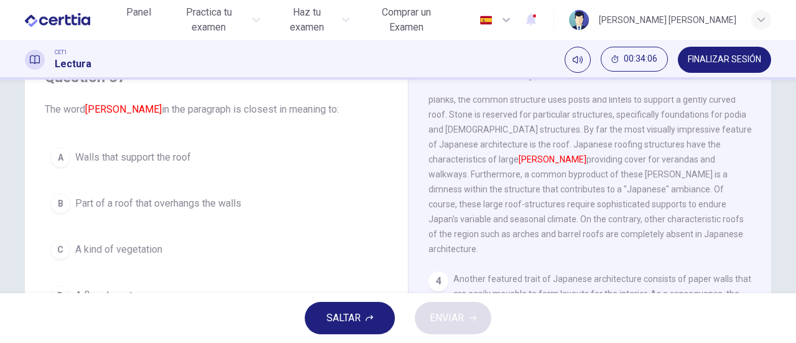
scroll to position [124, 0]
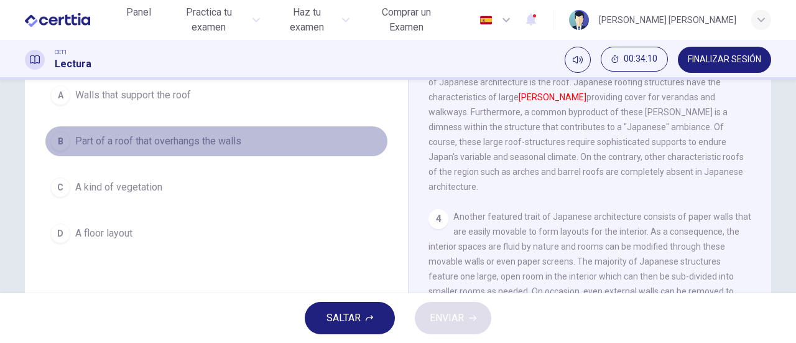
click at [167, 140] on span "Part of a roof that overhangs the walls" at bounding box center [158, 141] width 166 height 15
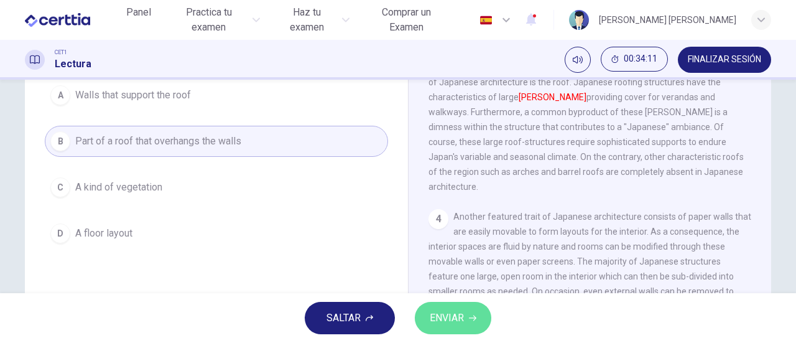
click at [452, 315] on span "ENVIAR" at bounding box center [447, 317] width 34 height 17
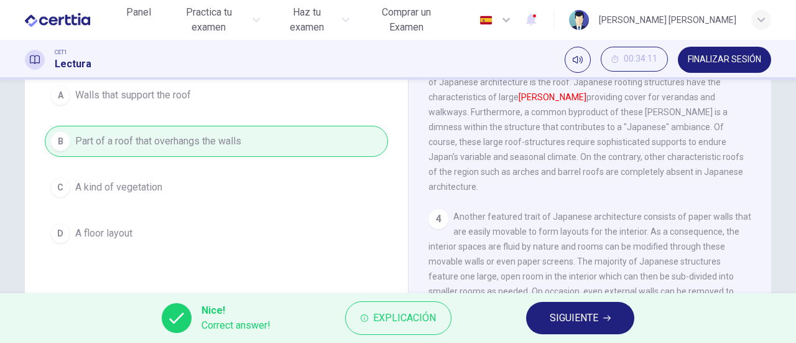
click at [568, 320] on span "SIGUIENTE" at bounding box center [574, 317] width 49 height 17
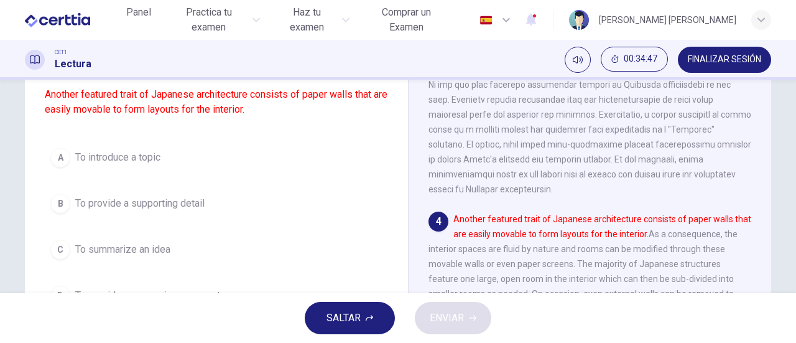
scroll to position [169, 0]
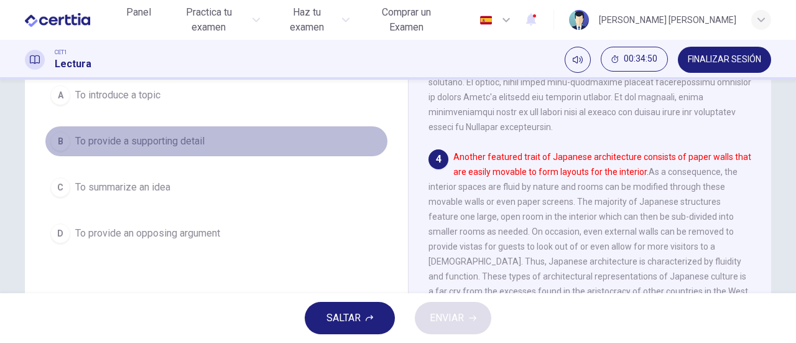
click at [181, 141] on span "To provide a supporting detail" at bounding box center [139, 141] width 129 height 15
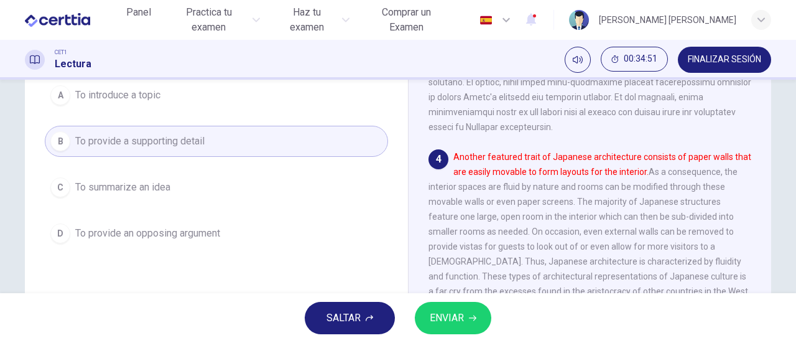
click at [471, 310] on button "ENVIAR" at bounding box center [453, 318] width 77 height 32
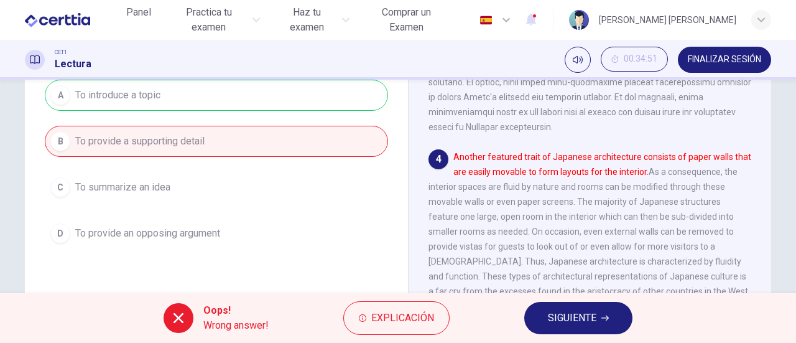
click at [567, 318] on span "SIGUIENTE" at bounding box center [572, 317] width 49 height 17
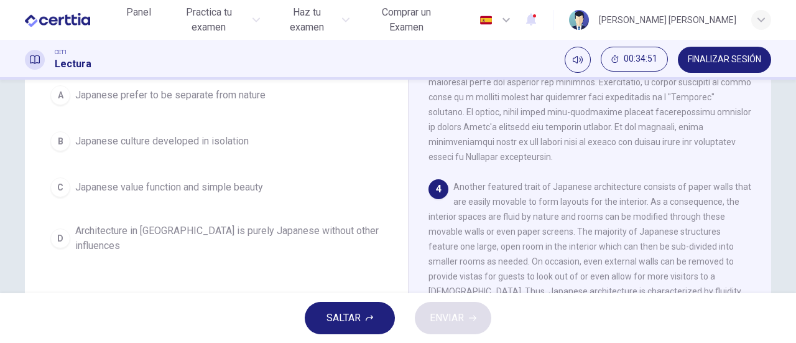
scroll to position [77, 0]
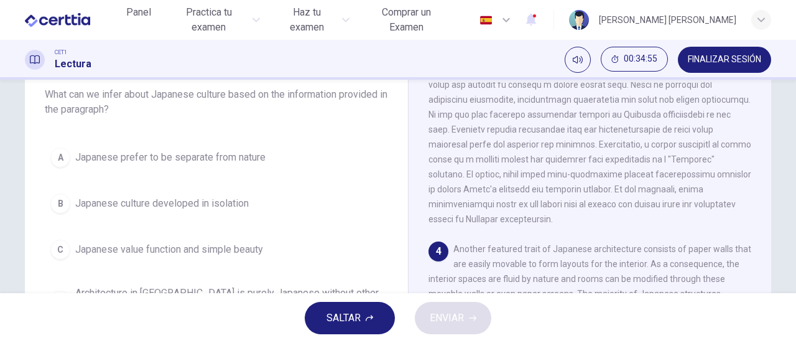
click at [341, 318] on span "SALTAR" at bounding box center [344, 317] width 34 height 17
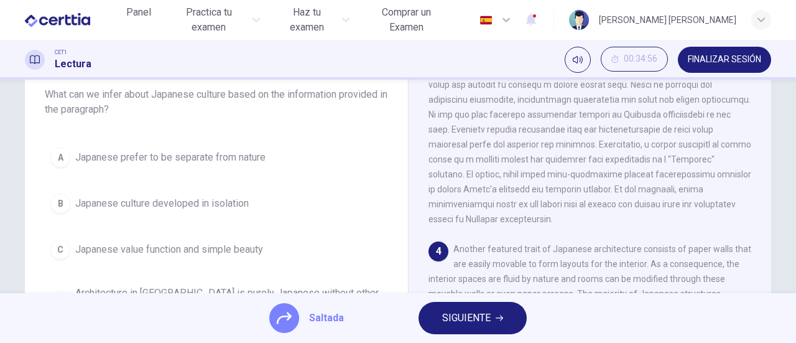
click at [478, 319] on span "SIGUIENTE" at bounding box center [466, 317] width 49 height 17
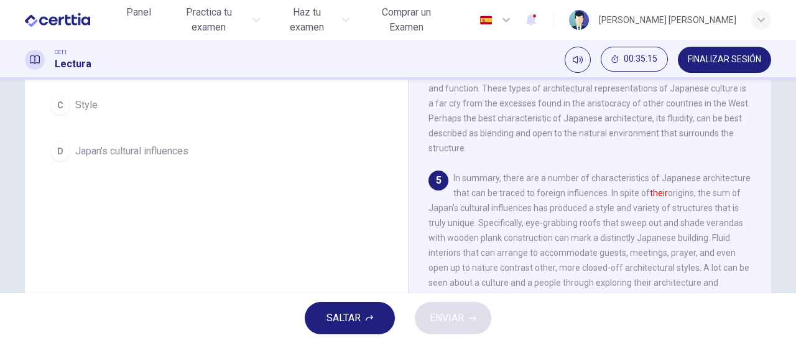
scroll to position [82, 0]
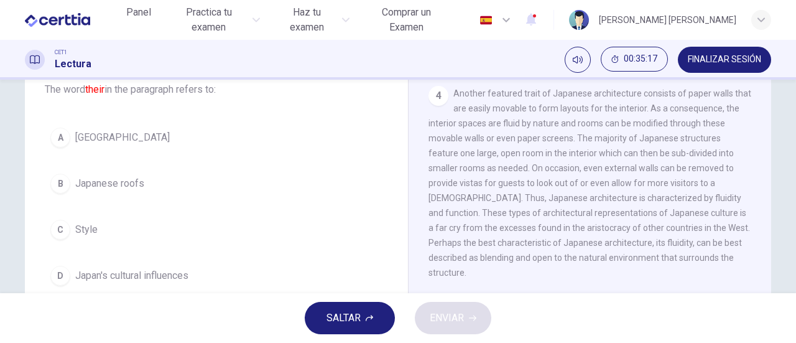
click at [160, 268] on span "Japan's cultural influences" at bounding box center [131, 275] width 113 height 15
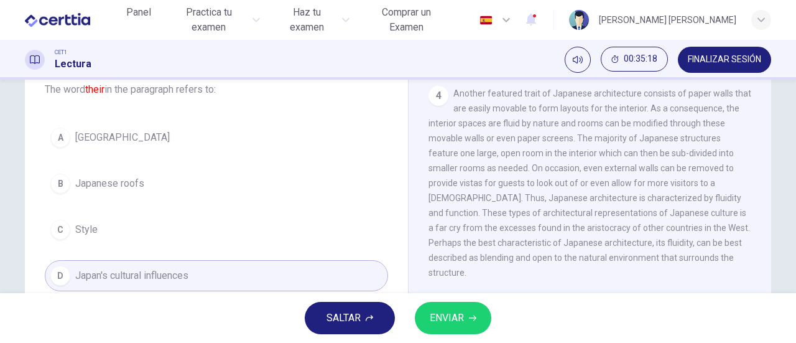
click at [450, 317] on span "ENVIAR" at bounding box center [447, 317] width 34 height 17
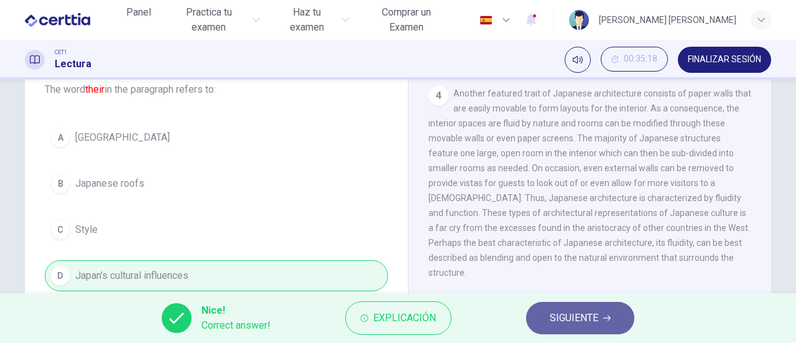
click at [574, 315] on span "SIGUIENTE" at bounding box center [574, 317] width 49 height 17
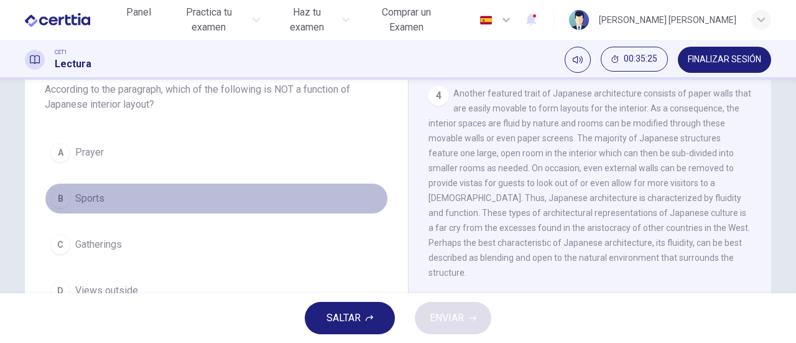
drag, startPoint x: 91, startPoint y: 198, endPoint x: 131, endPoint y: 199, distance: 39.8
click at [91, 198] on span "Sports" at bounding box center [89, 198] width 29 height 15
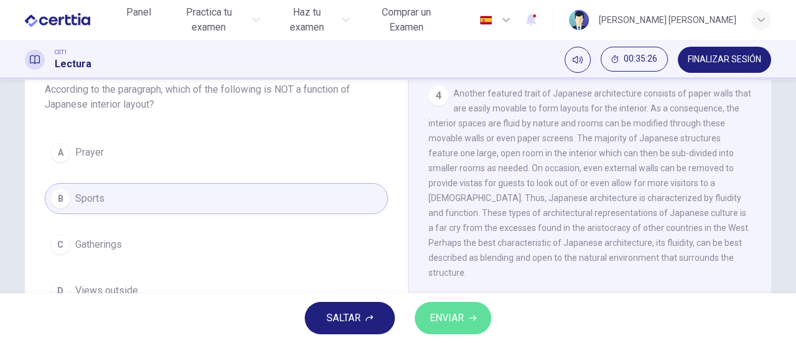
click at [450, 315] on span "ENVIAR" at bounding box center [447, 317] width 34 height 17
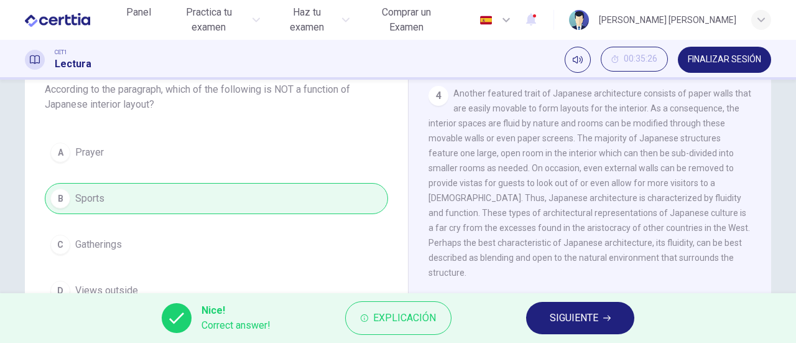
click at [597, 328] on button "SIGUIENTE" at bounding box center [580, 318] width 108 height 32
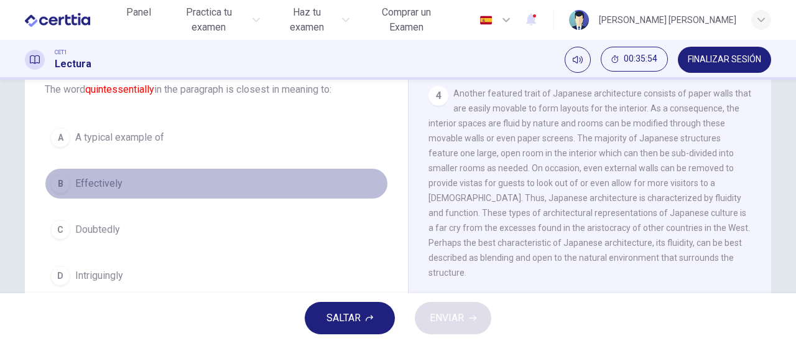
click at [102, 180] on span "Effectively" at bounding box center [98, 183] width 47 height 15
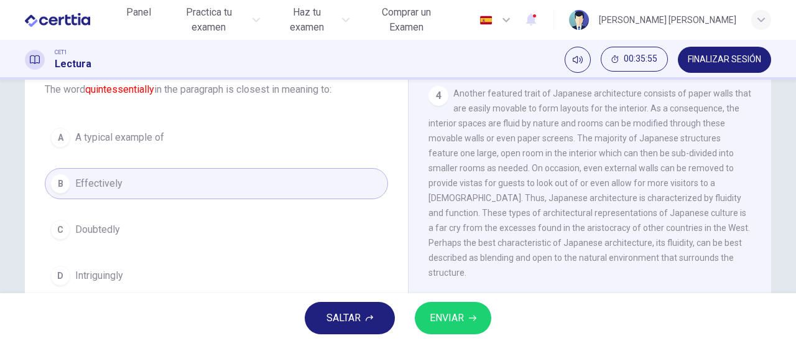
click at [460, 320] on span "ENVIAR" at bounding box center [447, 317] width 34 height 17
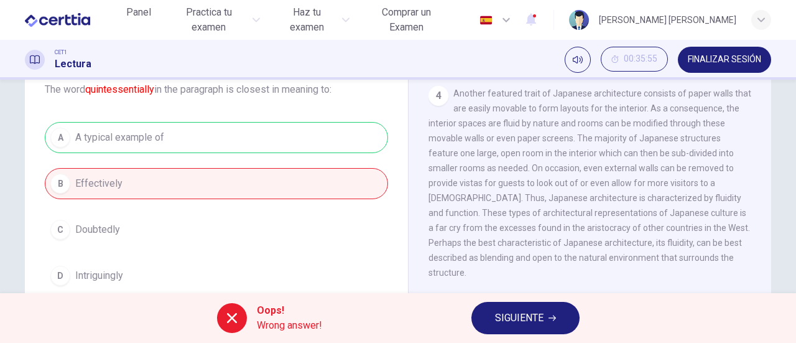
click at [525, 320] on span "SIGUIENTE" at bounding box center [519, 317] width 49 height 17
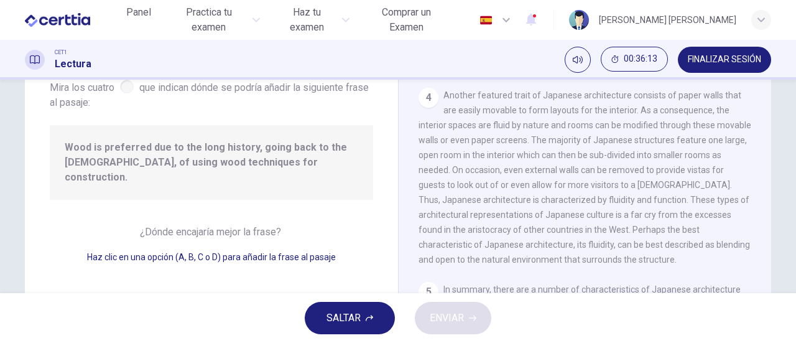
scroll to position [345, 0]
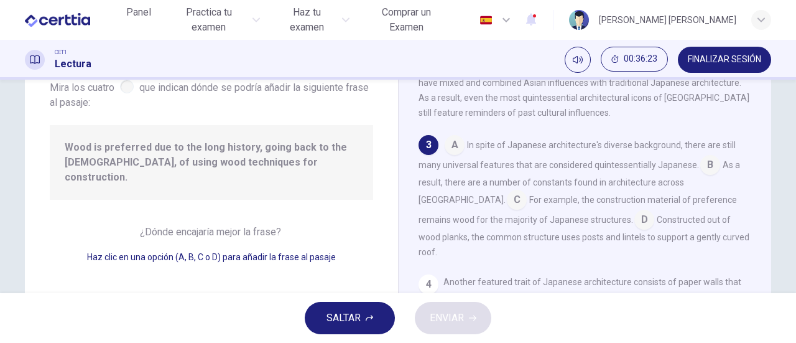
click at [527, 191] on input at bounding box center [517, 201] width 20 height 20
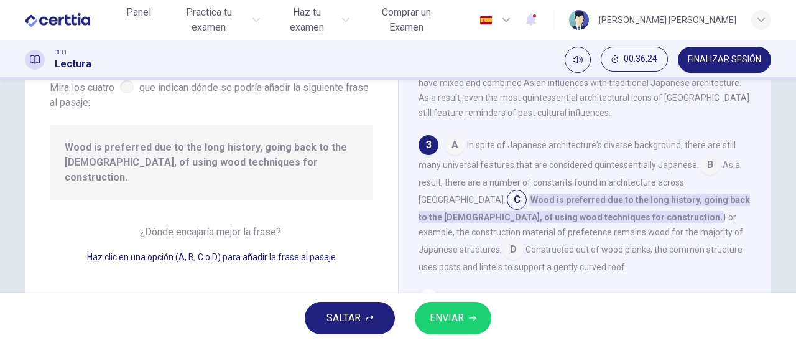
click at [454, 317] on span "ENVIAR" at bounding box center [447, 317] width 34 height 17
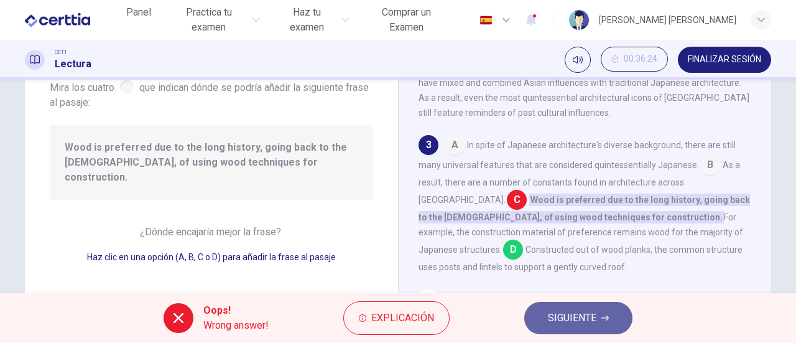
click at [593, 318] on span "SIGUIENTE" at bounding box center [572, 317] width 49 height 17
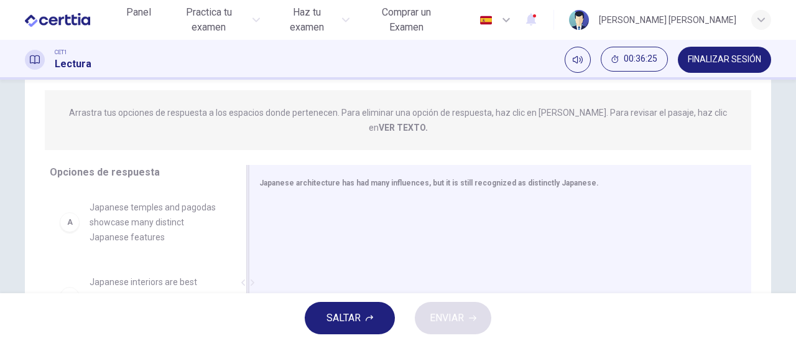
scroll to position [269, 0]
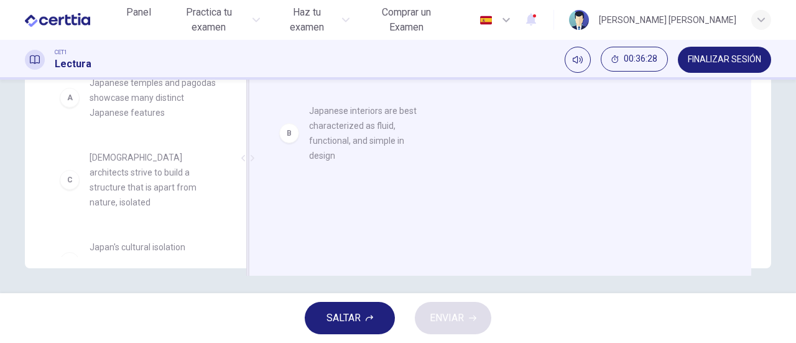
drag, startPoint x: 203, startPoint y: 159, endPoint x: 400, endPoint y: 132, distance: 199.0
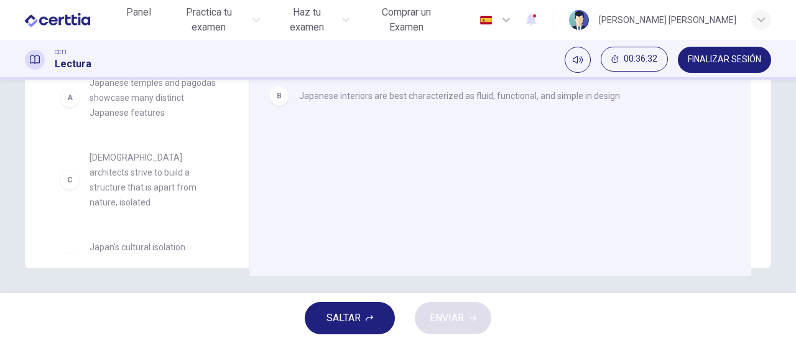
scroll to position [62, 0]
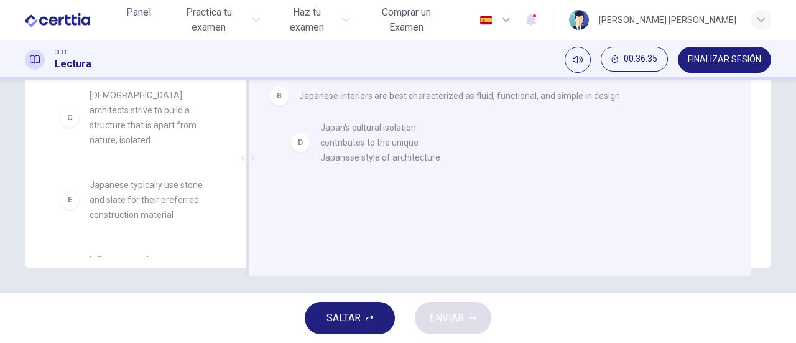
drag, startPoint x: 137, startPoint y: 175, endPoint x: 424, endPoint y: 138, distance: 289.1
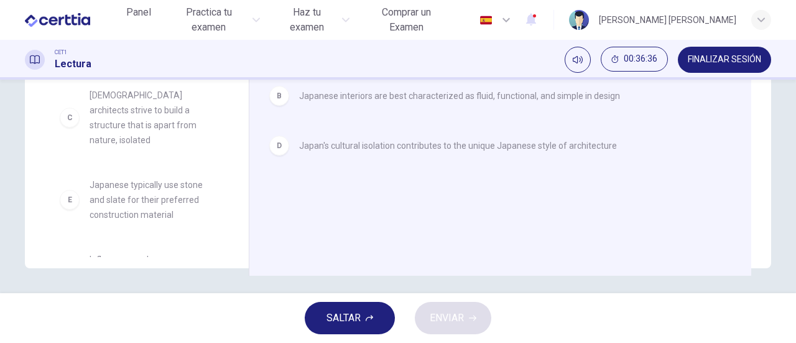
scroll to position [97, 0]
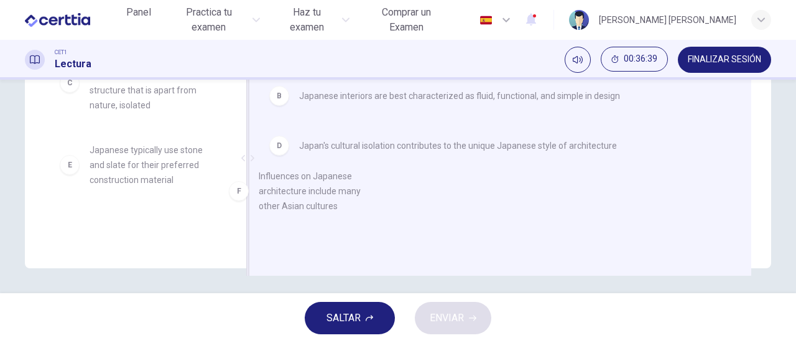
drag, startPoint x: 153, startPoint y: 207, endPoint x: 407, endPoint y: 167, distance: 257.0
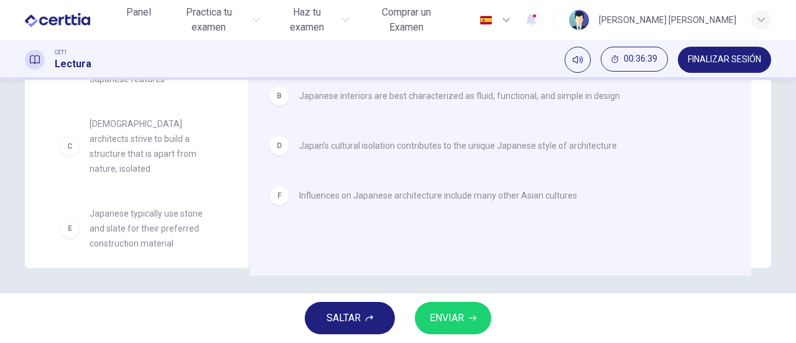
scroll to position [22, 0]
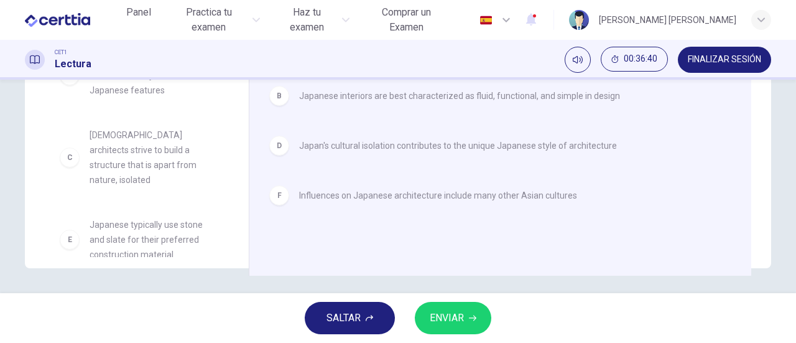
click at [453, 317] on span "ENVIAR" at bounding box center [447, 317] width 34 height 17
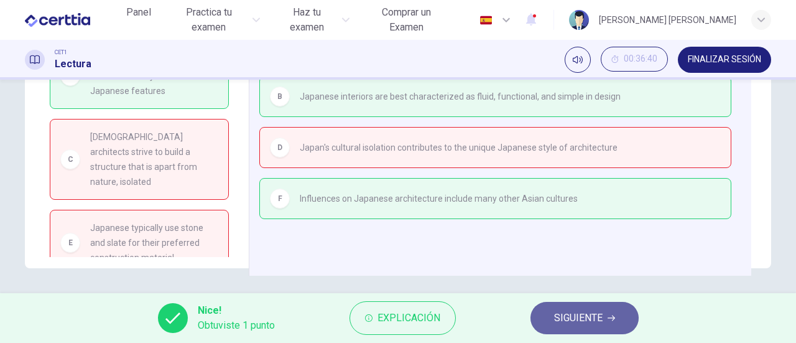
click at [585, 322] on span "SIGUIENTE" at bounding box center [578, 317] width 49 height 17
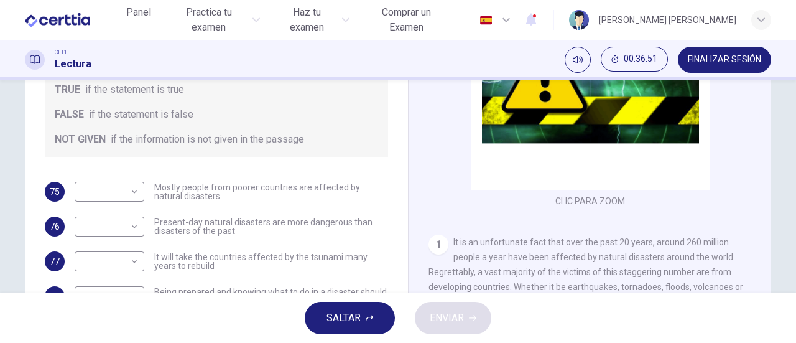
scroll to position [249, 0]
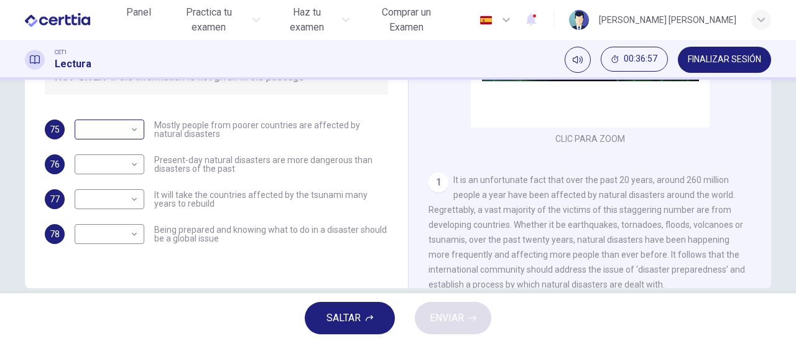
click at [129, 130] on body "Este sitio utiliza cookies, como se explica en nuestra Política de Privacidad .…" at bounding box center [398, 171] width 796 height 343
click at [123, 150] on li "TRUE" at bounding box center [106, 149] width 70 height 20
type input "****"
click at [137, 164] on div "​ ​" at bounding box center [110, 164] width 70 height 20
click at [133, 165] on body "Este sitio utiliza cookies, como se explica en nuestra Política de Privacidad .…" at bounding box center [398, 171] width 796 height 343
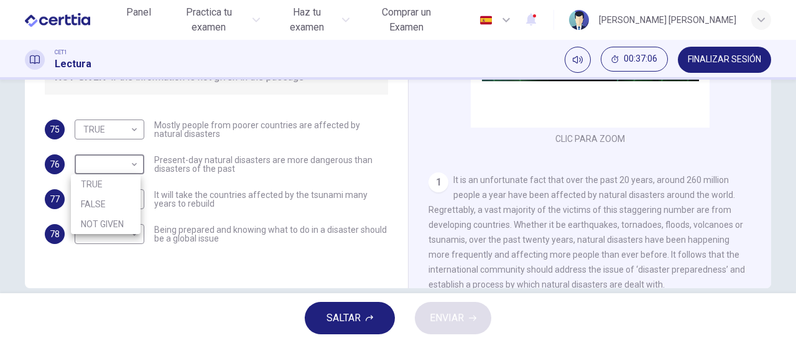
drag, startPoint x: 114, startPoint y: 181, endPoint x: 112, endPoint y: 174, distance: 7.9
click at [111, 175] on li "TRUE" at bounding box center [106, 184] width 70 height 20
type input "****"
click at [135, 203] on body "Este sitio utiliza cookies, como se explica en nuestra Política de Privacidad .…" at bounding box center [398, 171] width 796 height 343
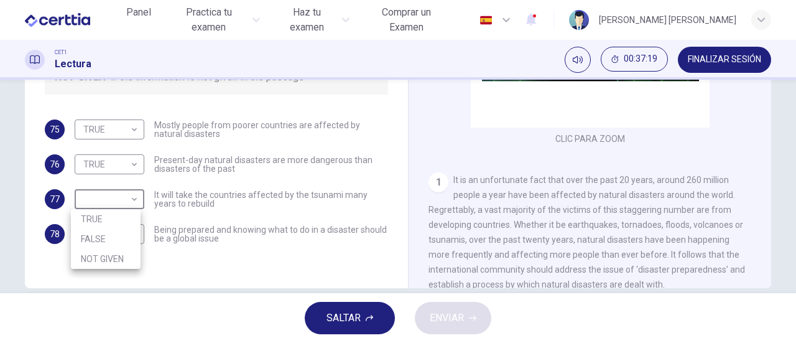
click at [651, 235] on div at bounding box center [398, 171] width 796 height 343
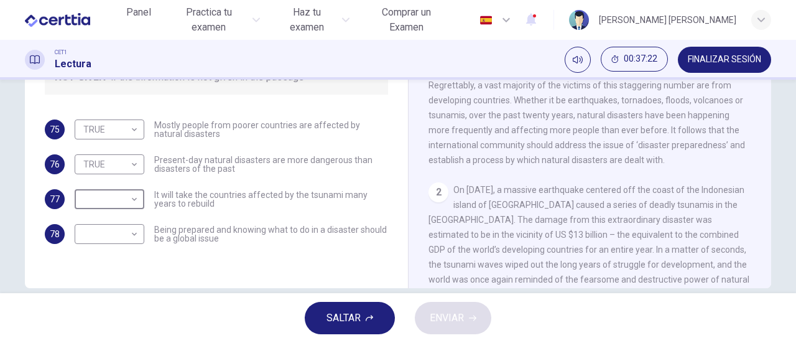
scroll to position [187, 0]
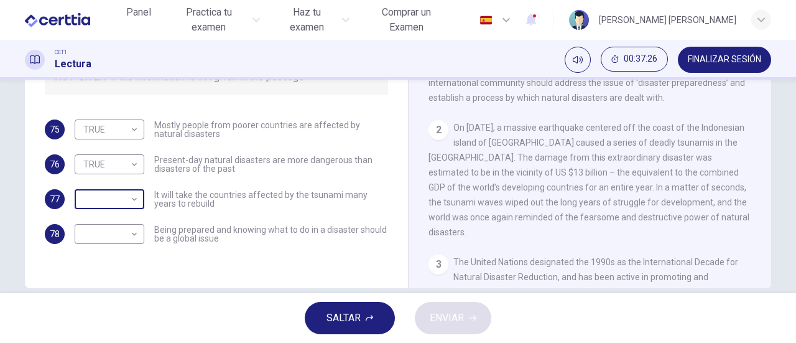
click at [133, 202] on body "Este sitio utiliza cookies, como se explica en nuestra Política de Privacidad .…" at bounding box center [398, 171] width 796 height 343
click at [114, 218] on li "TRUE" at bounding box center [106, 219] width 70 height 20
type input "****"
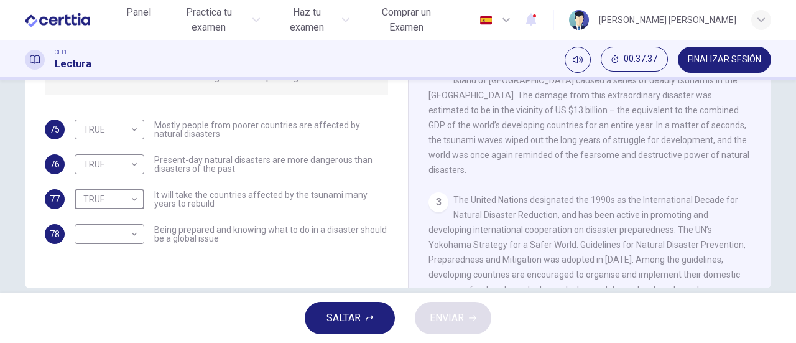
scroll to position [311, 0]
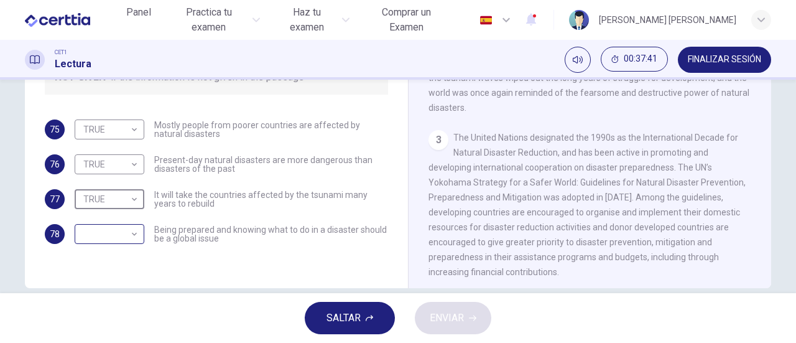
click at [136, 233] on div "​ ​" at bounding box center [110, 234] width 70 height 20
click at [132, 234] on body "Este sitio utiliza cookies, como se explica en nuestra Política de Privacidad .…" at bounding box center [398, 171] width 796 height 343
click at [122, 251] on li "TRUE" at bounding box center [106, 254] width 70 height 20
type input "****"
click at [455, 323] on span "ENVIAR" at bounding box center [447, 317] width 34 height 17
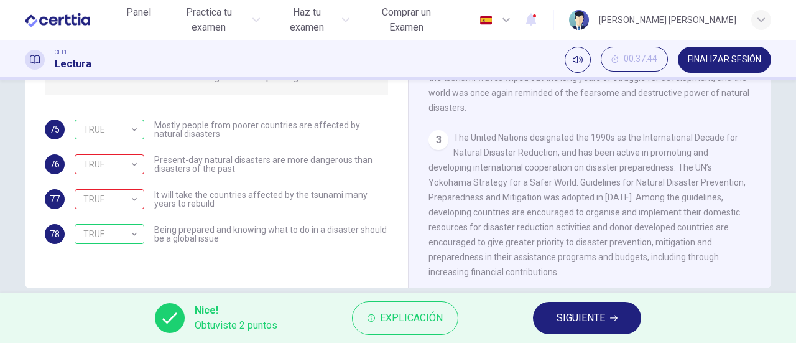
scroll to position [373, 0]
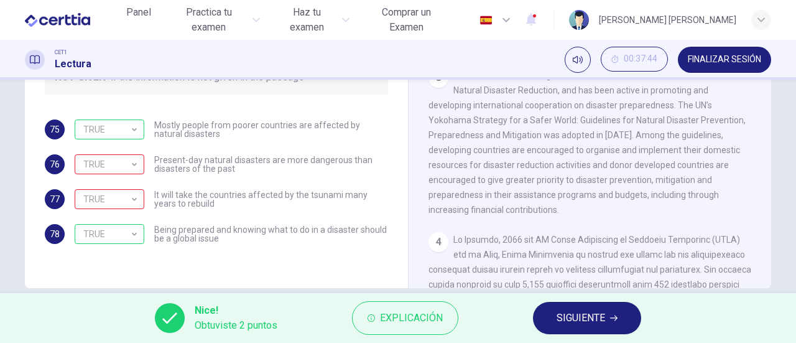
click at [585, 315] on span "SIGUIENTE" at bounding box center [581, 317] width 49 height 17
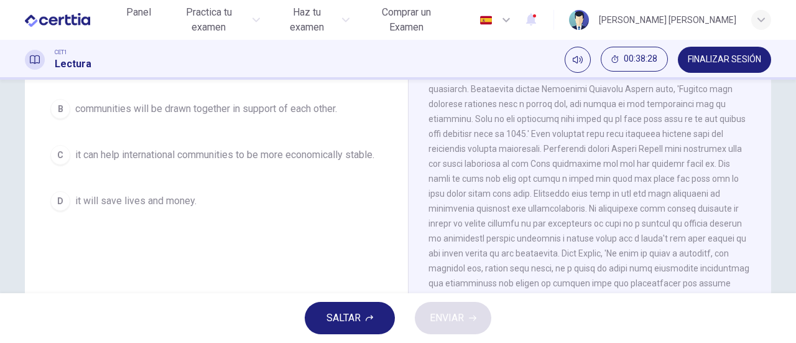
scroll to position [124, 0]
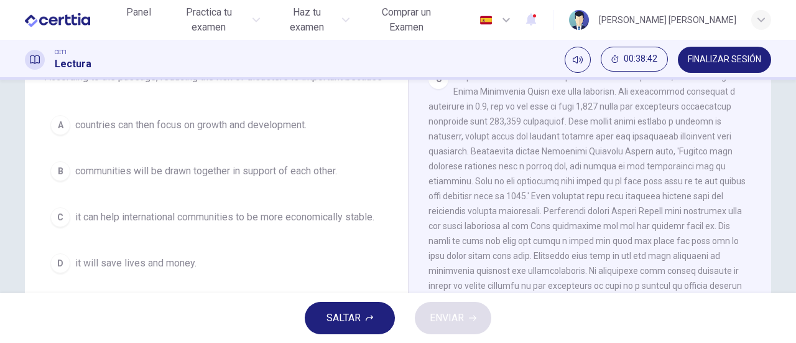
click at [208, 171] on span "communities will be drawn together in support of each other." at bounding box center [206, 171] width 262 height 15
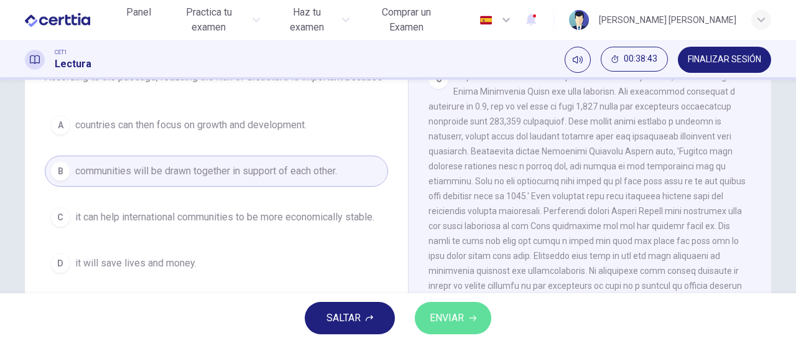
click at [440, 314] on span "ENVIAR" at bounding box center [447, 317] width 34 height 17
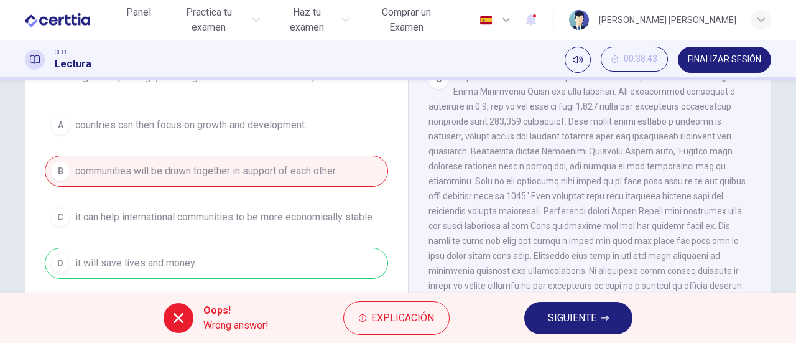
click at [578, 317] on span "SIGUIENTE" at bounding box center [572, 317] width 49 height 17
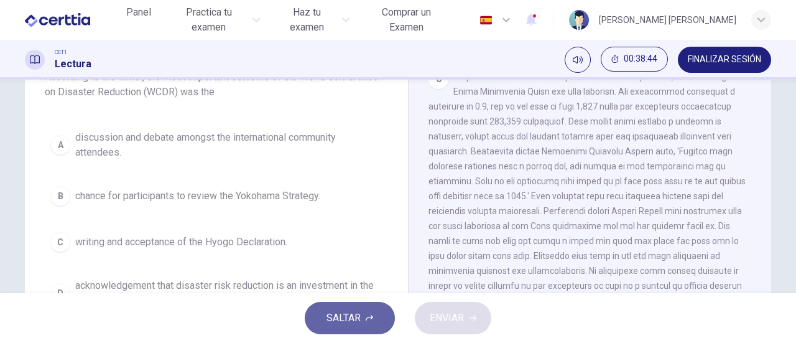
click at [335, 310] on span "SALTAR" at bounding box center [344, 317] width 34 height 17
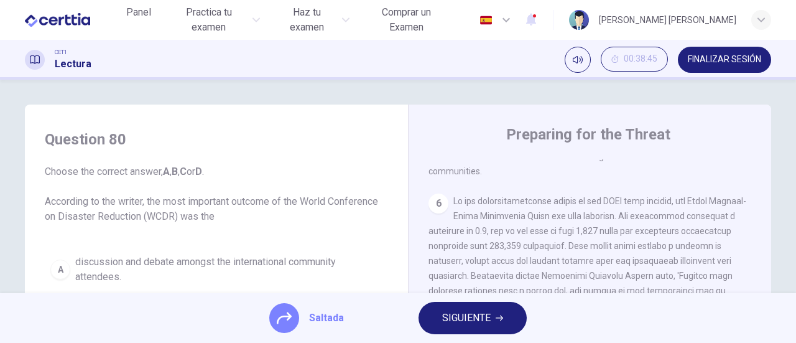
scroll to position [62, 0]
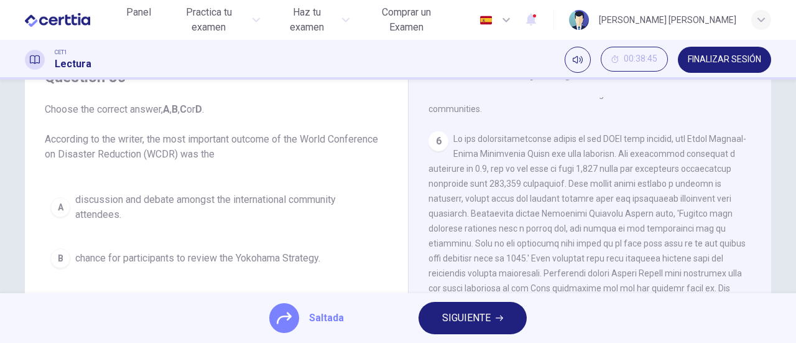
click at [463, 317] on span "SIGUIENTE" at bounding box center [466, 317] width 49 height 17
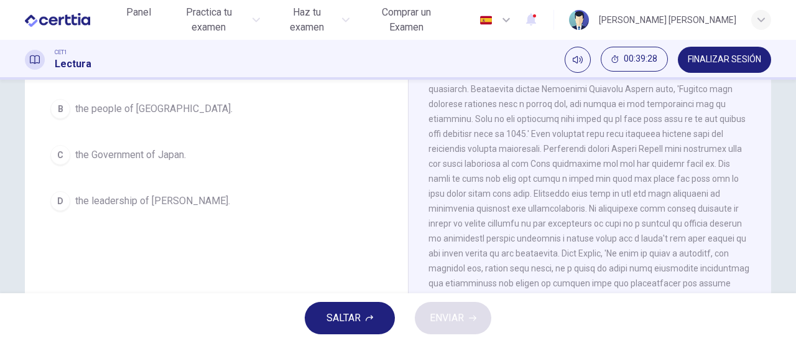
scroll to position [124, 0]
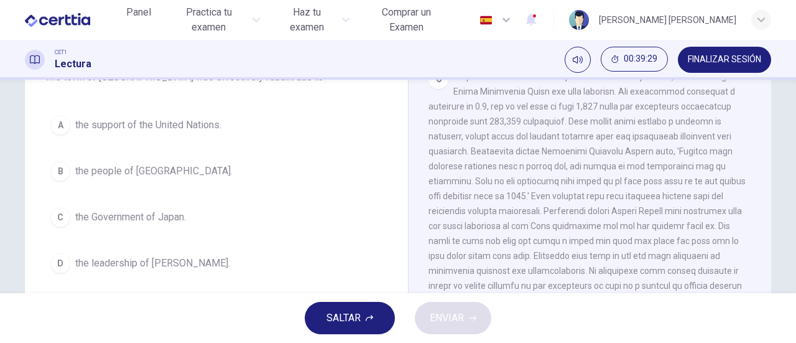
click at [126, 173] on span "the people of [GEOGRAPHIC_DATA]." at bounding box center [153, 171] width 157 height 15
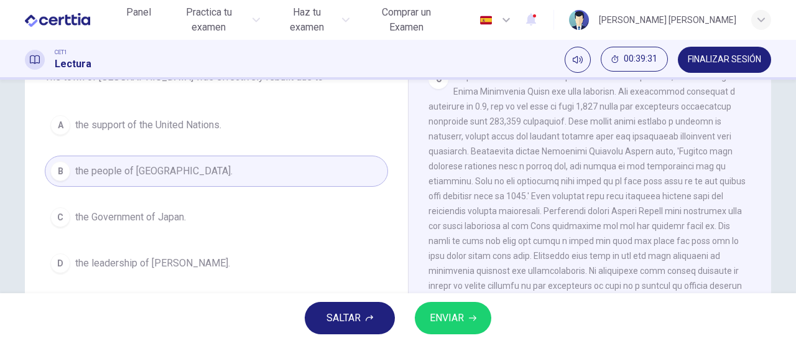
click at [463, 307] on button "ENVIAR" at bounding box center [453, 318] width 77 height 32
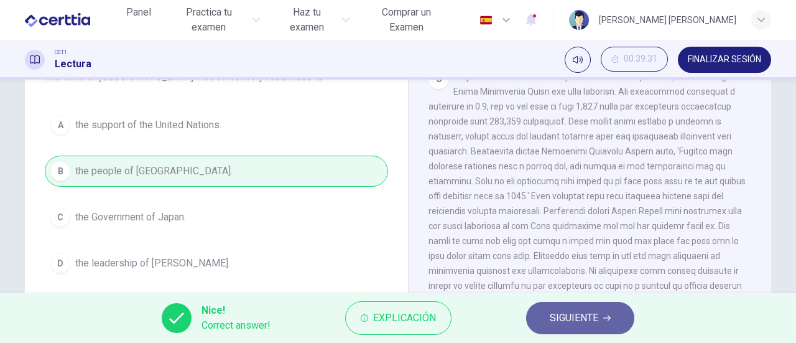
click at [569, 318] on span "SIGUIENTE" at bounding box center [574, 317] width 49 height 17
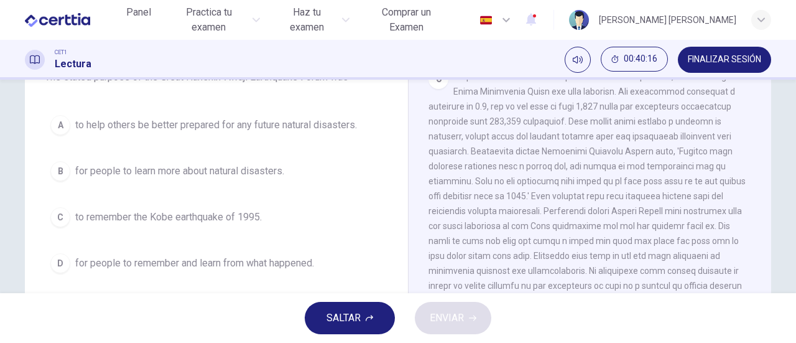
click at [237, 218] on span "to remember the Kobe earthquake of 1995." at bounding box center [168, 217] width 187 height 15
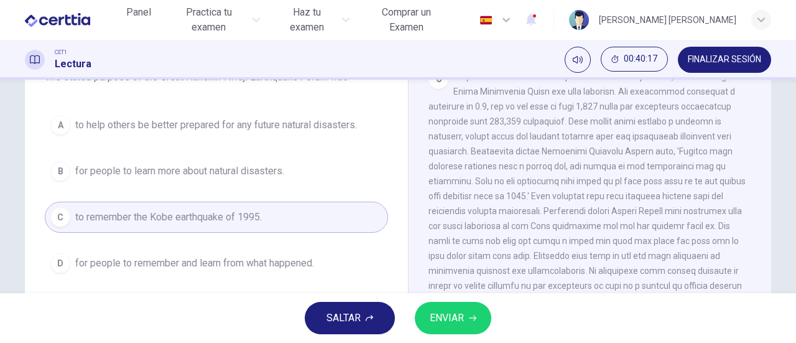
click at [458, 327] on button "ENVIAR" at bounding box center [453, 318] width 77 height 32
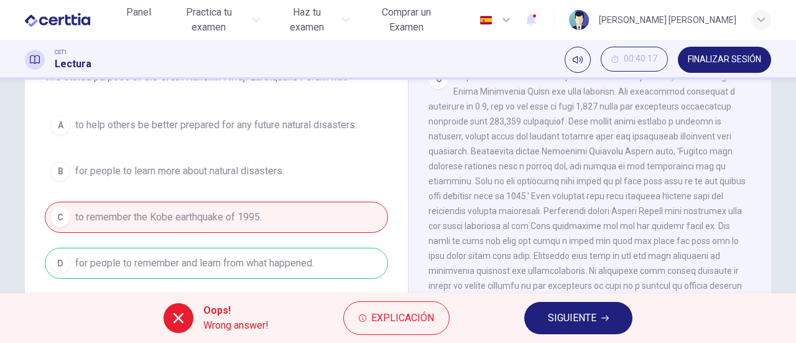
click at [567, 317] on span "SIGUIENTE" at bounding box center [572, 317] width 49 height 17
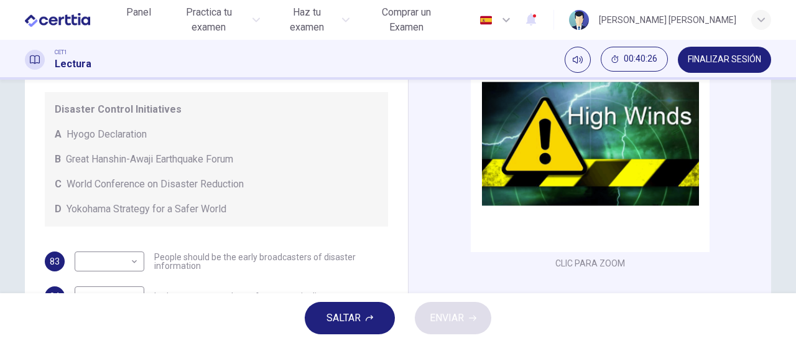
scroll to position [85, 0]
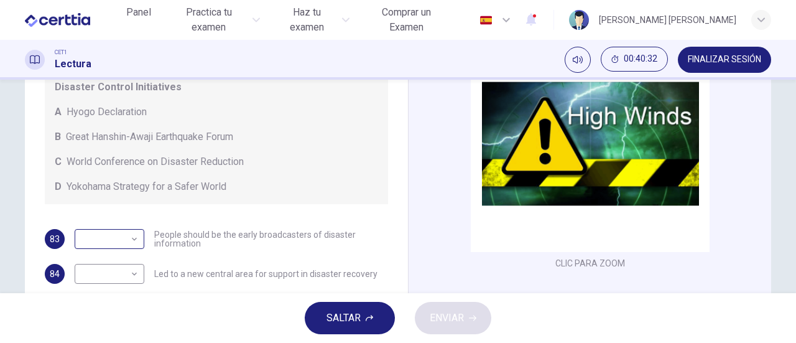
click at [132, 243] on body "Este sitio utiliza cookies, como se explica en nuestra Política de Privacidad .…" at bounding box center [398, 171] width 796 height 343
click at [100, 317] on li "D" at bounding box center [106, 318] width 70 height 20
type input "*"
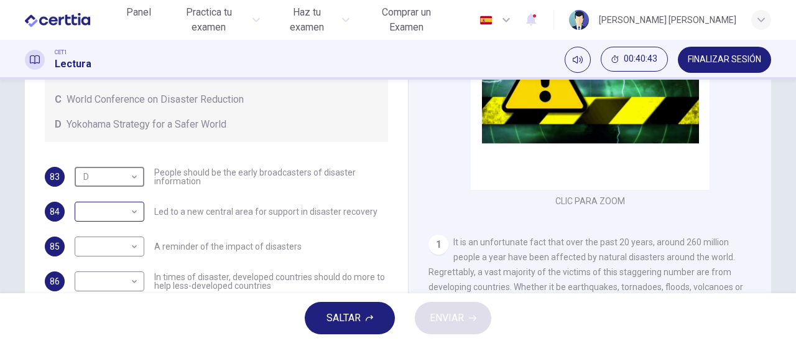
click at [131, 215] on body "Este sitio utiliza cookies, como se explica en nuestra Política de Privacidad .…" at bounding box center [398, 171] width 796 height 343
click at [114, 246] on li "B" at bounding box center [106, 251] width 70 height 20
type input "*"
click at [128, 246] on body "Este sitio utiliza cookies, como se explica en nuestra Política de Privacidad .…" at bounding box center [398, 171] width 796 height 343
click at [104, 278] on li "B" at bounding box center [106, 283] width 70 height 20
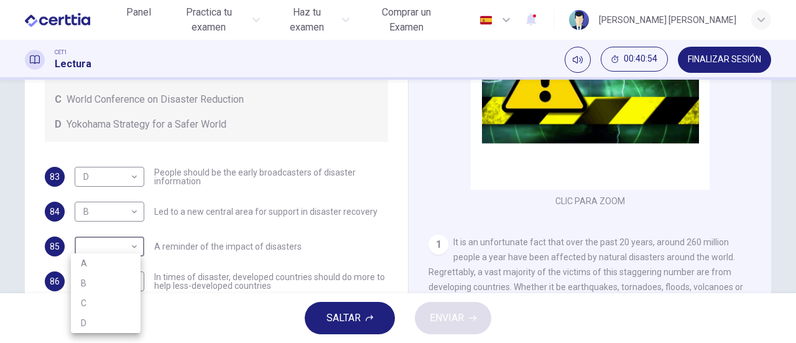
type input "*"
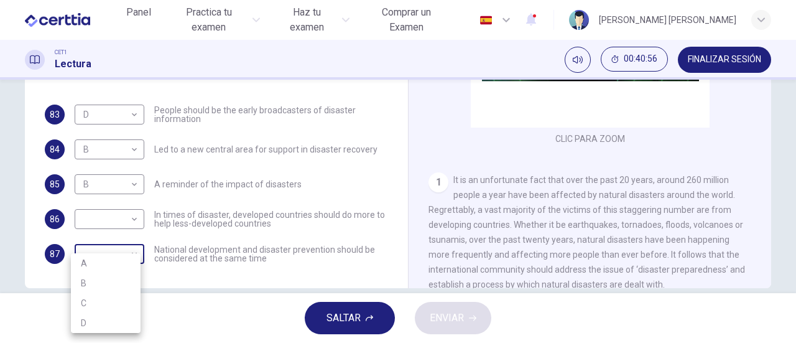
click at [133, 255] on body "Este sitio utiliza cookies, como se explica en nuestra Política de Privacidad .…" at bounding box center [398, 171] width 796 height 343
click at [100, 264] on li "A" at bounding box center [106, 263] width 70 height 20
type input "*"
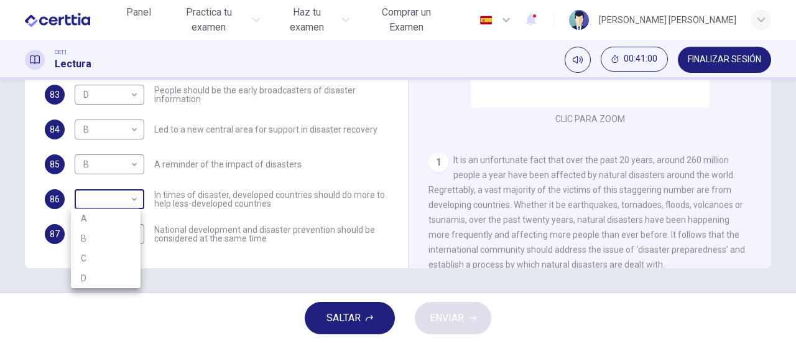
click at [134, 198] on body "Este sitio utiliza cookies, como se explica en nuestra Política de Privacidad .…" at bounding box center [398, 171] width 796 height 343
click at [182, 202] on div at bounding box center [398, 171] width 796 height 343
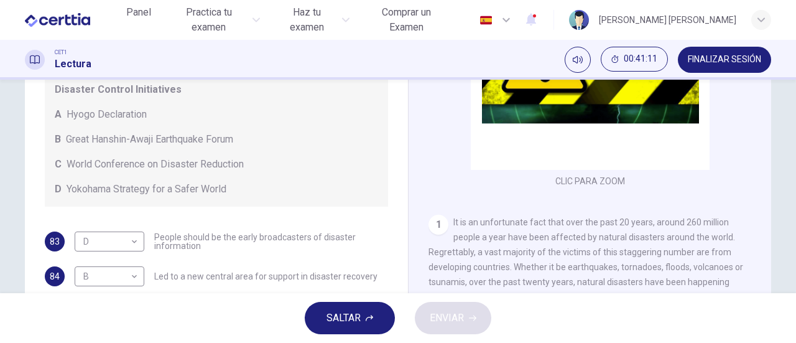
scroll to position [85, 0]
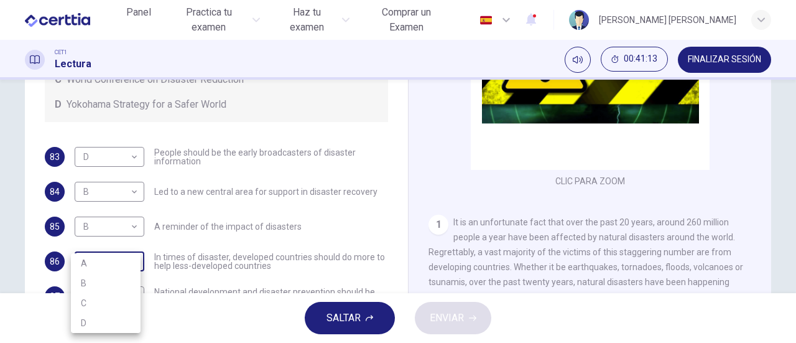
click at [132, 262] on body "Este sitio utiliza cookies, como se explica en nuestra Política de Privacidad .…" at bounding box center [398, 171] width 796 height 343
click at [117, 299] on li "C" at bounding box center [106, 303] width 70 height 20
type input "*"
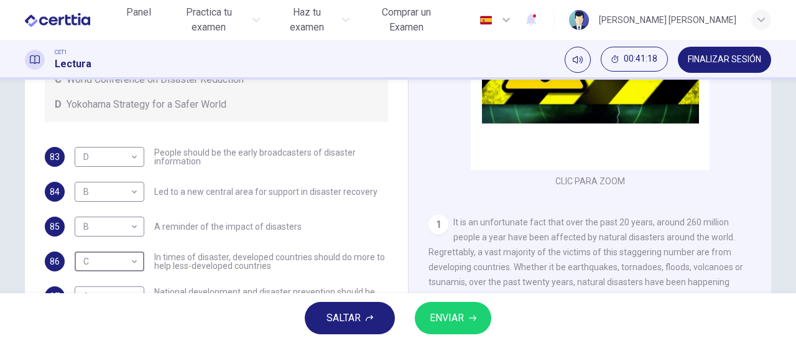
click at [467, 317] on button "ENVIAR" at bounding box center [453, 318] width 77 height 32
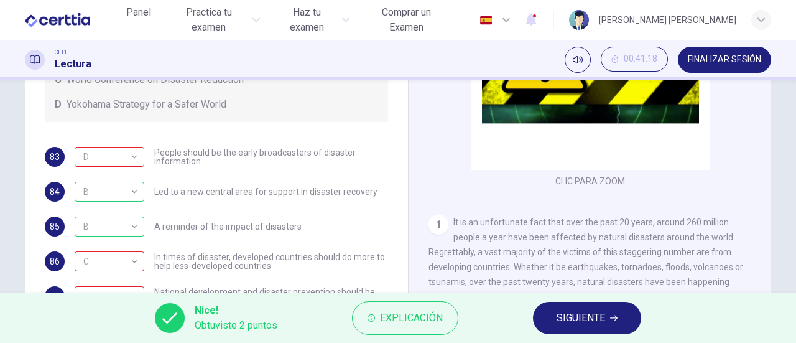
click at [561, 323] on span "SIGUIENTE" at bounding box center [581, 317] width 49 height 17
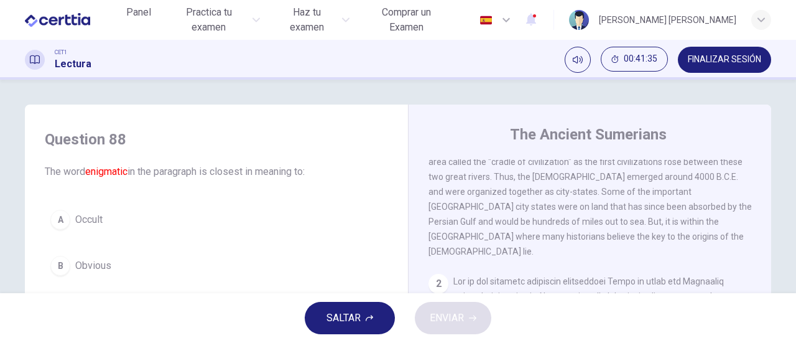
scroll to position [62, 0]
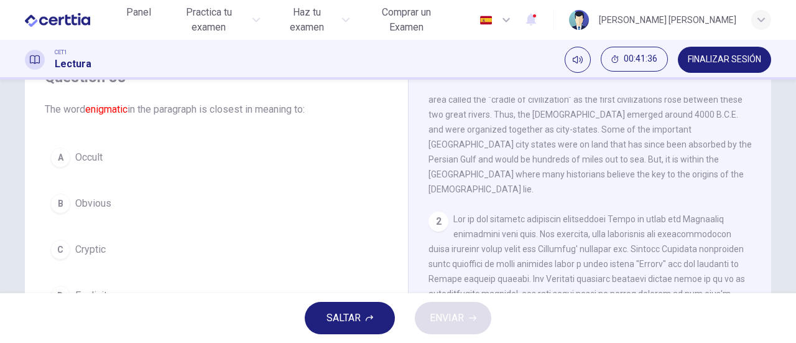
click at [92, 248] on span "Cryptic" at bounding box center [90, 249] width 30 height 15
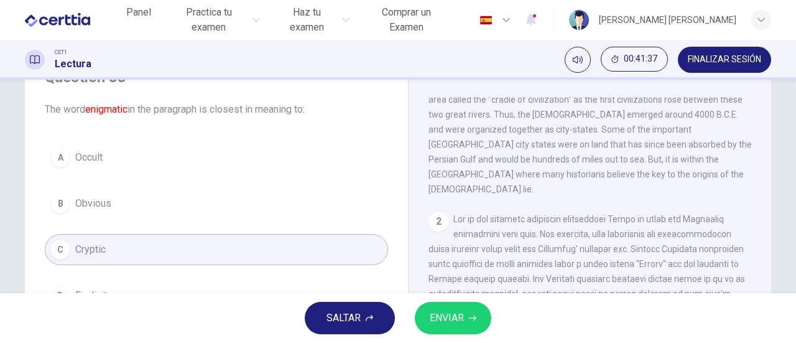
click at [452, 317] on span "ENVIAR" at bounding box center [447, 317] width 34 height 17
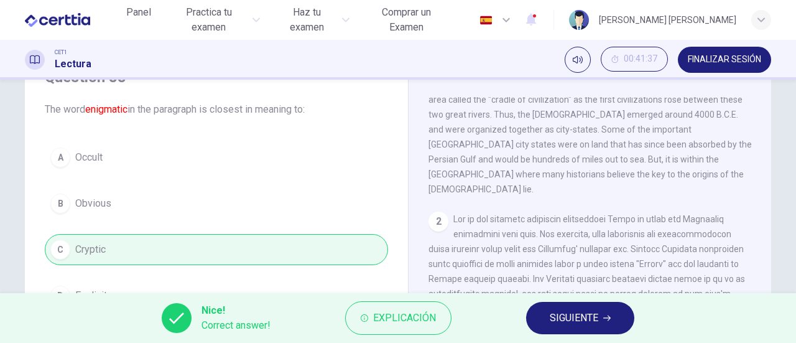
click at [564, 308] on button "SIGUIENTE" at bounding box center [580, 318] width 108 height 32
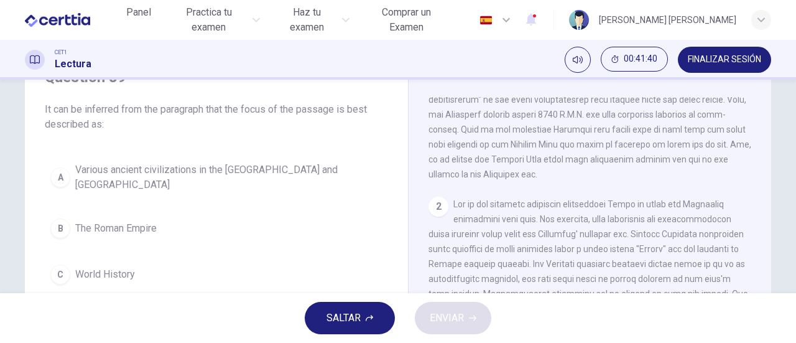
scroll to position [124, 0]
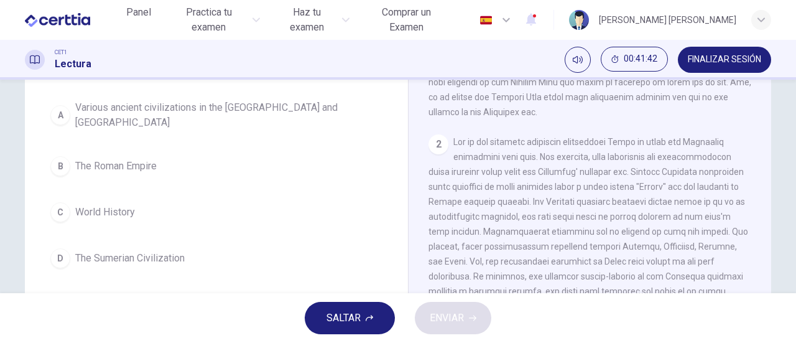
click at [168, 251] on span "The Sumerian Civilization" at bounding box center [129, 258] width 109 height 15
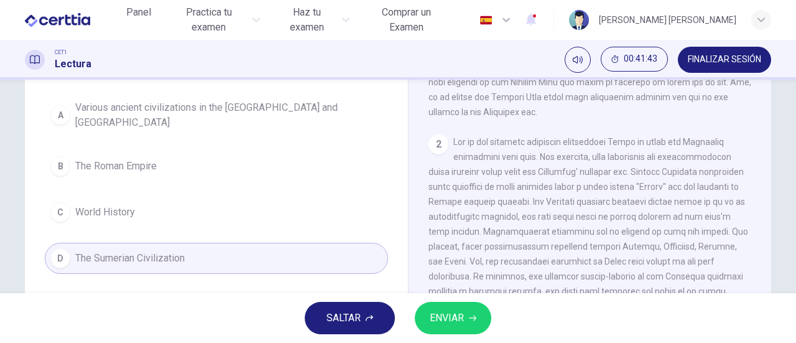
click at [462, 315] on span "ENVIAR" at bounding box center [447, 317] width 34 height 17
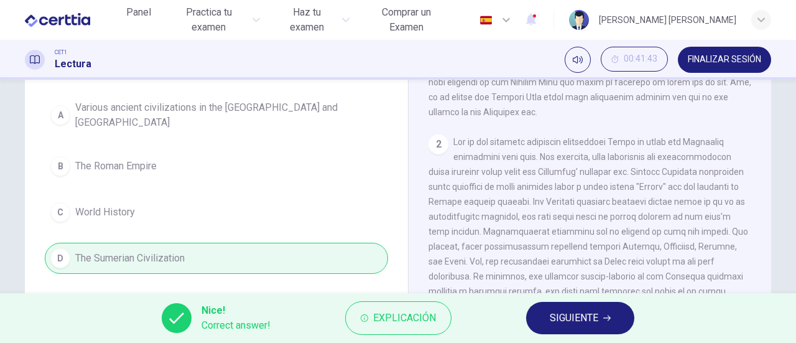
click at [565, 316] on span "SIGUIENTE" at bounding box center [574, 317] width 49 height 17
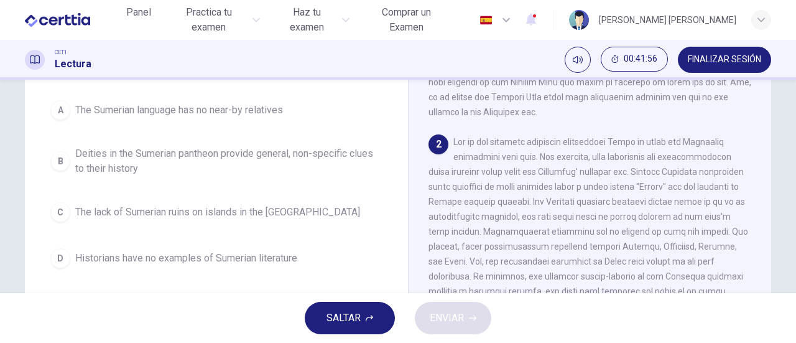
click at [320, 207] on span "The lack of Sumerian ruins on islands in the [GEOGRAPHIC_DATA]" at bounding box center [217, 212] width 285 height 15
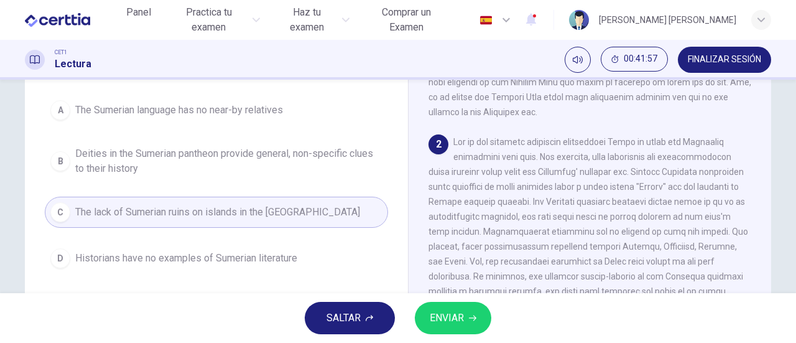
click at [458, 313] on span "ENVIAR" at bounding box center [447, 317] width 34 height 17
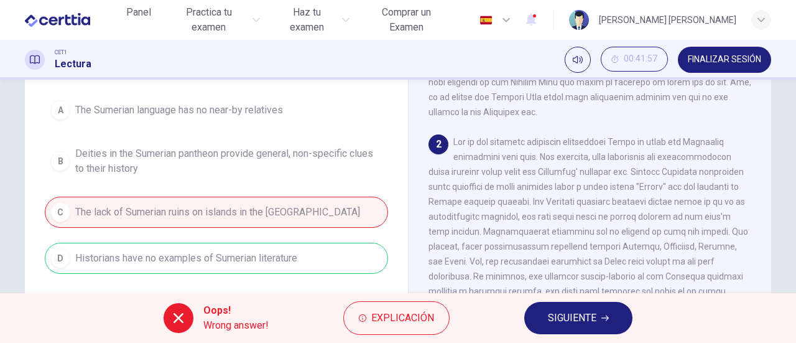
click at [570, 327] on span "SIGUIENTE" at bounding box center [572, 317] width 49 height 17
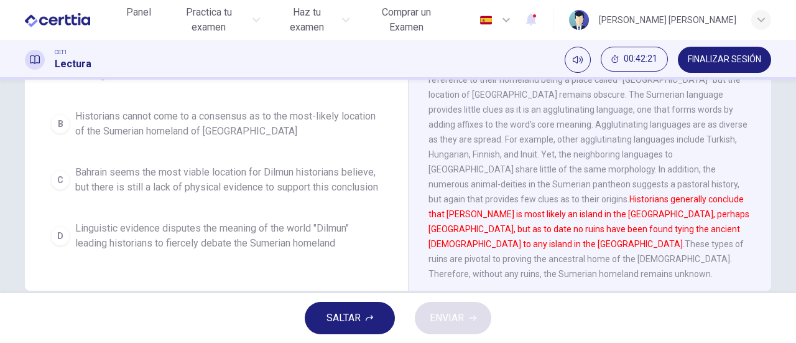
scroll to position [184, 0]
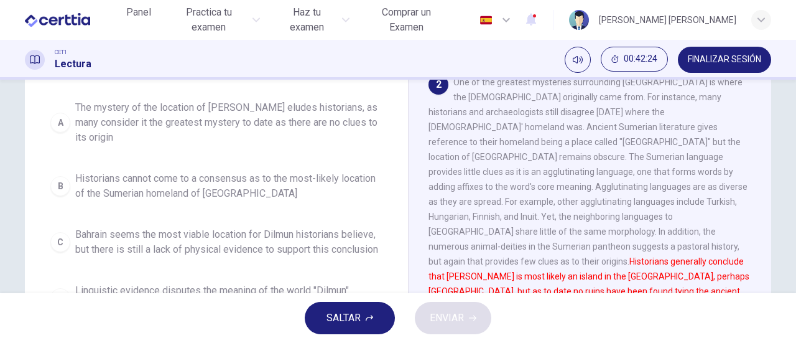
click at [228, 124] on span "The mystery of the location of [PERSON_NAME] eludes historians, as many conside…" at bounding box center [228, 122] width 307 height 45
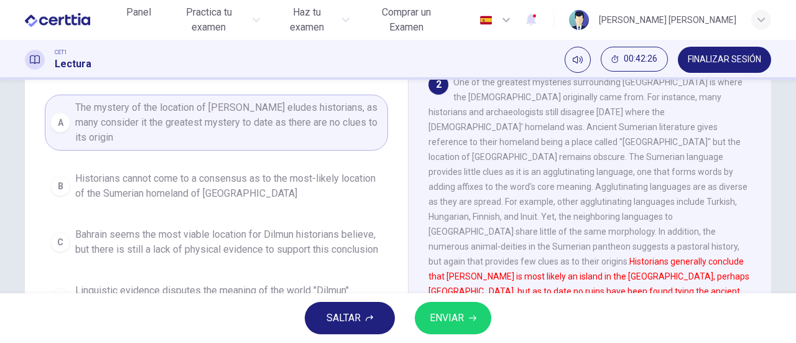
click at [459, 322] on span "ENVIAR" at bounding box center [447, 317] width 34 height 17
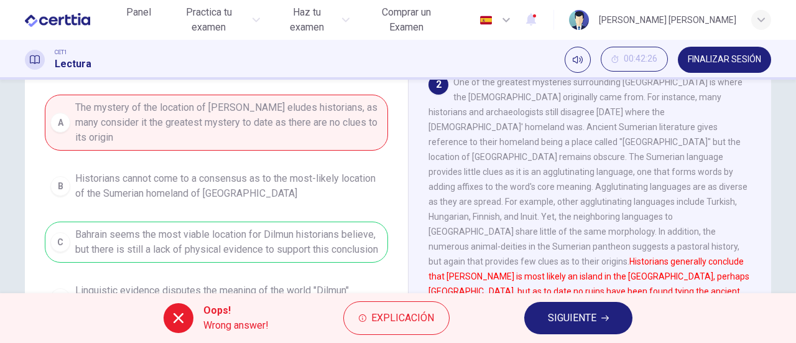
click at [593, 313] on span "SIGUIENTE" at bounding box center [572, 317] width 49 height 17
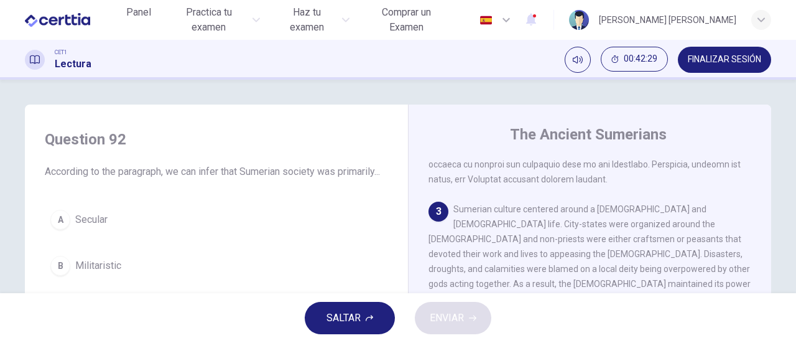
scroll to position [560, 0]
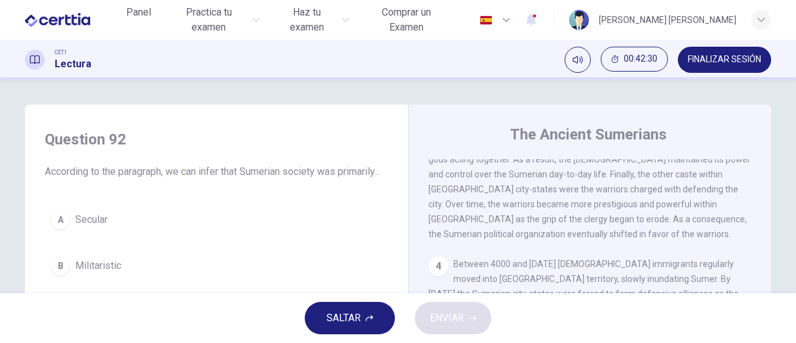
click at [104, 273] on span "Militaristic" at bounding box center [98, 265] width 46 height 15
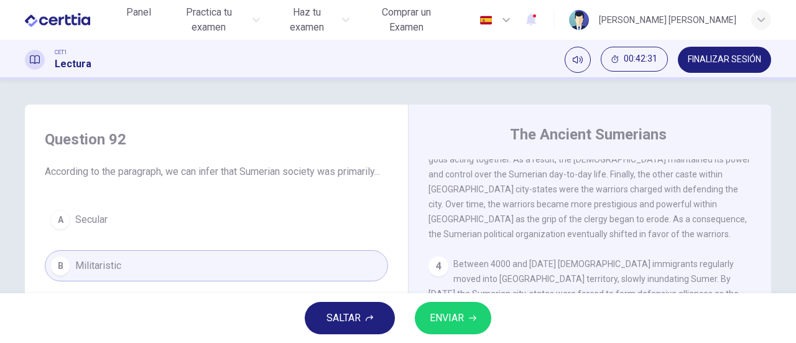
click at [454, 312] on span "ENVIAR" at bounding box center [447, 317] width 34 height 17
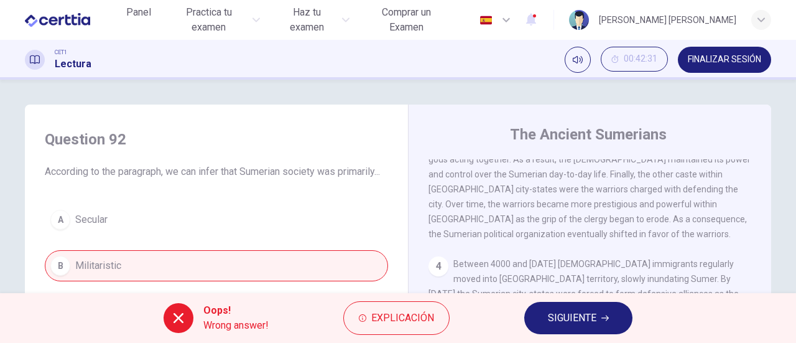
scroll to position [124, 0]
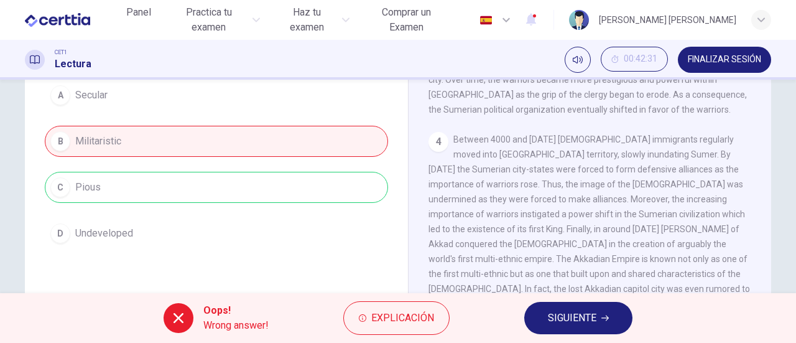
click at [572, 319] on span "SIGUIENTE" at bounding box center [572, 317] width 49 height 17
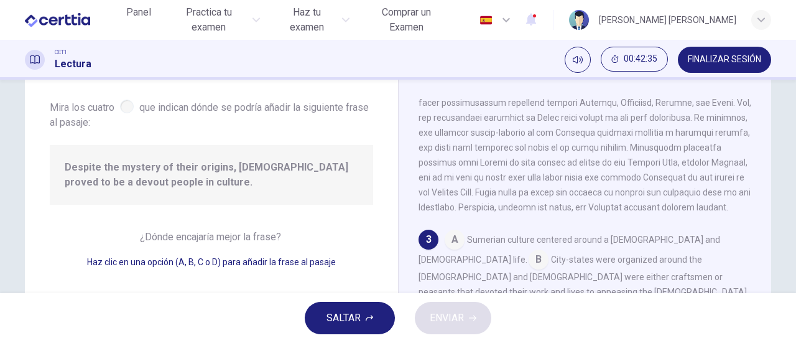
scroll to position [392, 0]
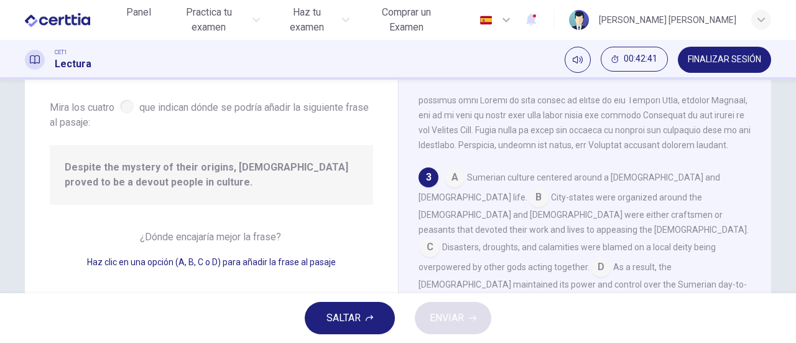
click at [549, 188] on input at bounding box center [539, 198] width 20 height 20
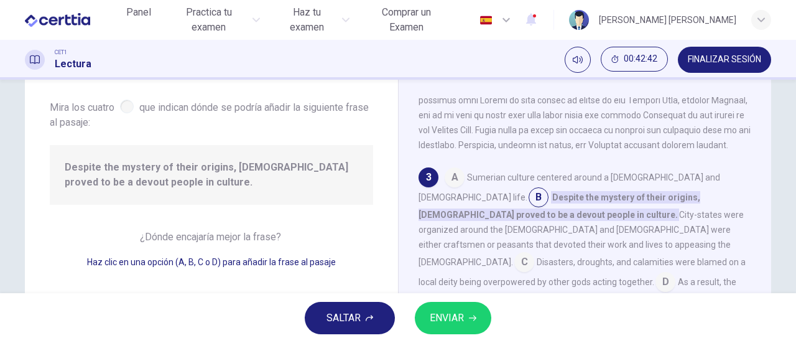
click at [436, 312] on span "ENVIAR" at bounding box center [447, 317] width 34 height 17
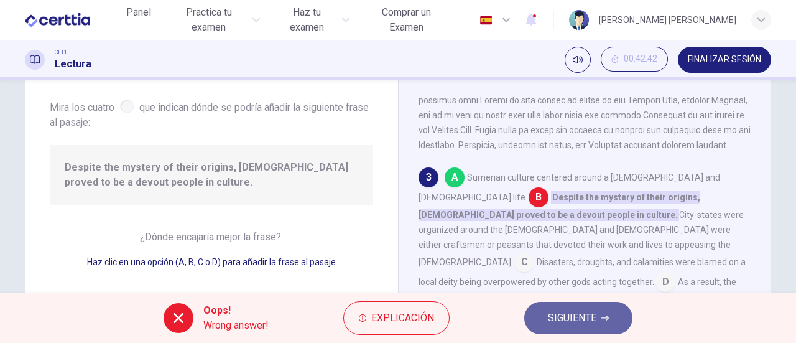
click at [575, 324] on span "SIGUIENTE" at bounding box center [572, 317] width 49 height 17
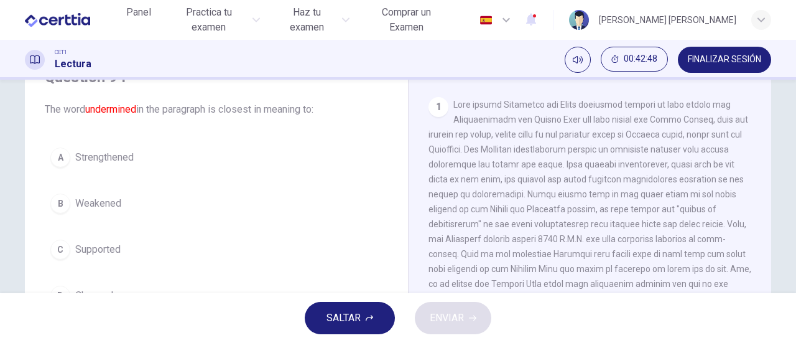
click at [97, 204] on span "Weakened" at bounding box center [98, 203] width 46 height 15
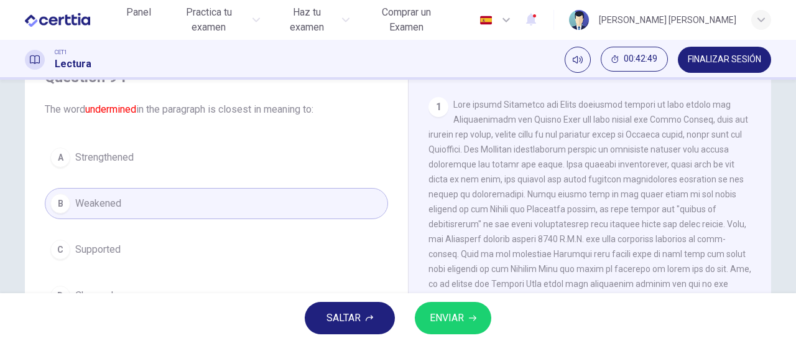
click at [447, 314] on span "ENVIAR" at bounding box center [447, 317] width 34 height 17
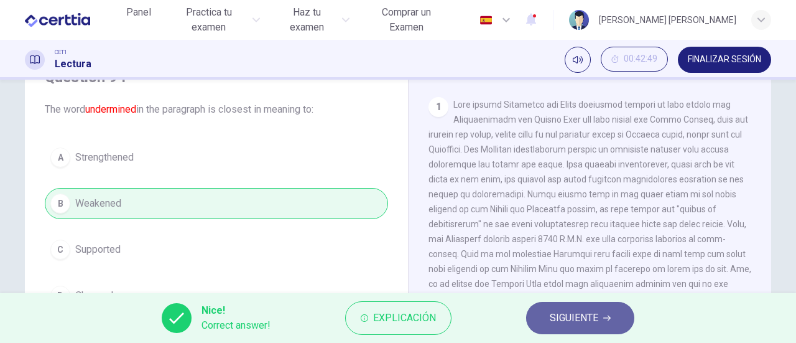
click at [571, 320] on span "SIGUIENTE" at bounding box center [574, 317] width 49 height 17
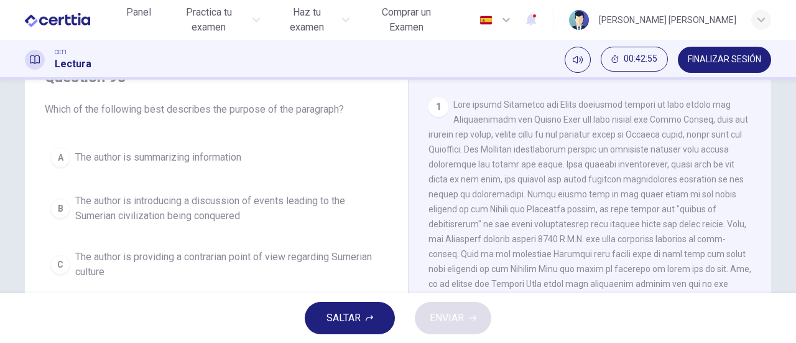
scroll to position [124, 0]
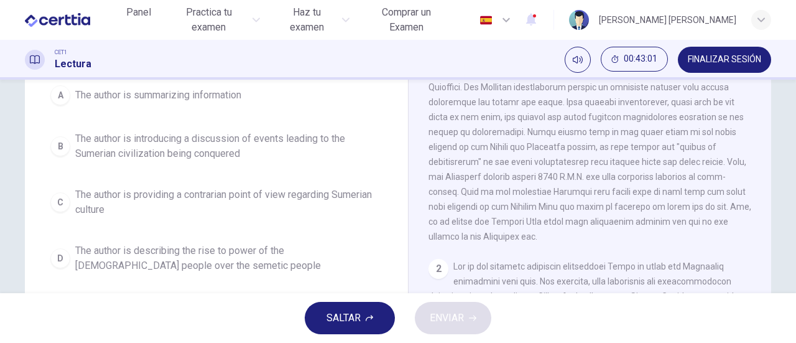
click at [232, 99] on span "The author is summarizing information" at bounding box center [158, 95] width 166 height 15
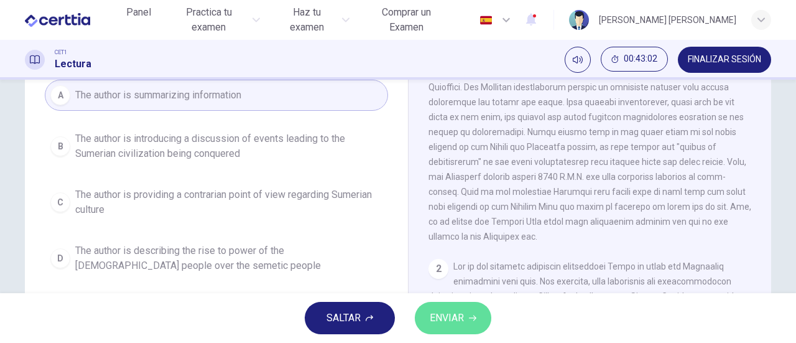
click at [464, 313] on span "ENVIAR" at bounding box center [447, 317] width 34 height 17
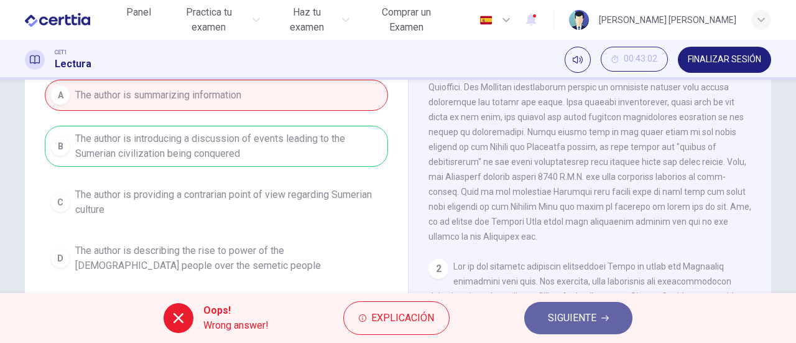
click at [577, 323] on span "SIGUIENTE" at bounding box center [572, 317] width 49 height 17
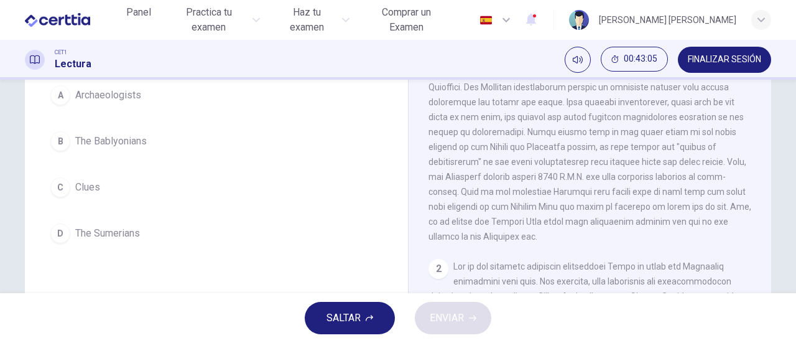
click at [104, 235] on span "The Sumerians" at bounding box center [107, 233] width 65 height 15
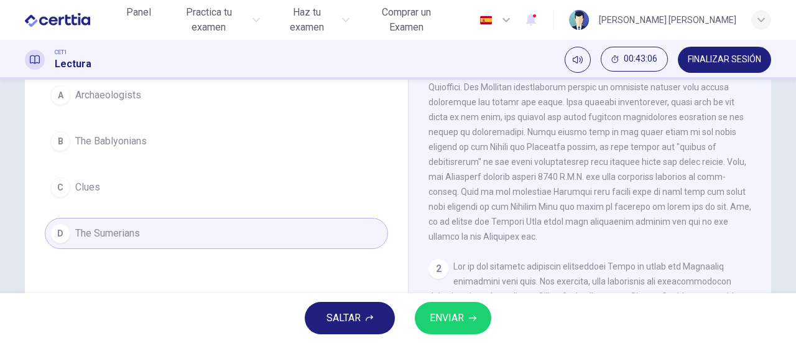
click at [465, 323] on button "ENVIAR" at bounding box center [453, 318] width 77 height 32
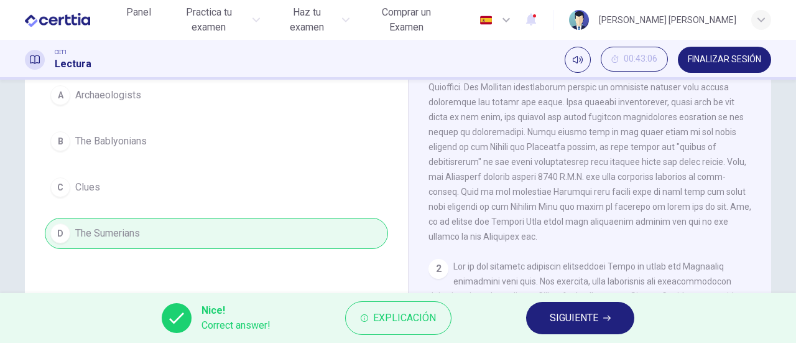
click at [572, 315] on span "SIGUIENTE" at bounding box center [574, 317] width 49 height 17
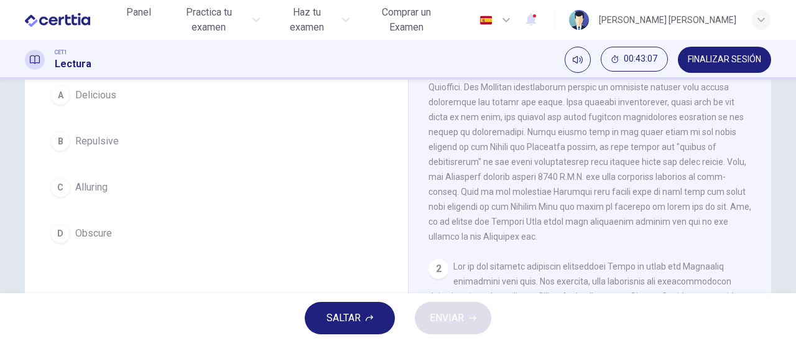
scroll to position [62, 0]
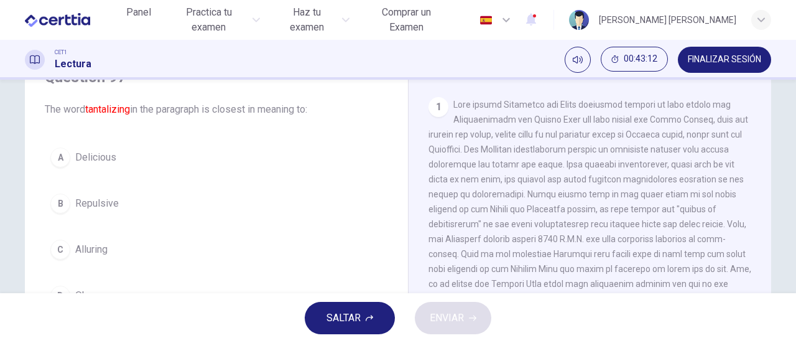
click at [100, 245] on span "Alluring" at bounding box center [91, 249] width 32 height 15
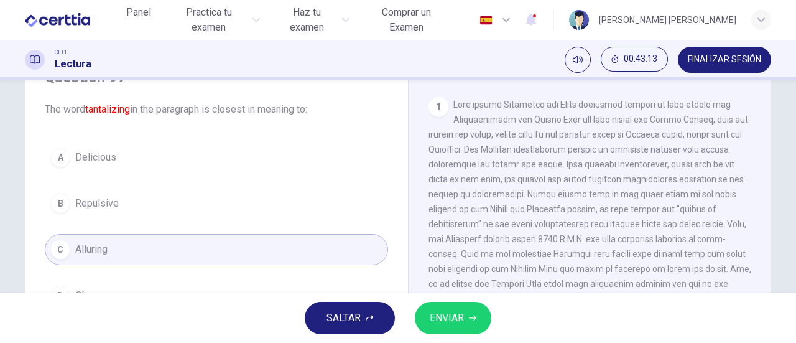
click at [452, 317] on span "ENVIAR" at bounding box center [447, 317] width 34 height 17
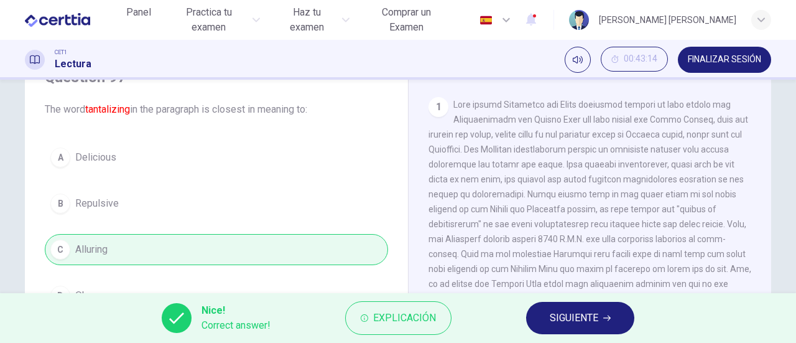
click at [584, 324] on span "SIGUIENTE" at bounding box center [574, 317] width 49 height 17
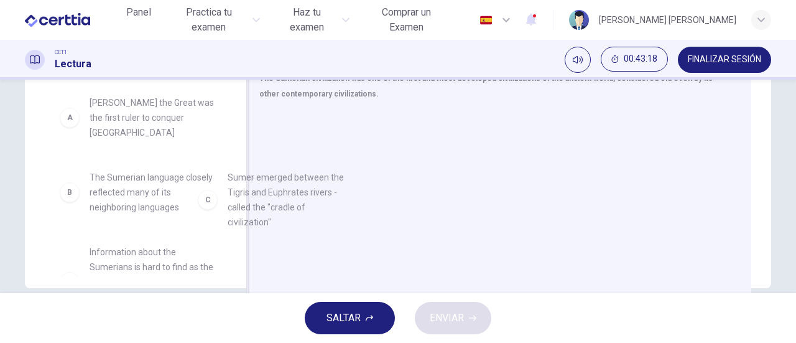
scroll to position [1, 0]
drag, startPoint x: 173, startPoint y: 241, endPoint x: 358, endPoint y: 179, distance: 194.9
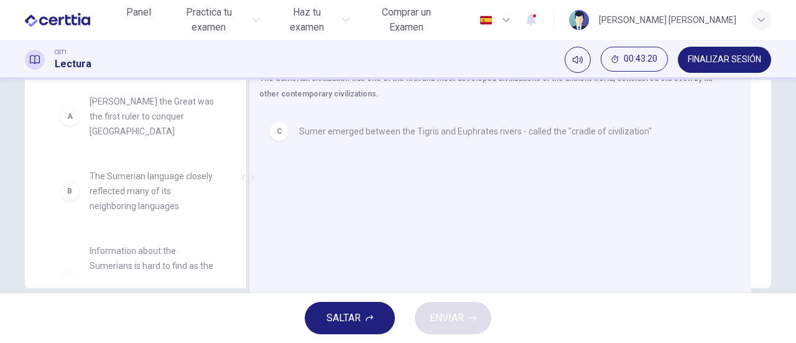
scroll to position [4, 0]
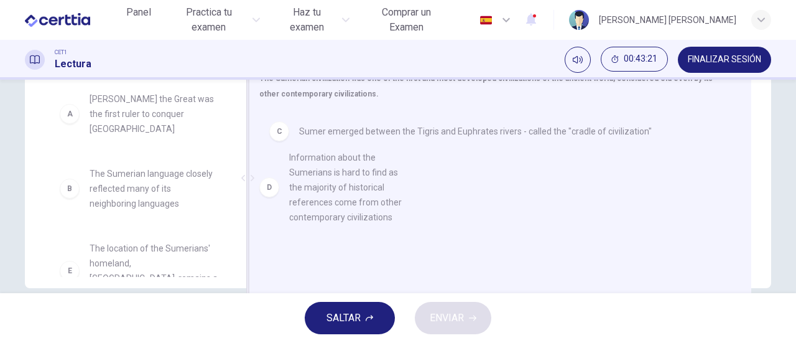
drag, startPoint x: 144, startPoint y: 248, endPoint x: 355, endPoint y: 182, distance: 220.7
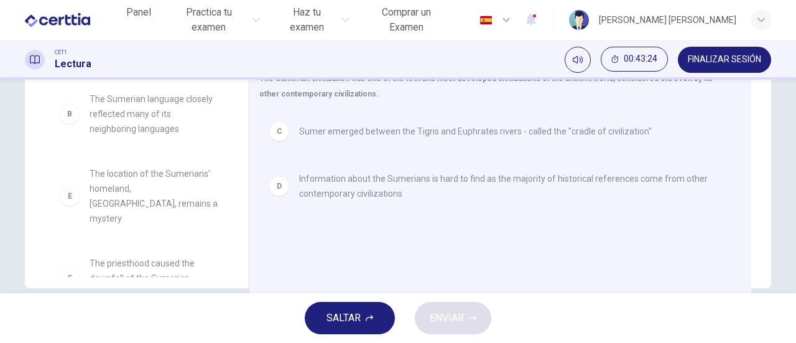
scroll to position [82, 0]
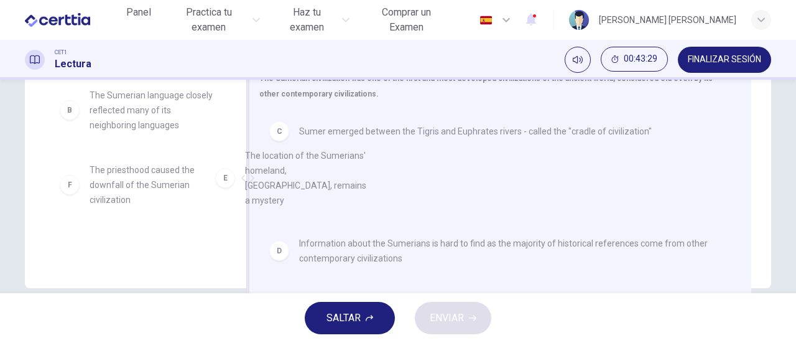
drag, startPoint x: 157, startPoint y: 159, endPoint x: 341, endPoint y: 174, distance: 185.4
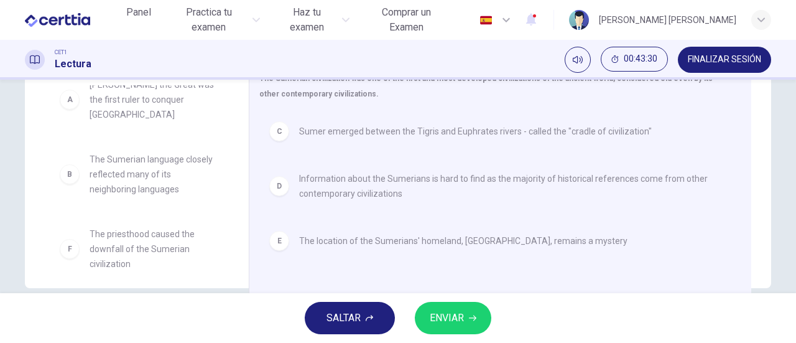
scroll to position [7, 0]
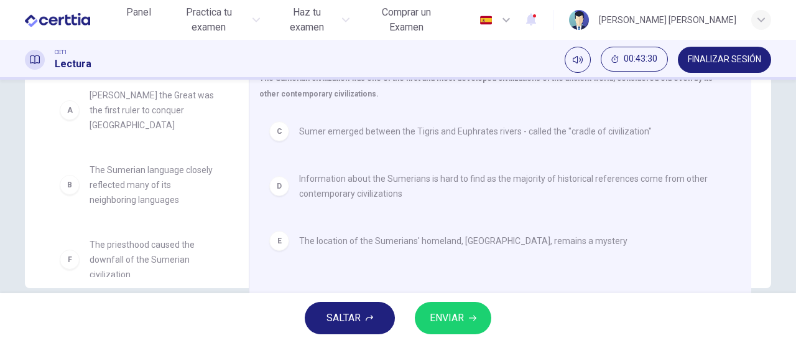
click at [452, 313] on span "ENVIAR" at bounding box center [447, 317] width 34 height 17
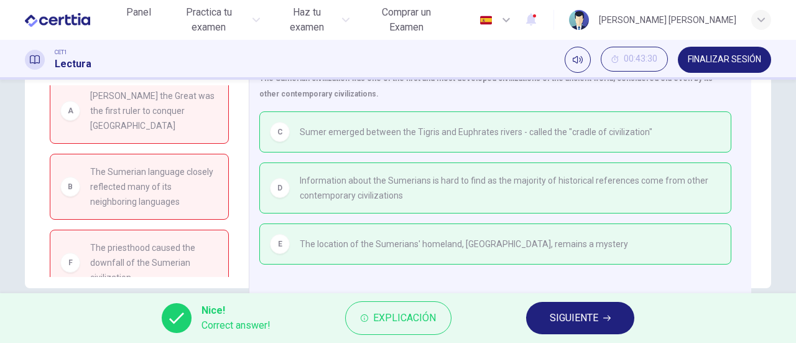
click at [588, 320] on span "SIGUIENTE" at bounding box center [574, 317] width 49 height 17
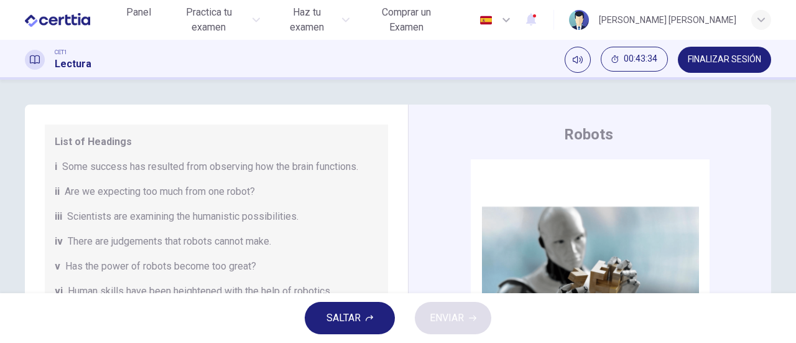
scroll to position [124, 0]
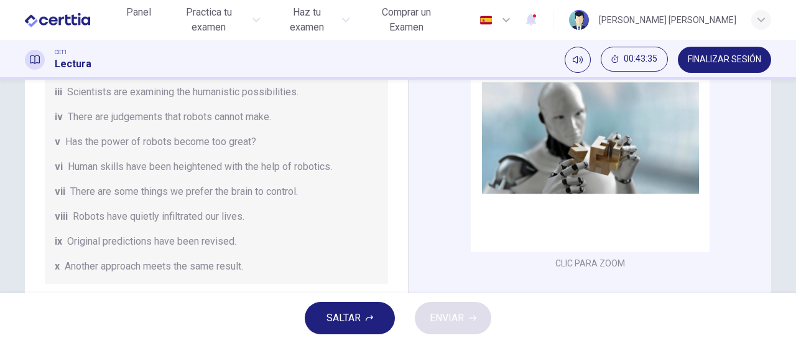
click at [335, 313] on span "SALTAR" at bounding box center [344, 317] width 34 height 17
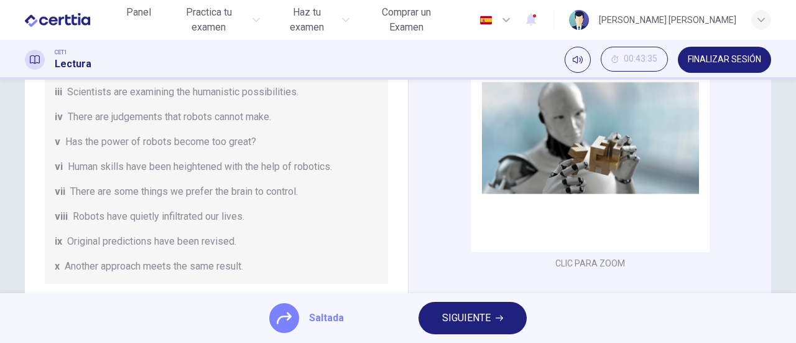
click at [476, 312] on span "SIGUIENTE" at bounding box center [466, 317] width 49 height 17
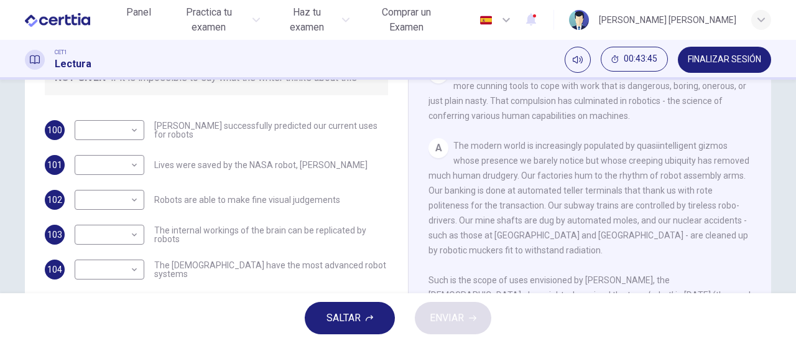
scroll to position [187, 0]
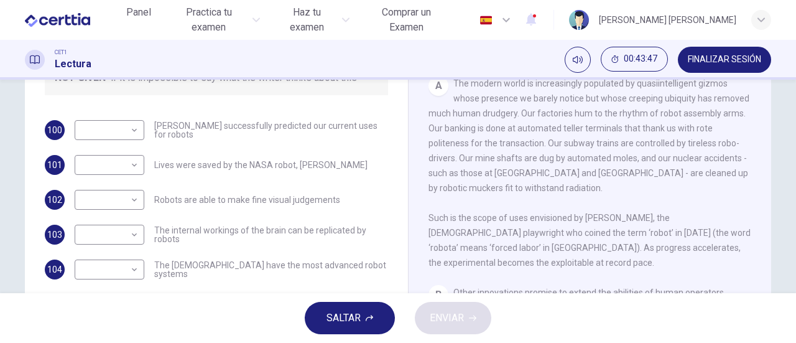
click at [353, 317] on span "SALTAR" at bounding box center [344, 317] width 34 height 17
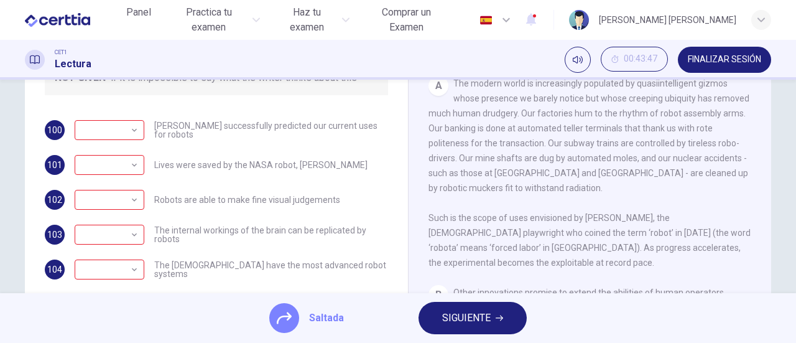
click at [463, 320] on span "SIGUIENTE" at bounding box center [466, 317] width 49 height 17
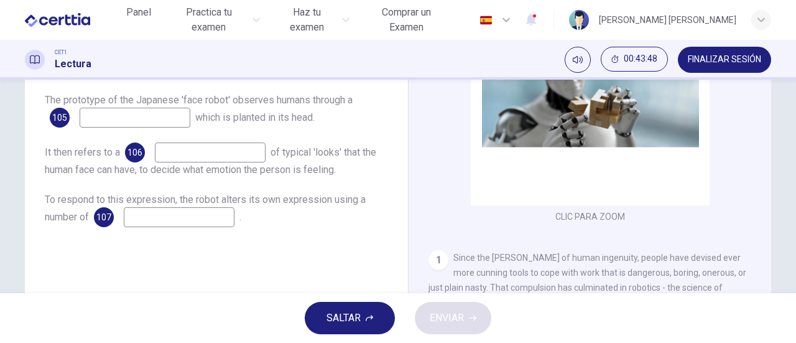
scroll to position [109, 0]
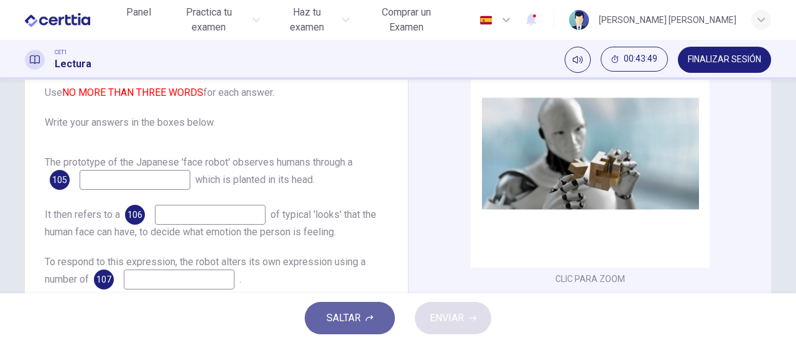
click at [361, 315] on span "SALTAR" at bounding box center [344, 317] width 34 height 17
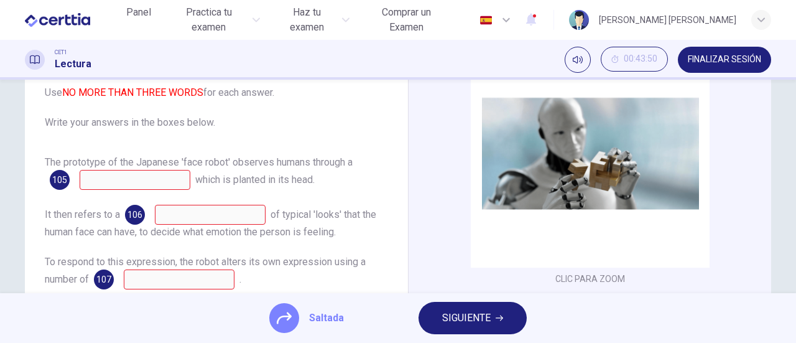
click at [493, 321] on button "SIGUIENTE" at bounding box center [473, 318] width 108 height 32
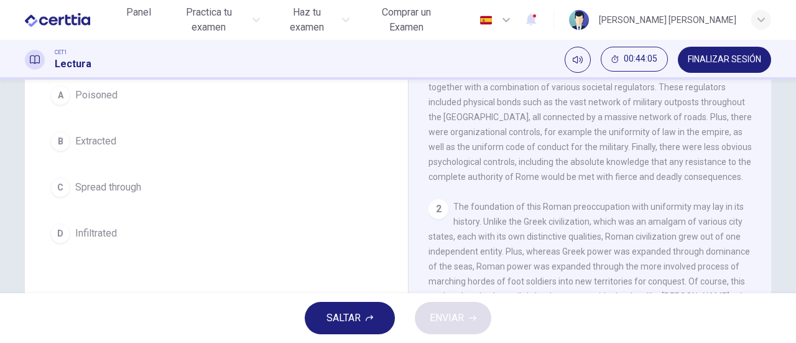
scroll to position [62, 0]
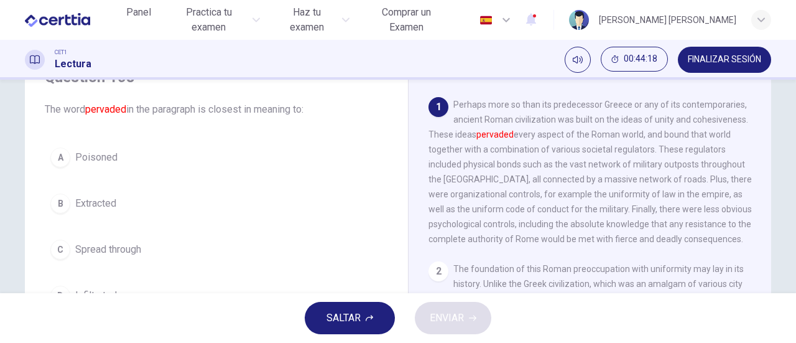
click at [92, 152] on span "Poisoned" at bounding box center [96, 157] width 42 height 15
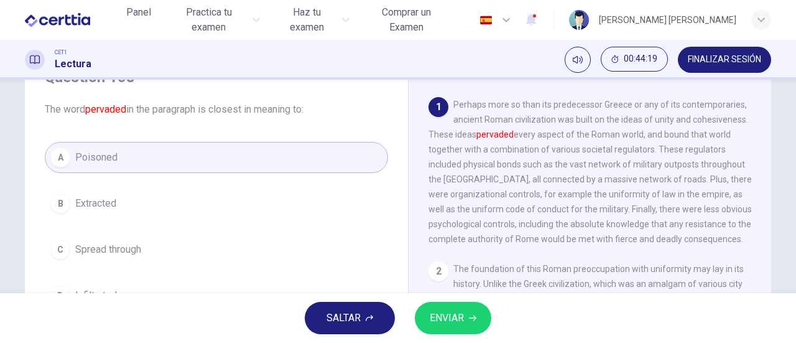
click at [455, 317] on span "ENVIAR" at bounding box center [447, 317] width 34 height 17
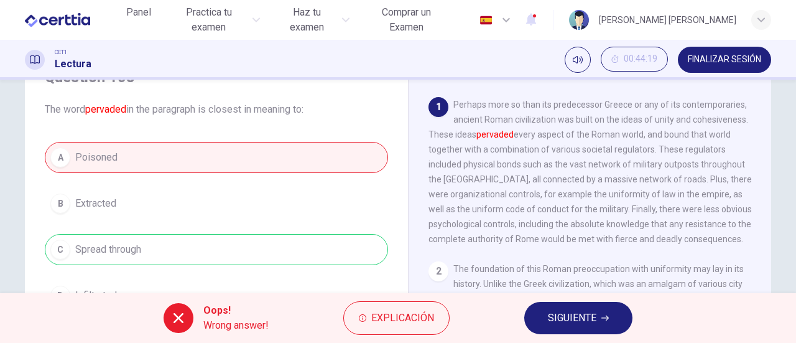
click at [560, 324] on span "SIGUIENTE" at bounding box center [572, 317] width 49 height 17
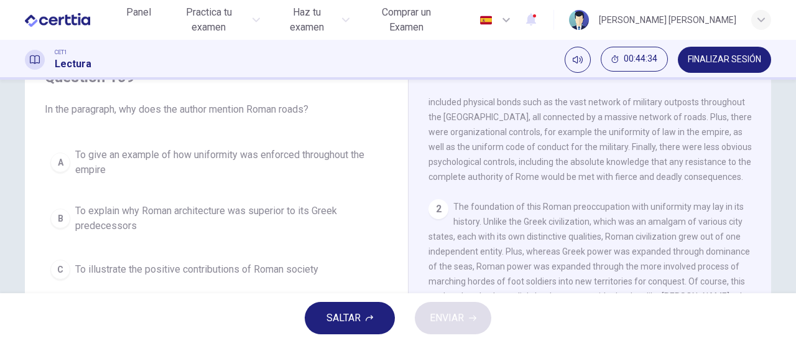
scroll to position [124, 0]
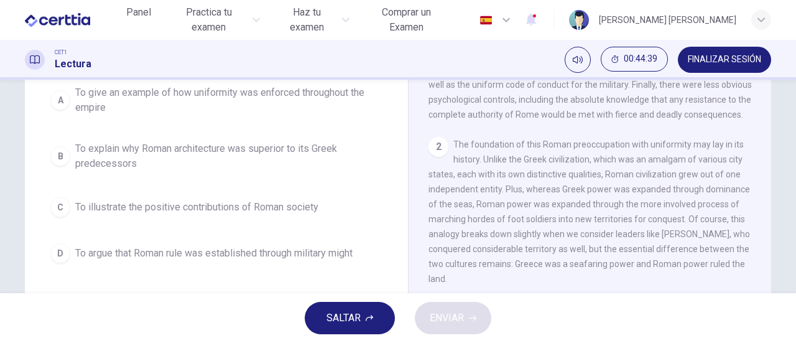
click at [270, 256] on span "To argue that Roman rule was established through military might" at bounding box center [213, 253] width 277 height 15
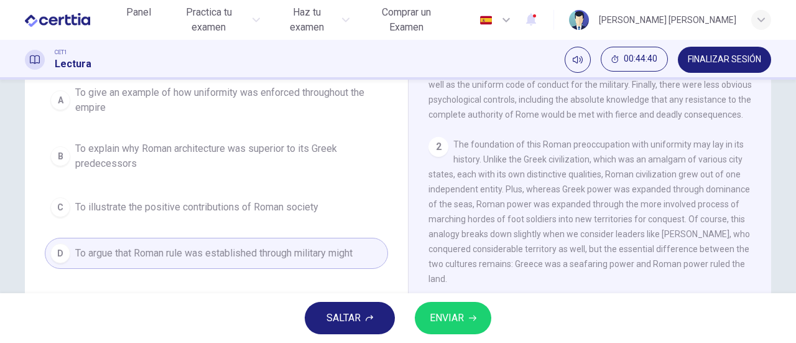
click at [460, 312] on span "ENVIAR" at bounding box center [447, 317] width 34 height 17
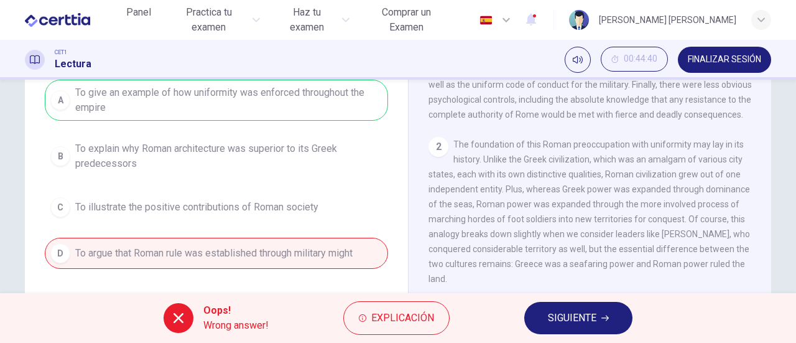
click at [591, 317] on span "SIGUIENTE" at bounding box center [572, 317] width 49 height 17
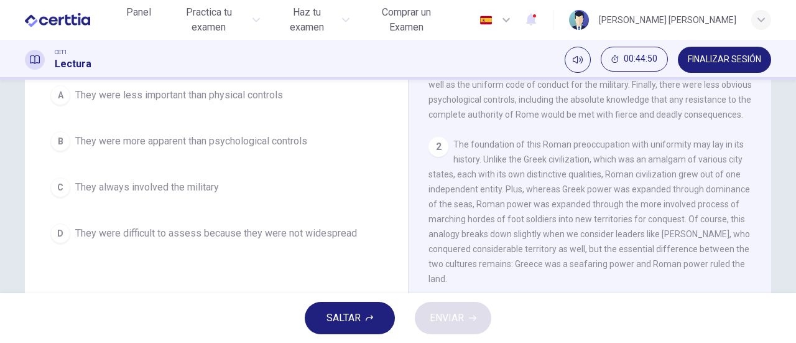
click at [198, 184] on span "They always involved the military" at bounding box center [147, 187] width 144 height 15
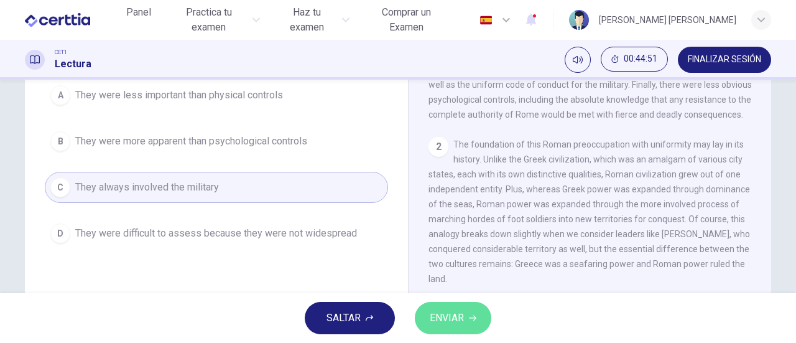
click at [460, 322] on span "ENVIAR" at bounding box center [447, 317] width 34 height 17
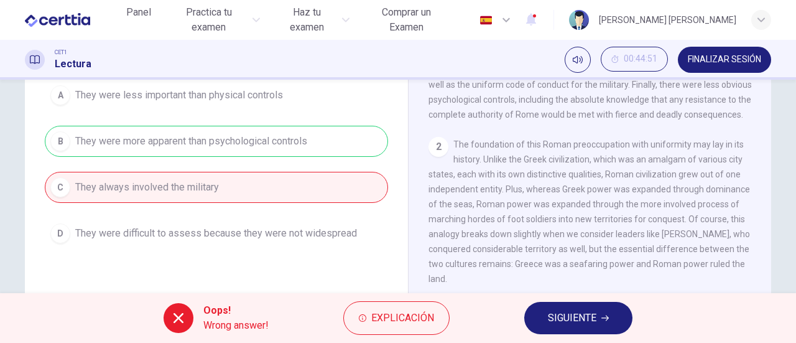
click at [584, 325] on span "SIGUIENTE" at bounding box center [572, 317] width 49 height 17
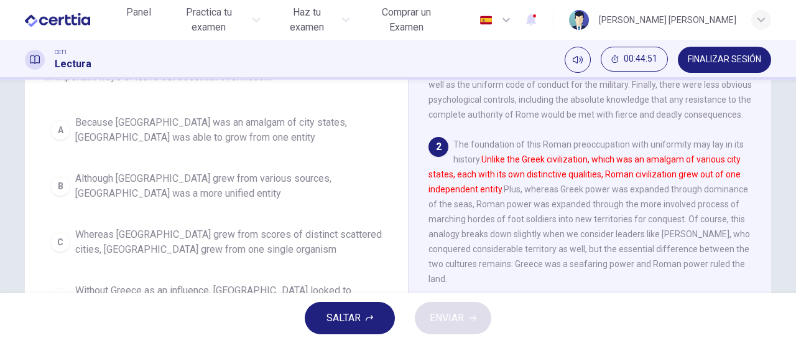
scroll to position [154, 0]
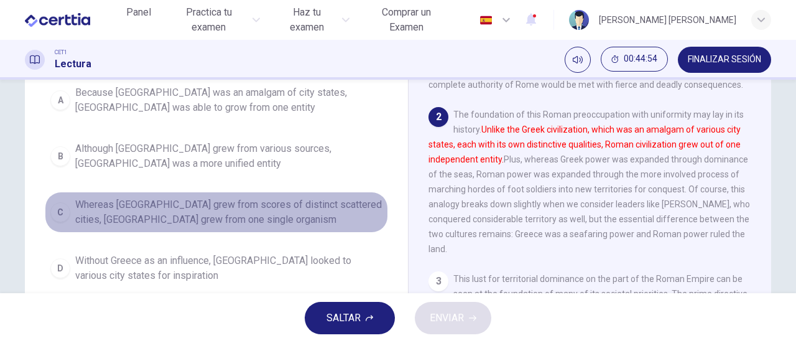
click at [196, 207] on span "Whereas [GEOGRAPHIC_DATA] grew from scores of distinct scattered cities, [GEOGR…" at bounding box center [228, 212] width 307 height 30
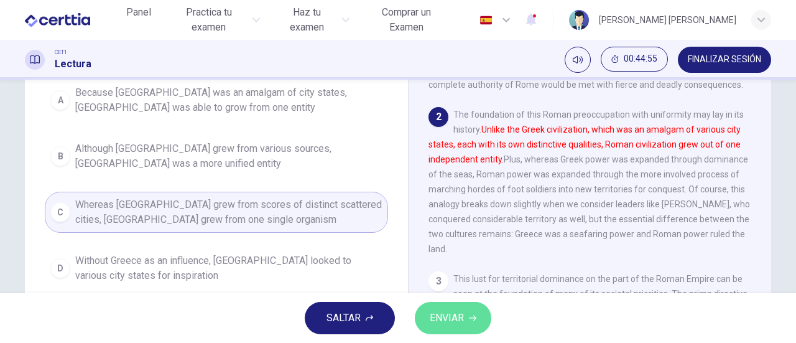
click at [454, 315] on span "ENVIAR" at bounding box center [447, 317] width 34 height 17
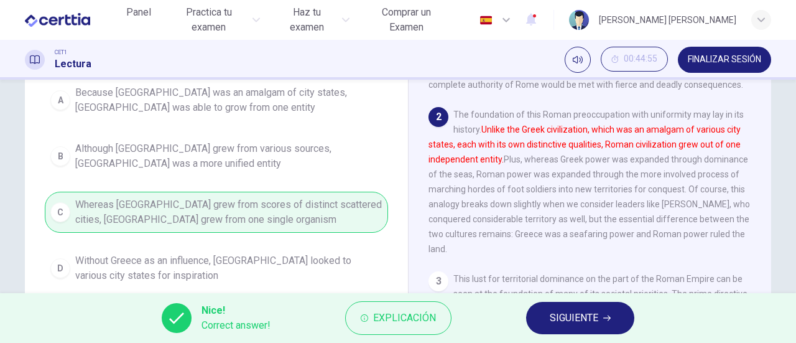
click at [564, 322] on span "SIGUIENTE" at bounding box center [574, 317] width 49 height 17
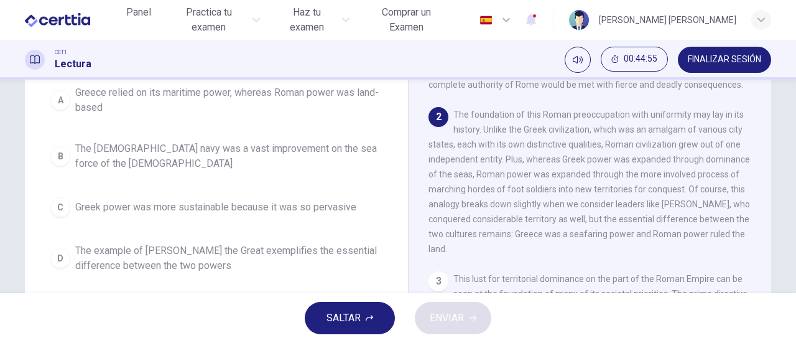
scroll to position [139, 0]
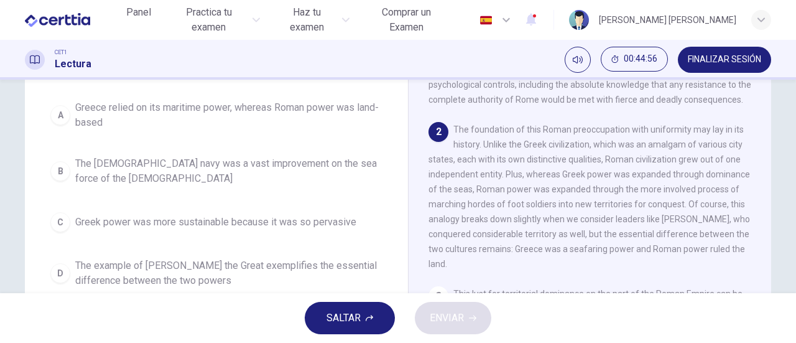
click at [262, 183] on div "A Greece relied on its maritime power, whereas Roman power was land-based B The…" at bounding box center [216, 194] width 343 height 199
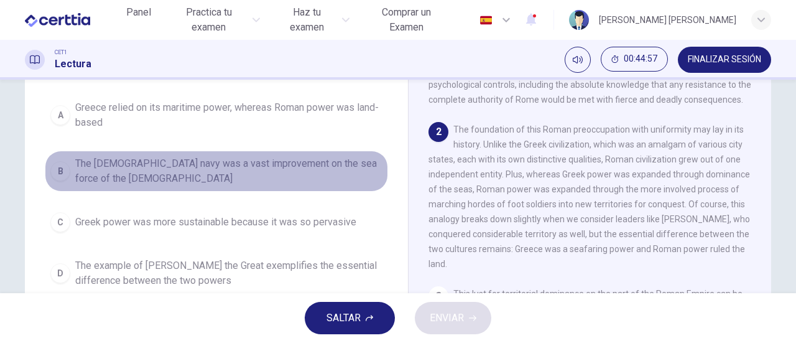
click at [256, 156] on span "The [DEMOGRAPHIC_DATA] navy was a vast improvement on the sea force of the [DEM…" at bounding box center [228, 171] width 307 height 30
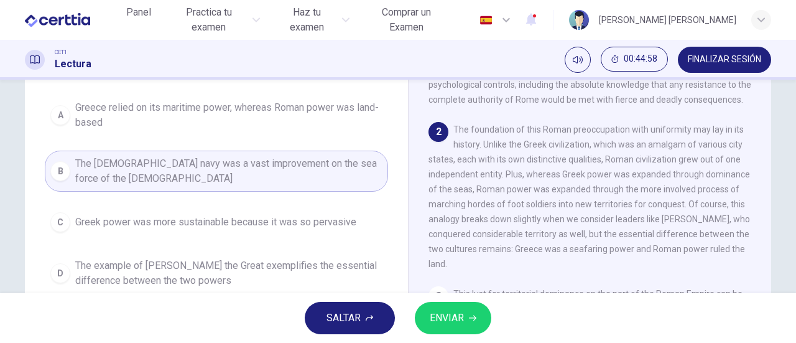
click at [459, 319] on span "ENVIAR" at bounding box center [447, 317] width 34 height 17
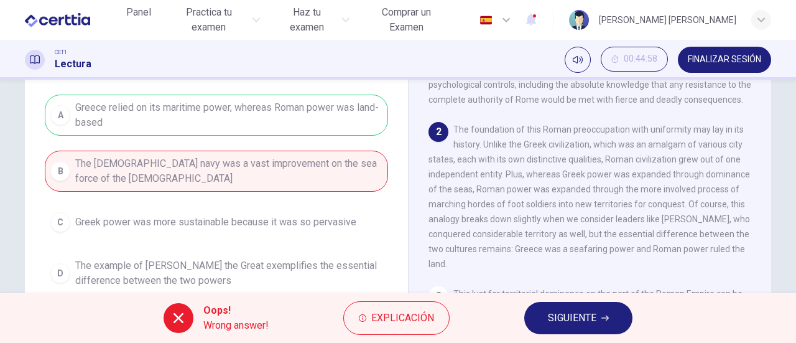
click at [582, 311] on span "SIGUIENTE" at bounding box center [572, 317] width 49 height 17
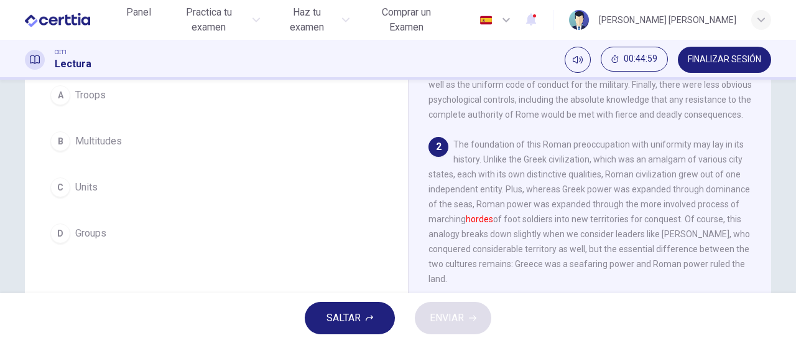
scroll to position [62, 0]
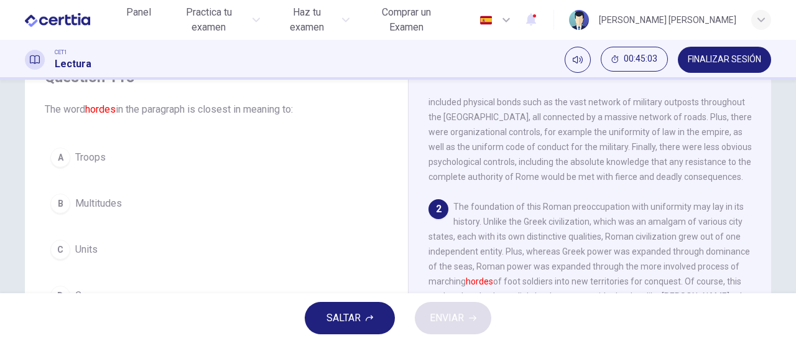
click at [113, 199] on span "Multitudes" at bounding box center [98, 203] width 47 height 15
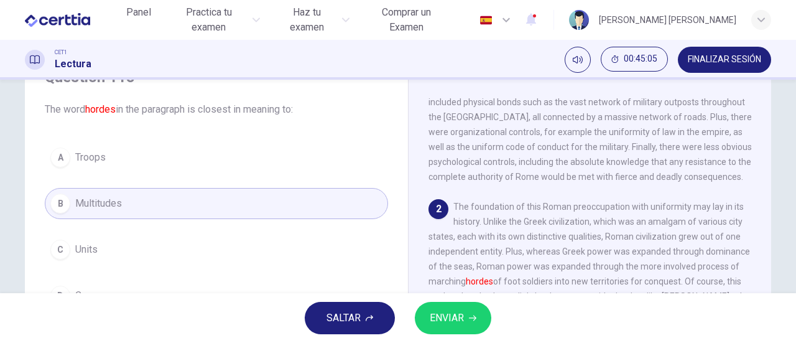
click at [447, 323] on span "ENVIAR" at bounding box center [447, 317] width 34 height 17
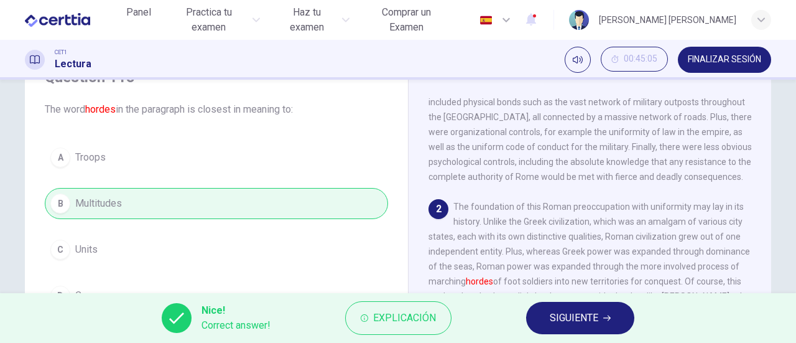
click at [730, 59] on span "FINALIZAR SESIÓN" at bounding box center [724, 60] width 73 height 10
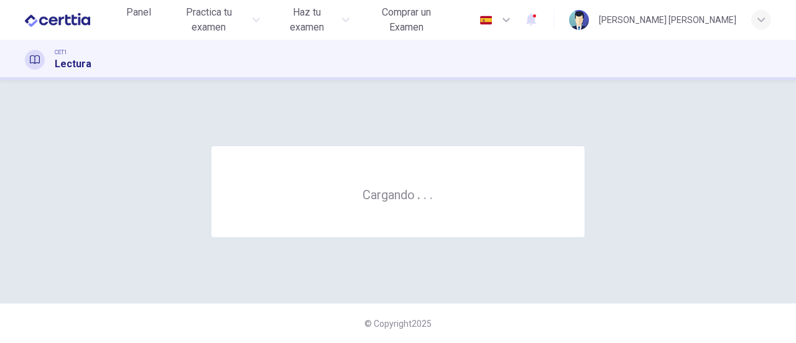
scroll to position [0, 0]
